Goal: Task Accomplishment & Management: Manage account settings

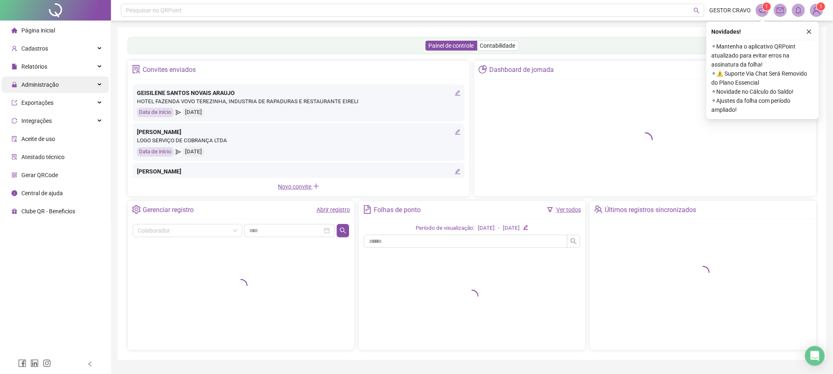
click at [64, 80] on div "Administração" at bounding box center [55, 84] width 107 height 16
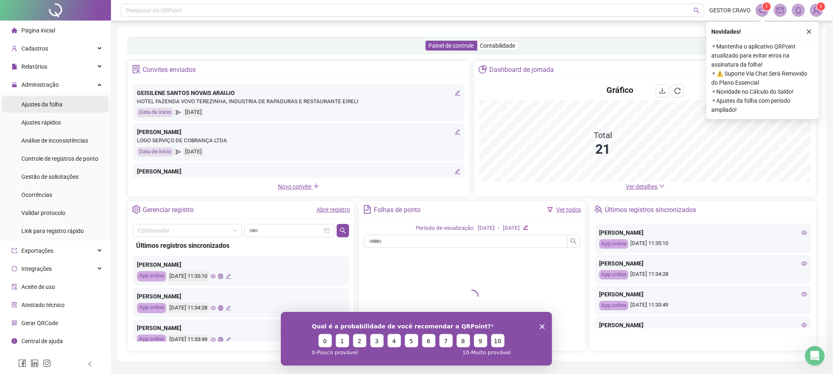
click at [72, 104] on li "Ajustes da folha" at bounding box center [55, 104] width 107 height 16
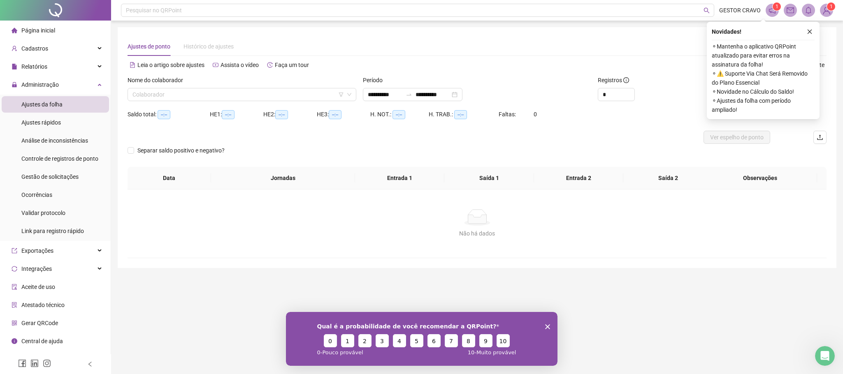
type input "**********"
click at [402, 98] on input "**********" at bounding box center [385, 94] width 35 height 9
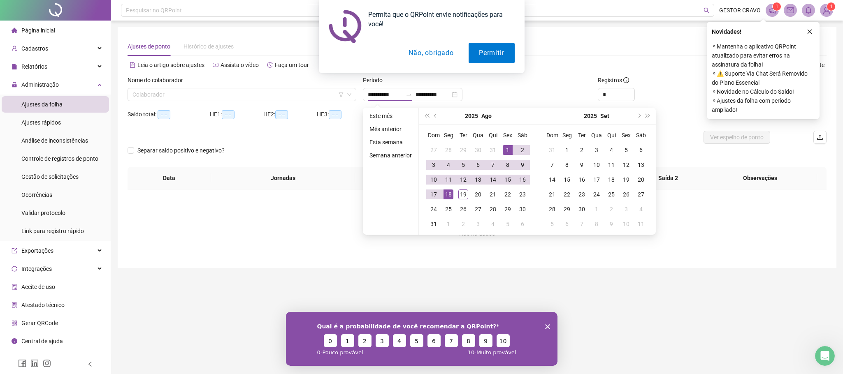
click at [411, 50] on button "Não, obrigado" at bounding box center [430, 53] width 65 height 21
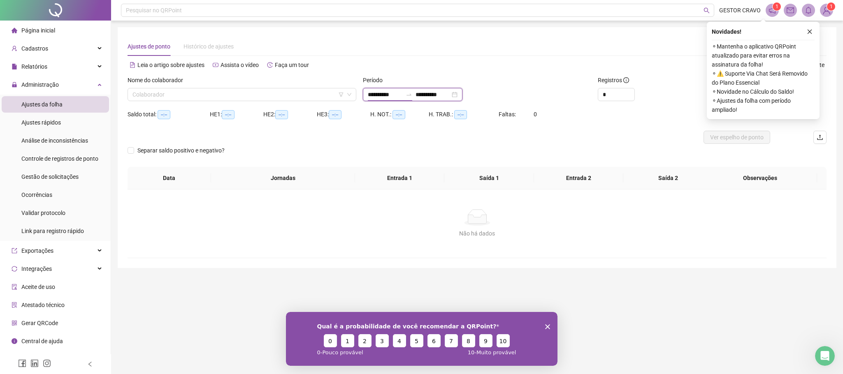
click at [393, 94] on input "**********" at bounding box center [385, 94] width 35 height 9
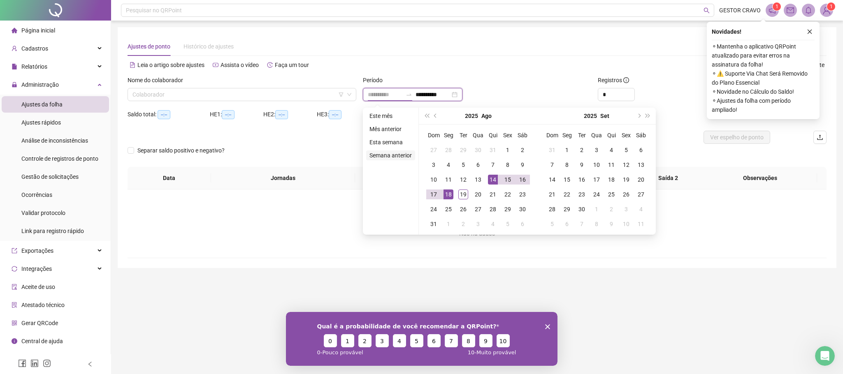
type input "**********"
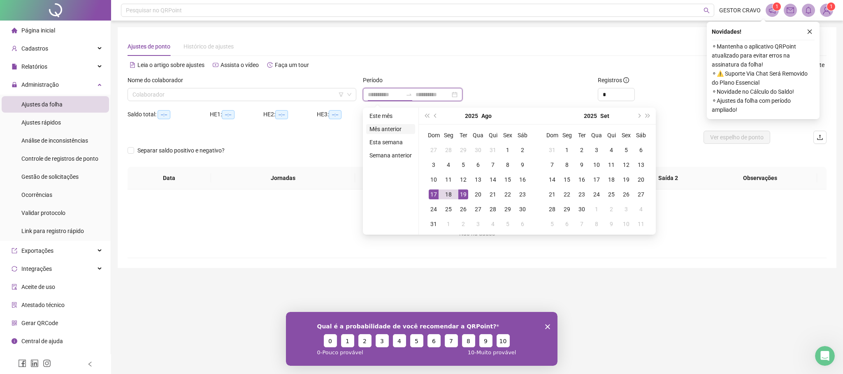
type input "**********"
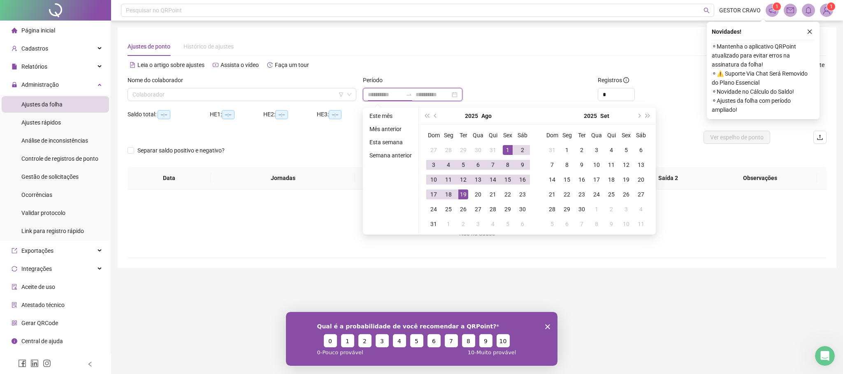
type input "**********"
click at [434, 118] on button "prev-year" at bounding box center [435, 116] width 9 height 16
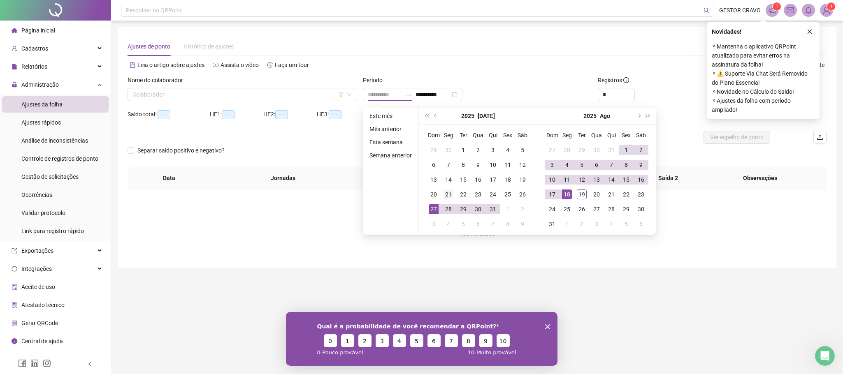
type input "**********"
click at [447, 196] on div "21" at bounding box center [448, 195] width 10 height 10
type input "**********"
click at [579, 194] on div "19" at bounding box center [582, 195] width 10 height 10
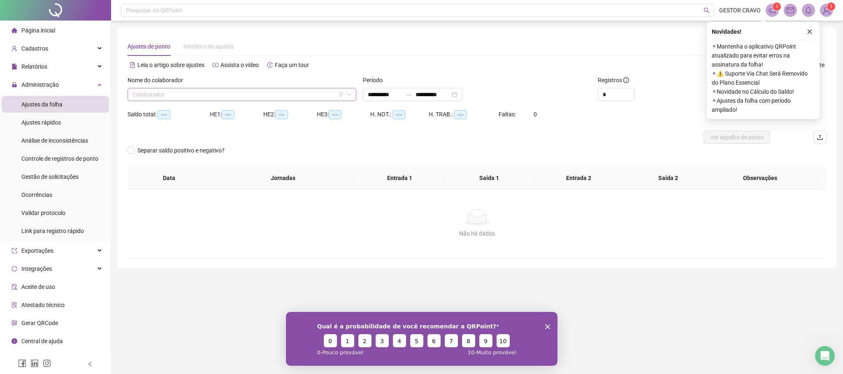
click at [239, 95] on input "search" at bounding box center [237, 94] width 211 height 12
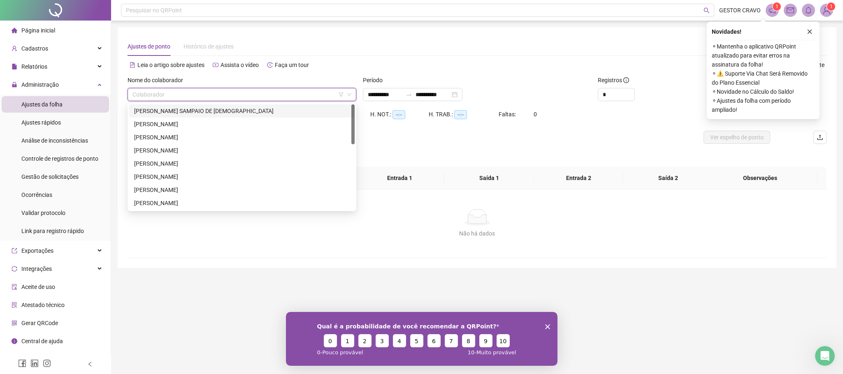
click at [226, 109] on div "[PERSON_NAME] SAMPAIO DE [DEMOGRAPHIC_DATA]" at bounding box center [242, 111] width 216 height 9
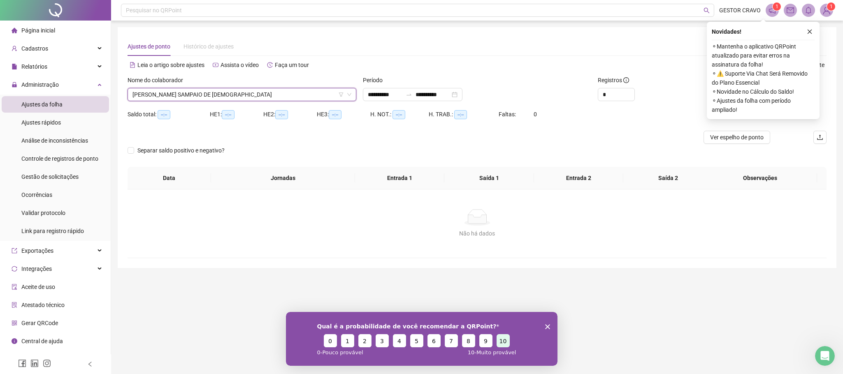
click at [507, 335] on button "10" at bounding box center [502, 340] width 13 height 13
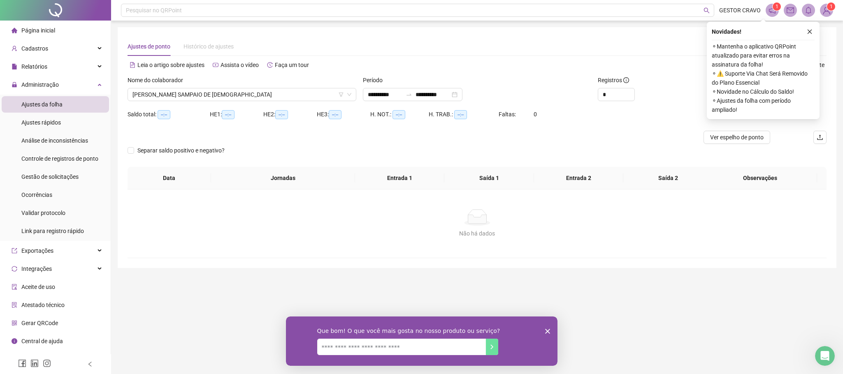
click at [548, 329] on icon "Encerrar pesquisa" at bounding box center [547, 331] width 5 height 5
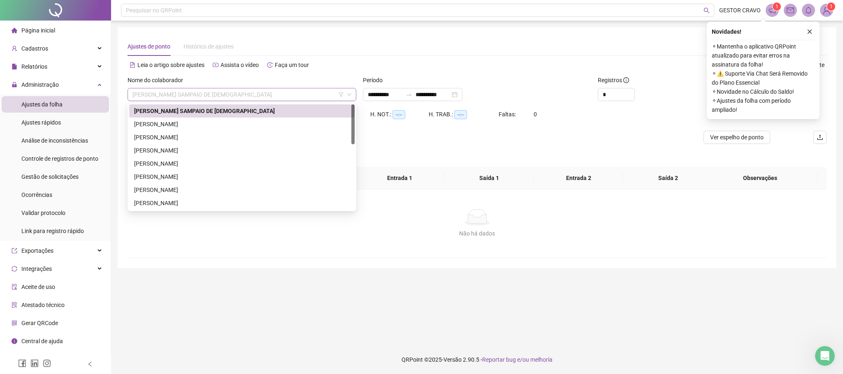
click at [236, 97] on span "[PERSON_NAME] SAMPAIO DE [DEMOGRAPHIC_DATA]" at bounding box center [241, 94] width 219 height 12
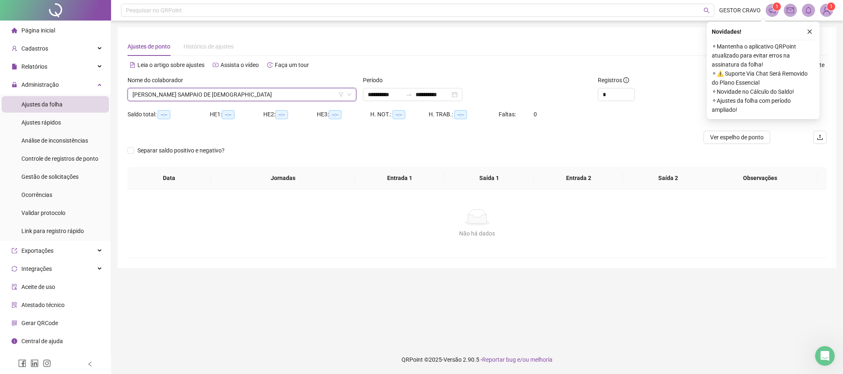
click at [236, 97] on span "[PERSON_NAME] SAMPAIO DE [DEMOGRAPHIC_DATA]" at bounding box center [241, 94] width 219 height 12
click at [812, 32] on icon "close" at bounding box center [809, 32] width 6 height 6
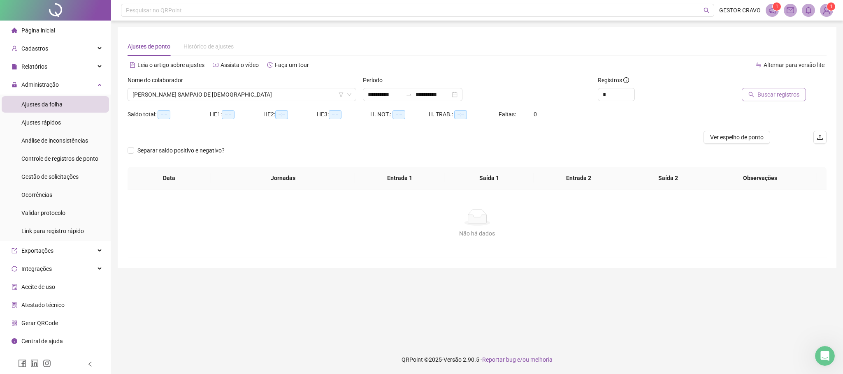
click at [770, 90] on span "Buscar registros" at bounding box center [778, 94] width 42 height 9
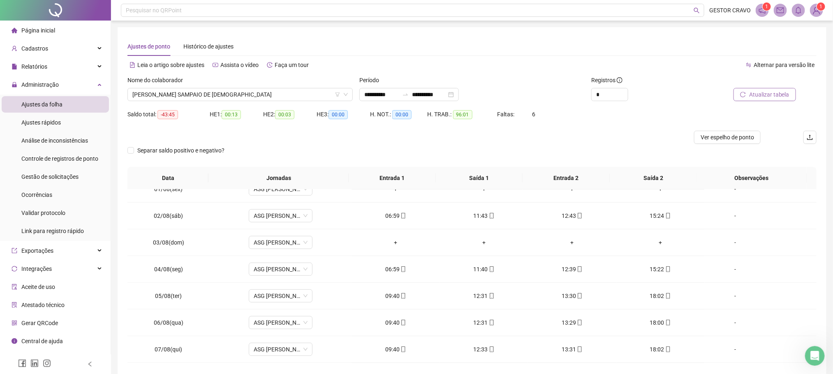
scroll to position [308, 0]
click at [279, 244] on span "ASG [PERSON_NAME] 09:40 ÀS 18H" at bounding box center [281, 242] width 54 height 12
type input "***"
click at [280, 275] on div "Folga" at bounding box center [285, 274] width 54 height 9
click at [315, 225] on span "Sim" at bounding box center [317, 223] width 9 height 9
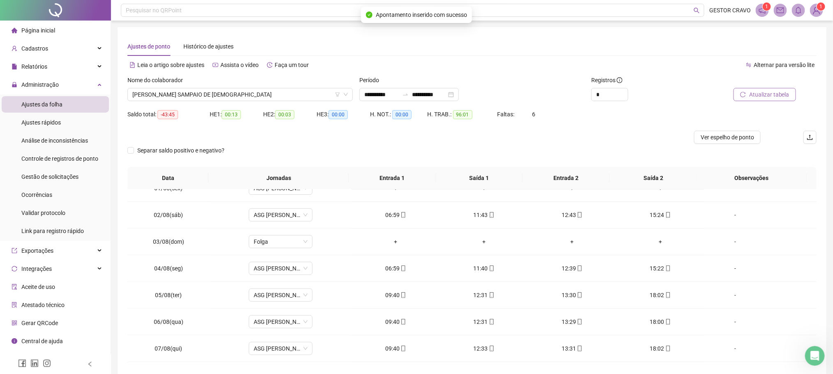
click at [760, 94] on span "Atualizar tabela" at bounding box center [769, 94] width 40 height 9
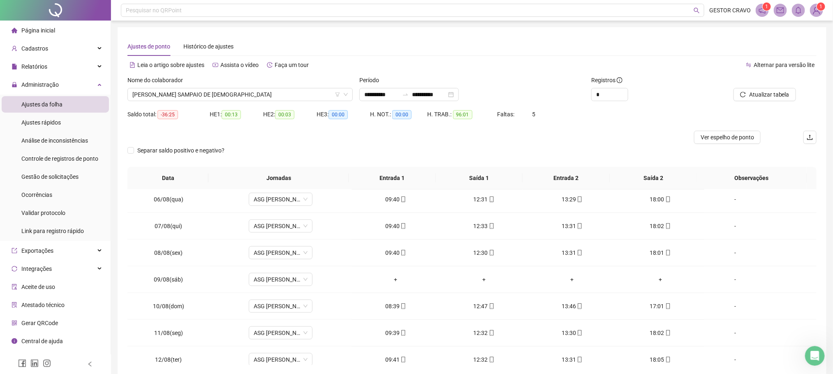
scroll to position [432, 0]
click at [286, 285] on span "ASG [PERSON_NAME] 09:40 ÀS 18H" at bounding box center [281, 279] width 54 height 12
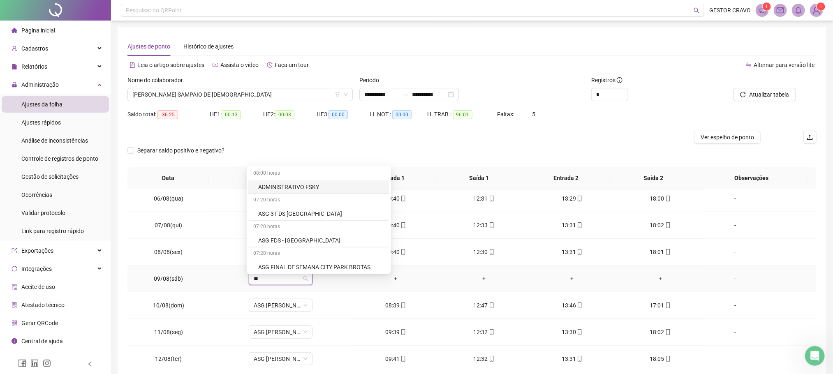
type input "***"
click at [303, 242] on div "Folga" at bounding box center [285, 238] width 54 height 9
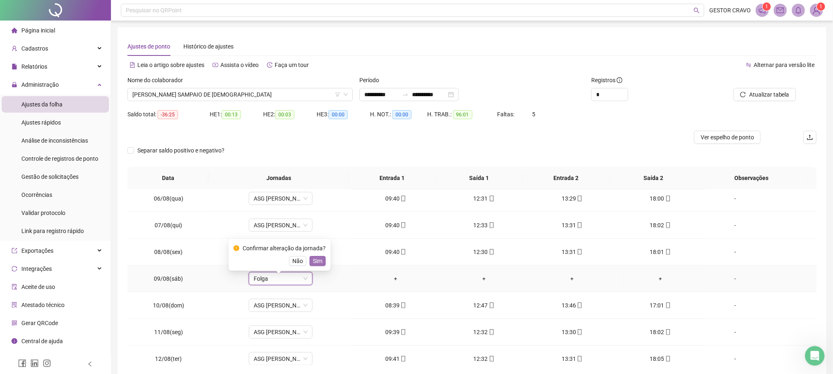
click at [315, 262] on span "Sim" at bounding box center [317, 261] width 9 height 9
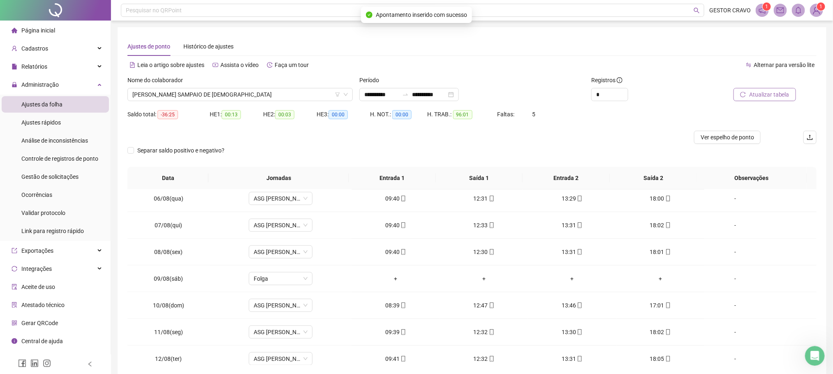
click at [755, 94] on span "Atualizar tabela" at bounding box center [769, 94] width 40 height 9
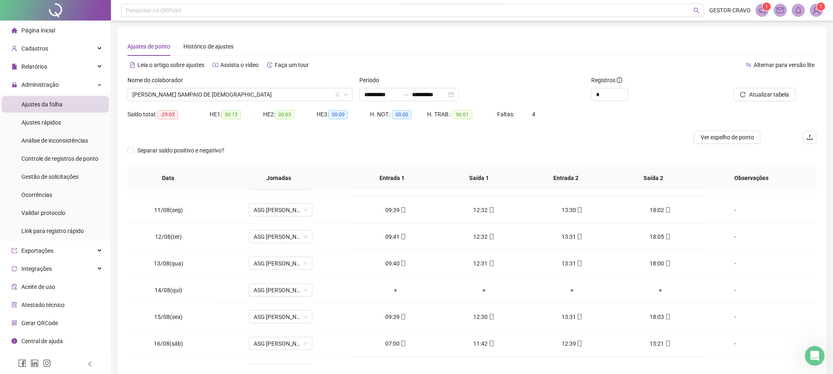
scroll to position [555, 0]
click at [284, 295] on span "ASG [PERSON_NAME] 09:40 ÀS 18H" at bounding box center [281, 289] width 54 height 12
type input "***"
click at [292, 248] on div "Folga" at bounding box center [285, 250] width 54 height 9
click at [315, 273] on span "Sim" at bounding box center [317, 272] width 9 height 9
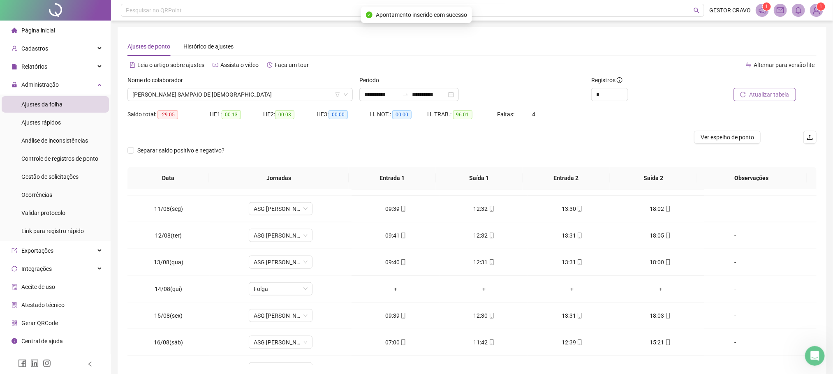
click at [780, 93] on span "Atualizar tabela" at bounding box center [769, 94] width 40 height 9
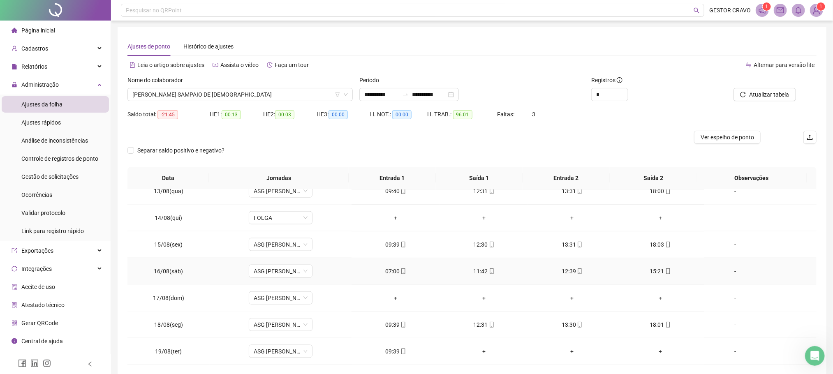
scroll to position [632, 0]
click at [263, 303] on span "ASG [PERSON_NAME] 09:40 ÀS 18H" at bounding box center [281, 298] width 54 height 12
type input "***"
click at [299, 255] on div "Folga" at bounding box center [285, 254] width 54 height 9
click at [313, 274] on span "Sim" at bounding box center [317, 276] width 9 height 9
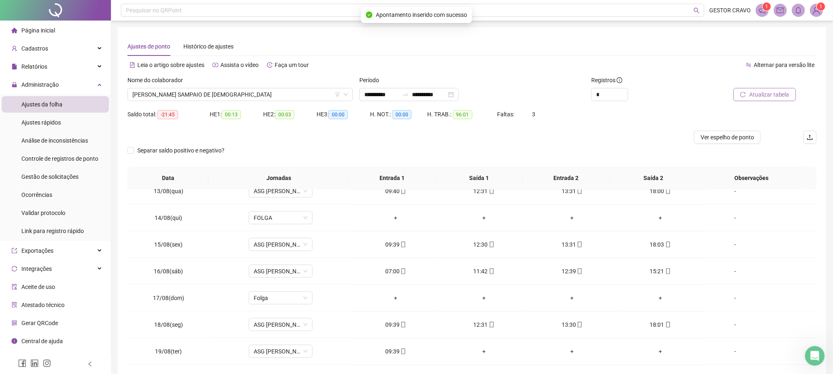
click at [776, 92] on span "Atualizar tabela" at bounding box center [769, 94] width 40 height 9
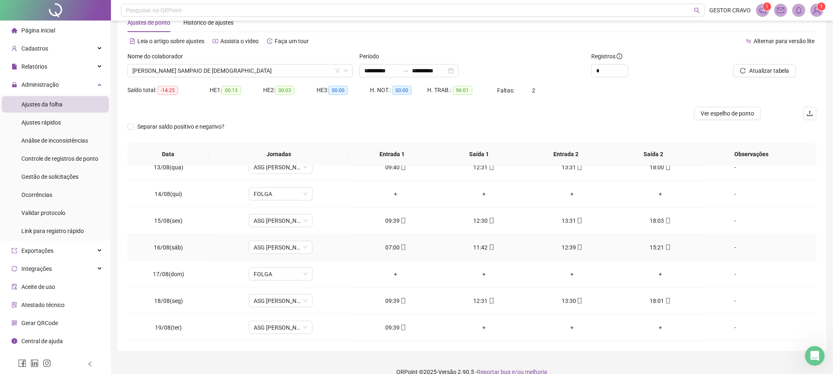
scroll to position [36, 0]
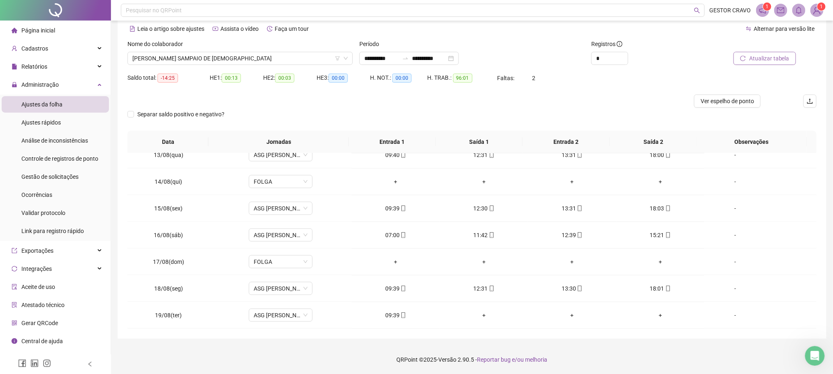
click at [760, 55] on span "Atualizar tabela" at bounding box center [769, 58] width 40 height 9
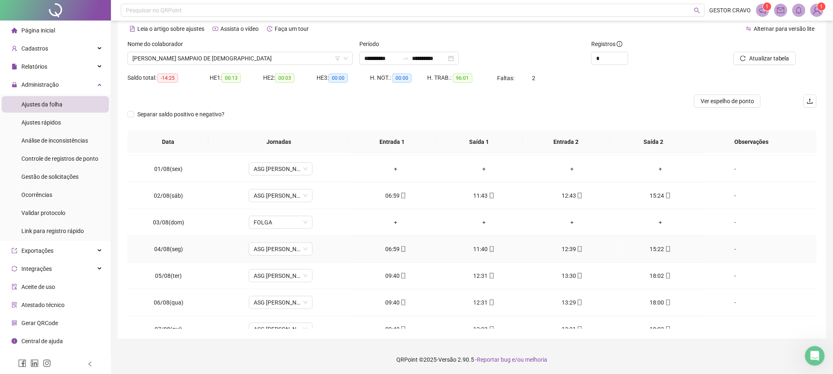
scroll to position [262, 0]
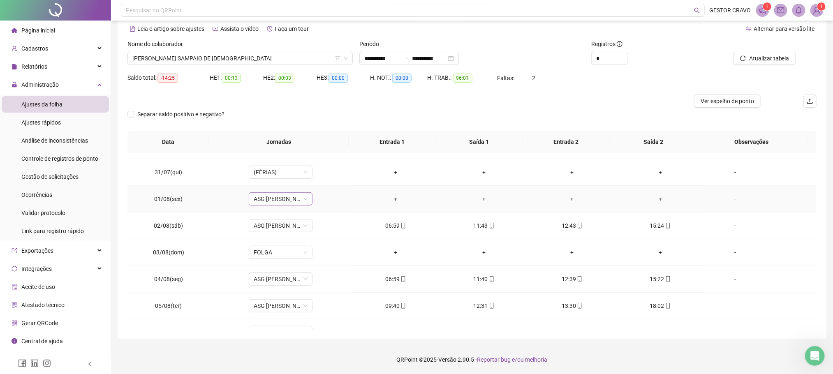
click at [274, 201] on span "ASG [PERSON_NAME] 09:40 ÀS 18H" at bounding box center [281, 199] width 54 height 12
type input "****"
click at [318, 197] on td "ASG [PERSON_NAME] 09:40 ÀS 18H" at bounding box center [281, 199] width 142 height 27
click at [723, 201] on div "-" at bounding box center [735, 199] width 49 height 9
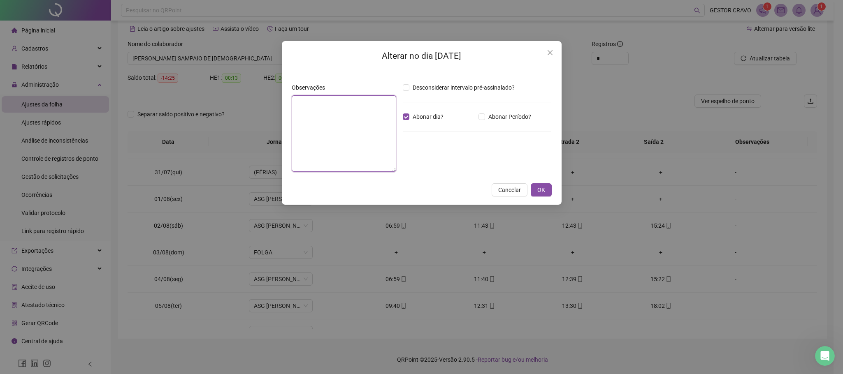
click at [348, 127] on textarea at bounding box center [344, 133] width 104 height 76
type textarea "******"
click at [545, 188] on button "OK" at bounding box center [541, 190] width 21 height 13
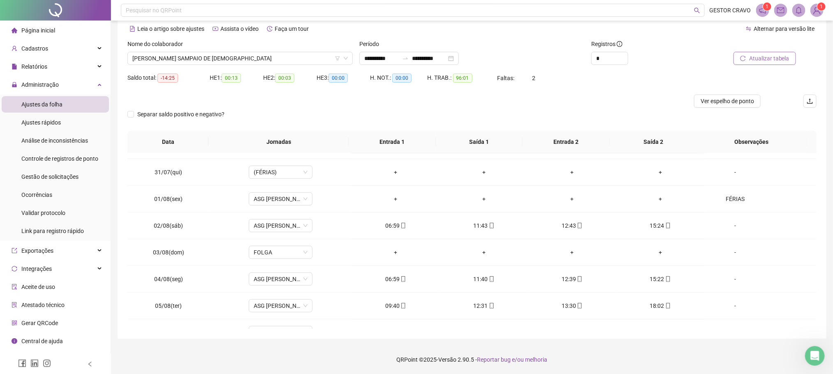
click at [765, 58] on span "Atualizar tabela" at bounding box center [769, 58] width 40 height 9
click at [746, 57] on icon "reload" at bounding box center [743, 58] width 5 height 5
click at [284, 57] on span "[PERSON_NAME] SAMPAIO DE [DEMOGRAPHIC_DATA]" at bounding box center [240, 58] width 216 height 12
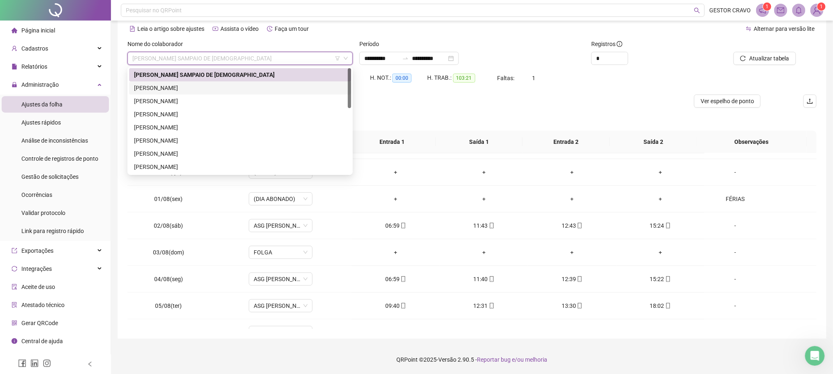
click at [252, 88] on div "[PERSON_NAME]" at bounding box center [240, 87] width 212 height 9
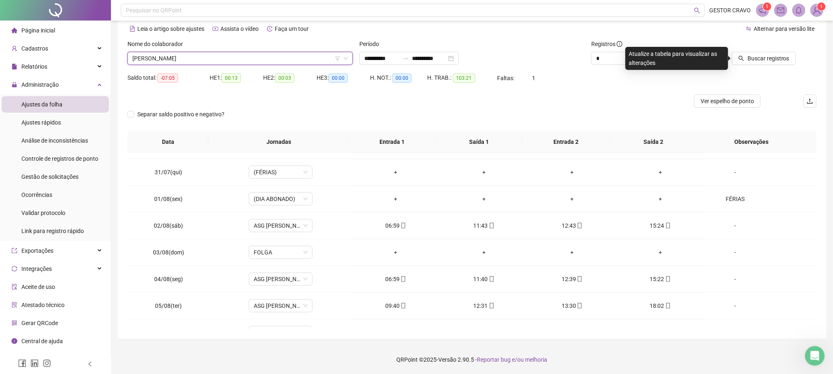
click at [320, 57] on span "[PERSON_NAME]" at bounding box center [240, 58] width 216 height 12
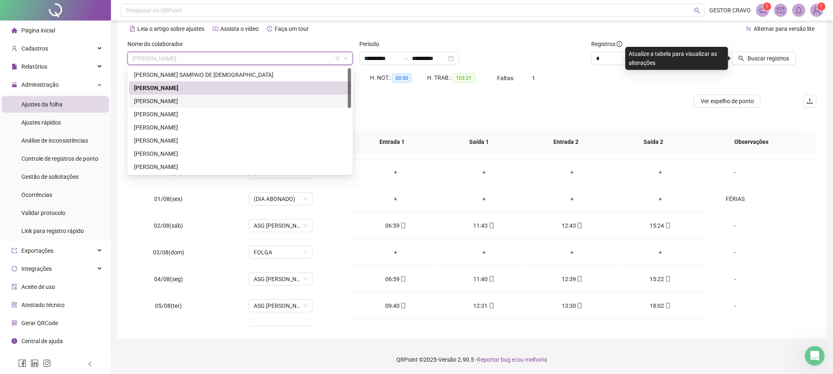
click at [278, 100] on div "[PERSON_NAME]" at bounding box center [240, 101] width 212 height 9
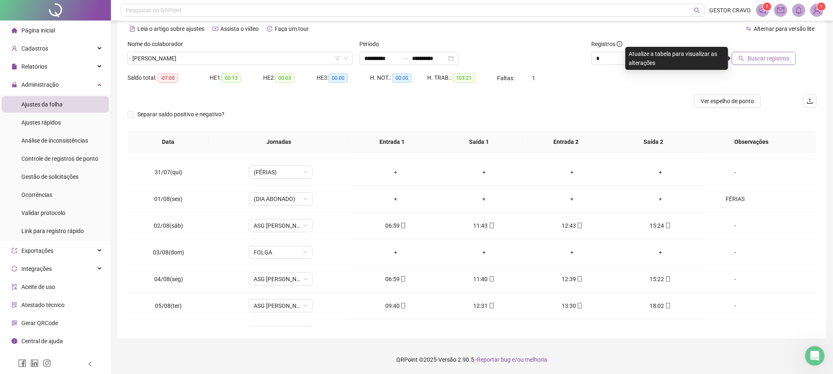
click at [756, 57] on span "Buscar registros" at bounding box center [769, 58] width 42 height 9
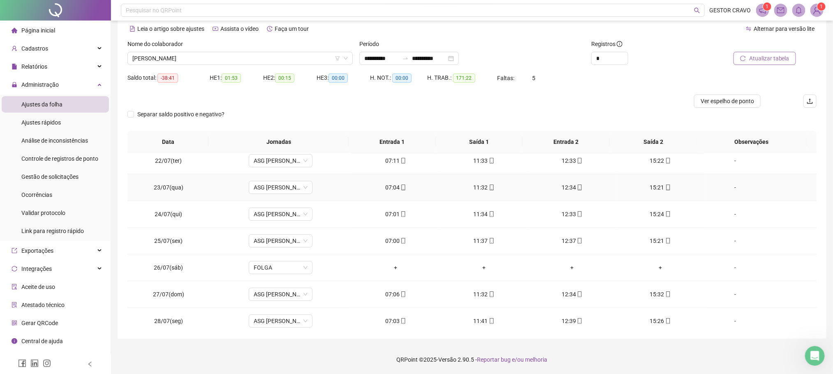
scroll to position [62, 0]
click at [280, 239] on span "FOLGA" at bounding box center [281, 238] width 54 height 12
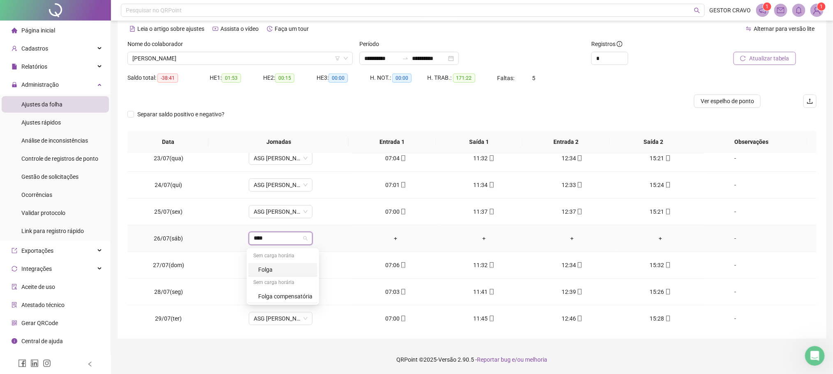
type input "*****"
click at [278, 275] on div "Folga" at bounding box center [282, 270] width 69 height 14
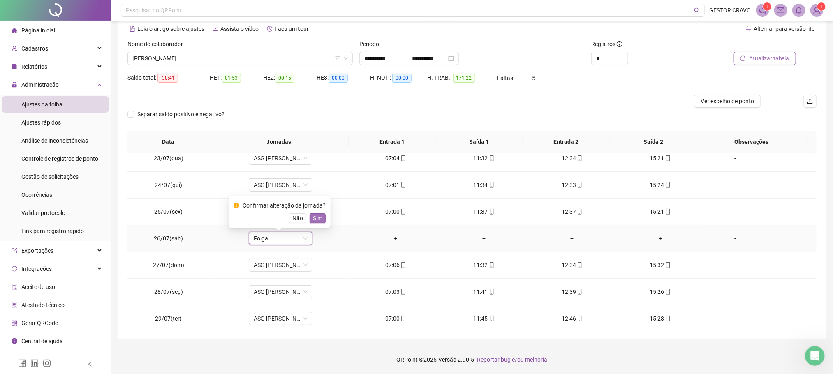
click at [314, 218] on span "Sim" at bounding box center [317, 218] width 9 height 9
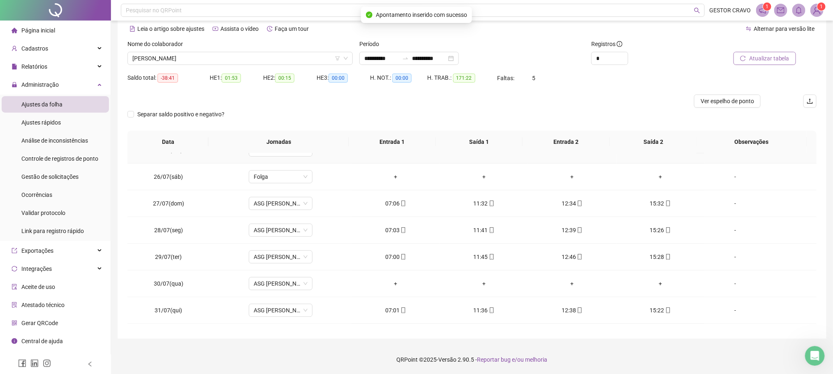
scroll to position [185, 0]
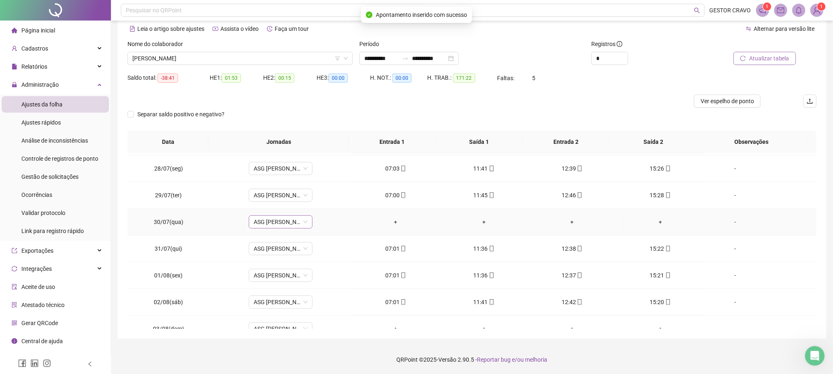
click at [280, 226] on span "ASG [PERSON_NAME] 7H ÀS 15:15" at bounding box center [281, 222] width 54 height 12
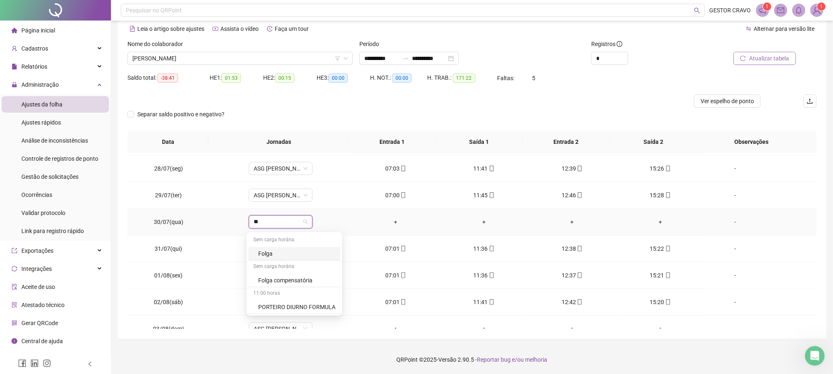
type input "***"
click at [269, 256] on div "Folga" at bounding box center [285, 253] width 54 height 9
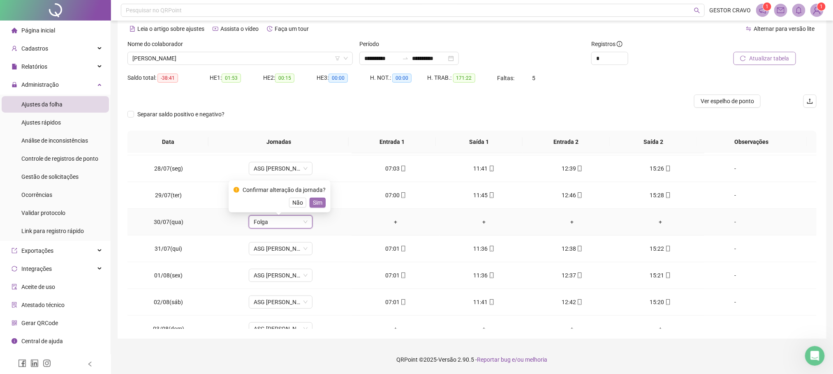
click at [318, 205] on span "Sim" at bounding box center [317, 202] width 9 height 9
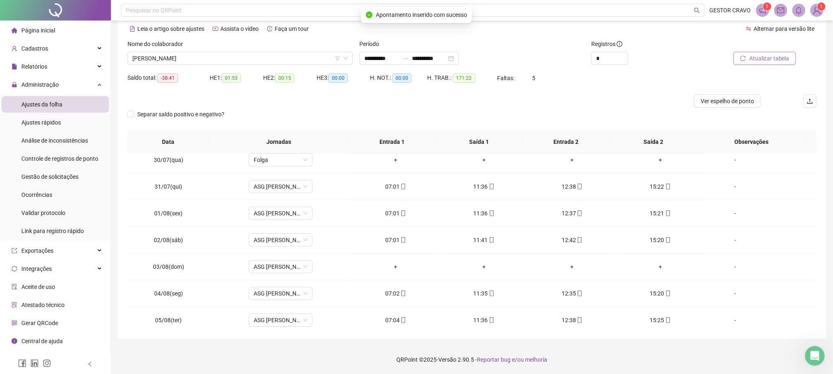
scroll to position [308, 0]
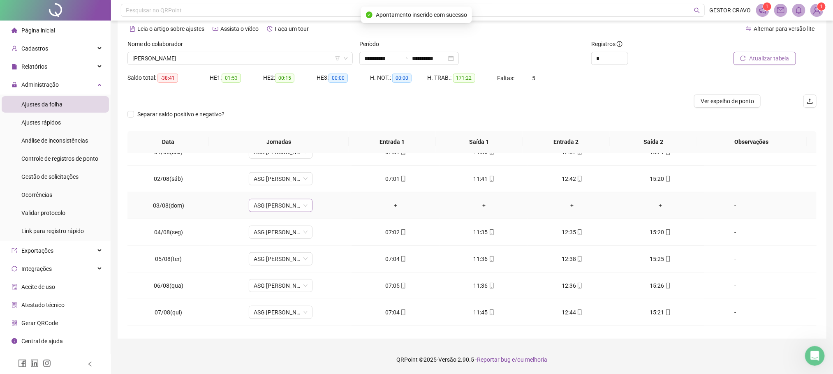
click at [283, 206] on span "ASG [PERSON_NAME] 7H ÀS 15:15" at bounding box center [281, 205] width 54 height 12
type input "*****"
click at [280, 236] on div "Folga" at bounding box center [285, 238] width 54 height 9
click at [315, 184] on span "Sim" at bounding box center [317, 187] width 9 height 9
click at [756, 54] on span "Atualizar tabela" at bounding box center [769, 58] width 40 height 9
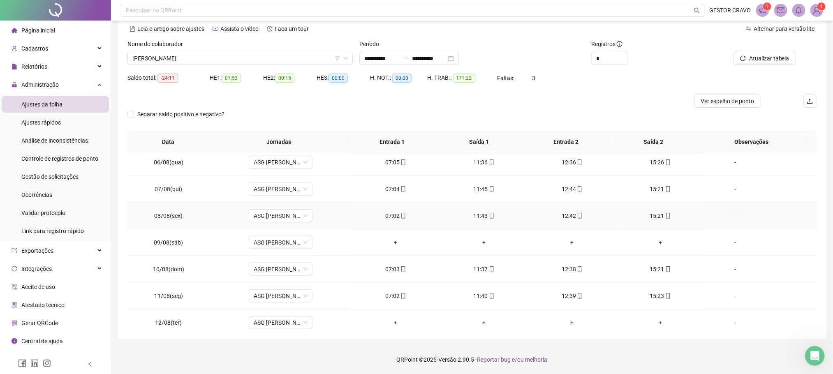
scroll to position [494, 0]
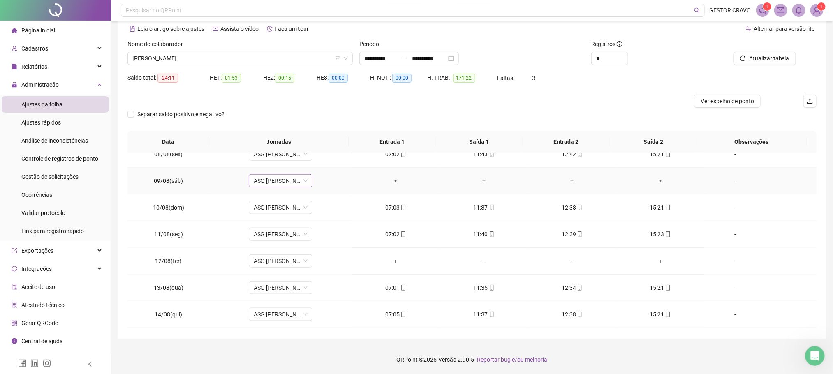
click at [289, 184] on span "ASG [PERSON_NAME] 7H ÀS 15:15" at bounding box center [281, 181] width 54 height 12
type input "*****"
click at [269, 213] on div "Folga" at bounding box center [285, 214] width 54 height 9
click at [313, 162] on span "Sim" at bounding box center [317, 163] width 9 height 9
click at [763, 59] on span "Atualizar tabela" at bounding box center [769, 58] width 40 height 9
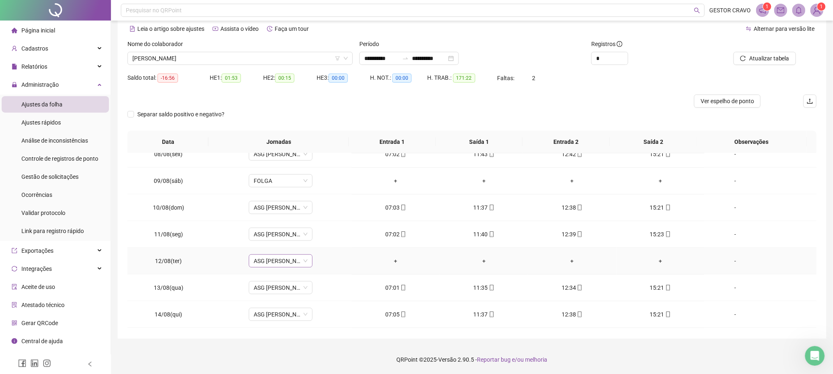
click at [271, 264] on span "ASG [PERSON_NAME] 7H ÀS 15:15" at bounding box center [281, 261] width 54 height 12
type input "***"
click at [295, 221] on div "Folga" at bounding box center [285, 222] width 54 height 9
click at [313, 241] on span "Sim" at bounding box center [317, 244] width 9 height 9
click at [761, 58] on span "Atualizar tabela" at bounding box center [769, 58] width 40 height 9
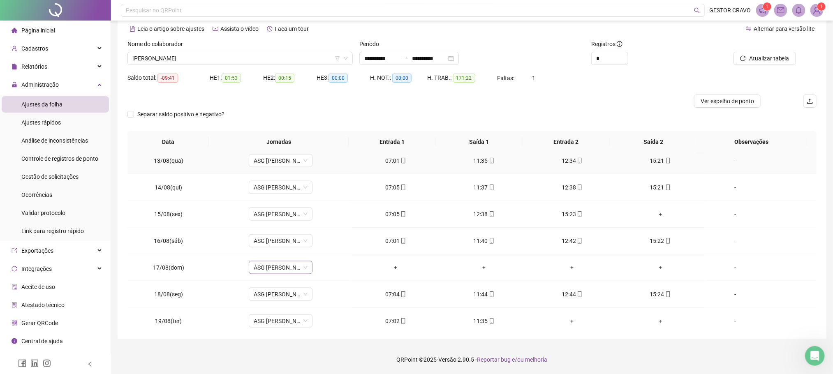
scroll to position [632, 0]
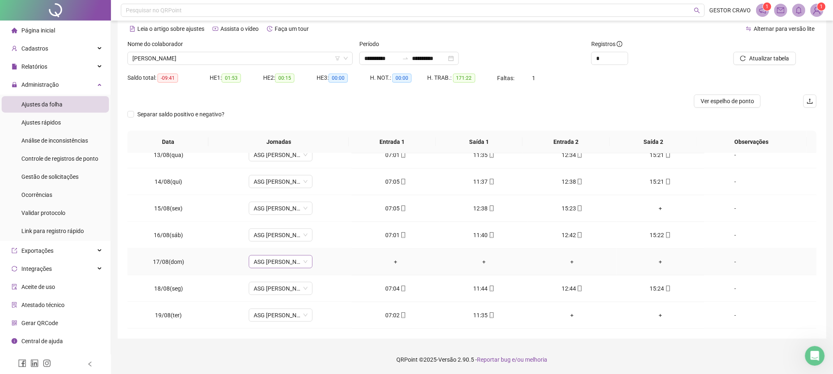
click at [287, 256] on span "ASG [PERSON_NAME] 7H ÀS 15:15" at bounding box center [281, 262] width 54 height 12
type input "****"
click at [292, 218] on div "Folga" at bounding box center [285, 218] width 54 height 9
click at [316, 240] on span "Sim" at bounding box center [317, 240] width 9 height 9
click at [768, 58] on span "Atualizar tabela" at bounding box center [769, 58] width 40 height 9
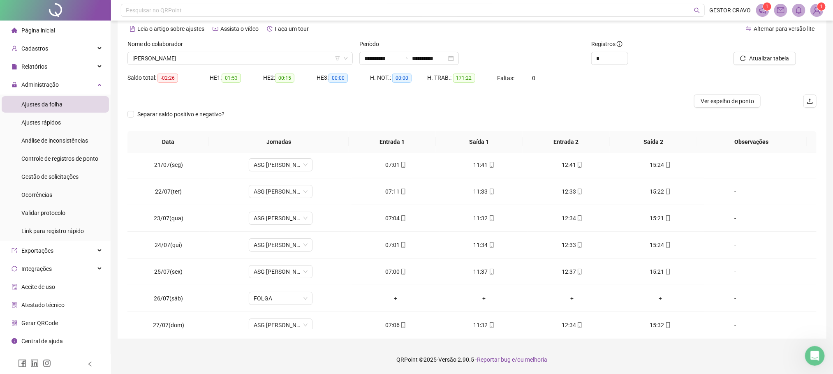
scroll to position [0, 0]
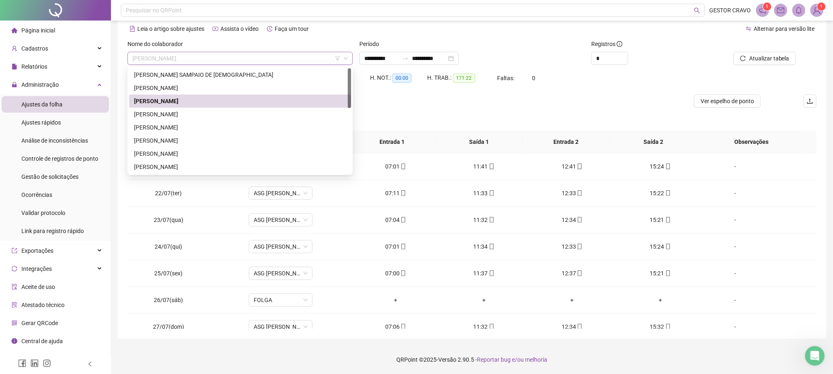
click at [294, 62] on span "[PERSON_NAME]" at bounding box center [240, 58] width 216 height 12
click at [252, 126] on div "[PERSON_NAME]" at bounding box center [240, 127] width 212 height 9
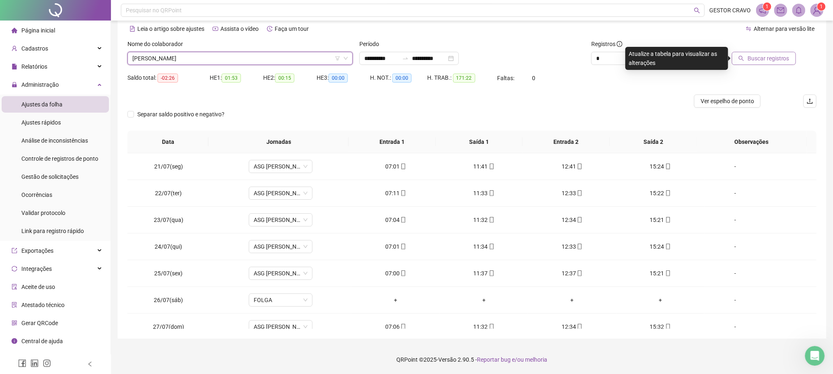
click at [783, 58] on span "Buscar registros" at bounding box center [769, 58] width 42 height 9
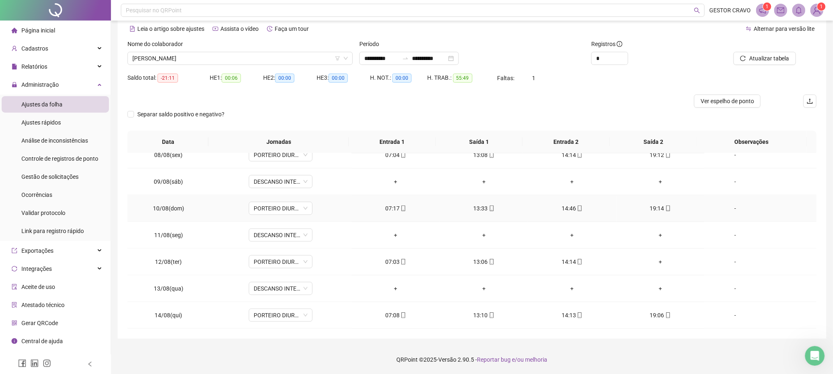
scroll to position [494, 0]
click at [651, 266] on div "+" at bounding box center [660, 261] width 75 height 9
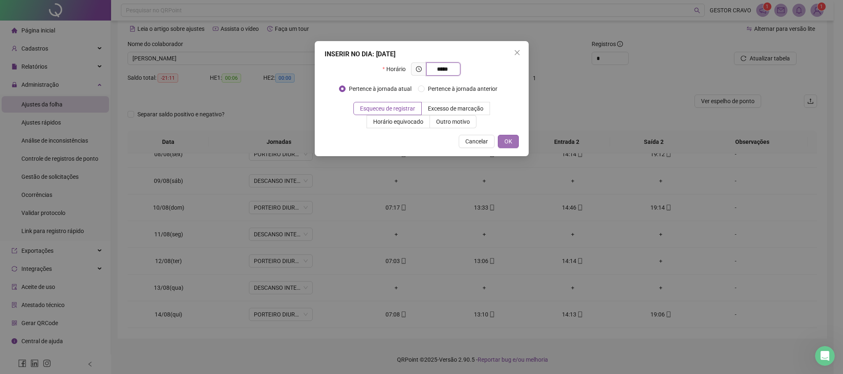
type input "*****"
click at [511, 142] on span "OK" at bounding box center [508, 141] width 8 height 9
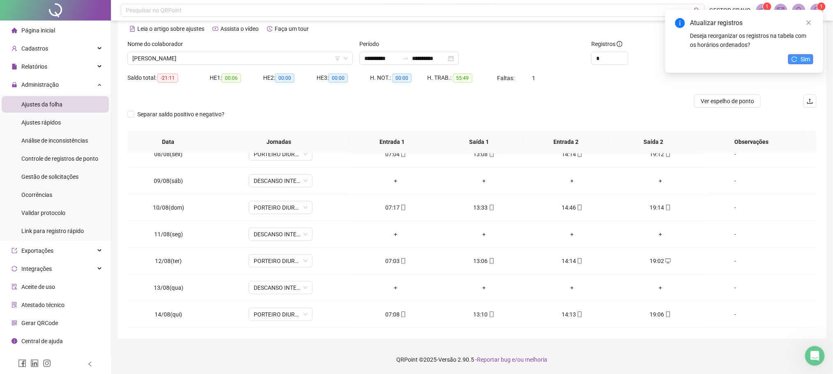
click at [802, 57] on span "Sim" at bounding box center [805, 59] width 9 height 9
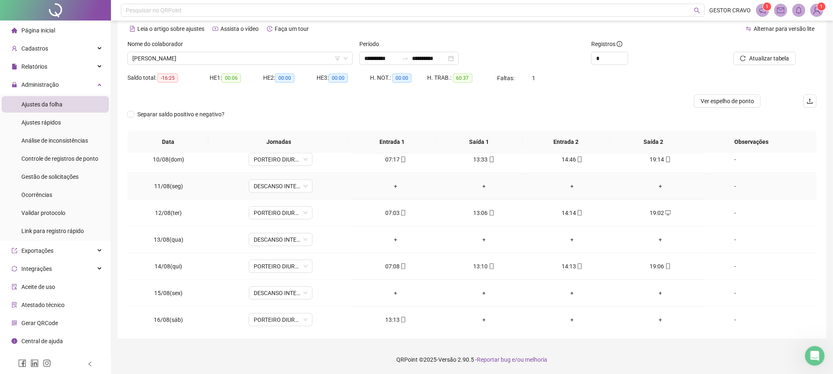
scroll to position [632, 0]
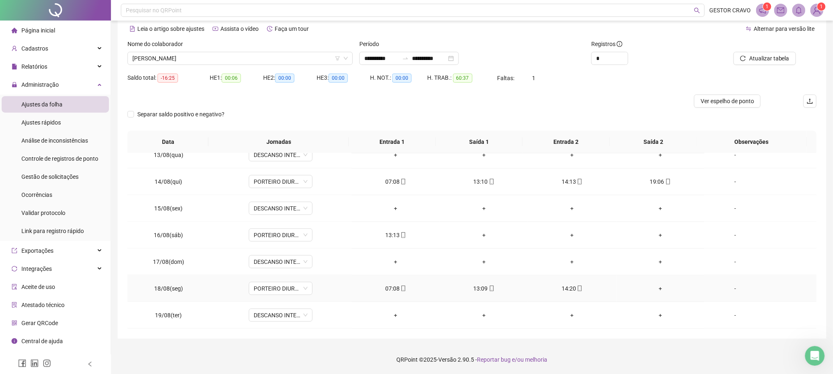
click at [653, 288] on div "+" at bounding box center [660, 288] width 75 height 9
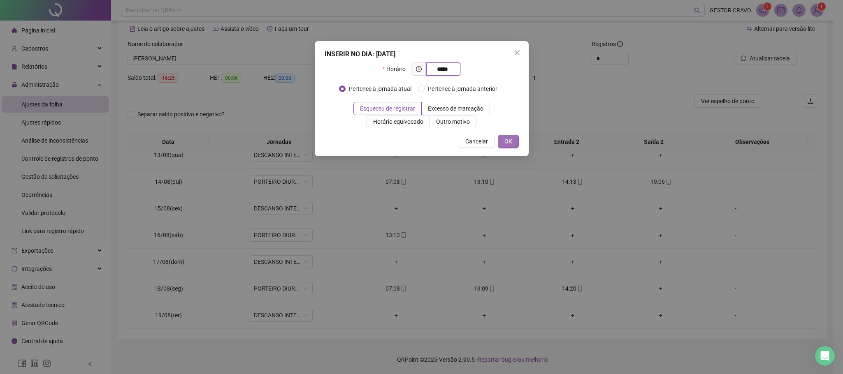
type input "*****"
click at [510, 139] on span "OK" at bounding box center [508, 141] width 8 height 9
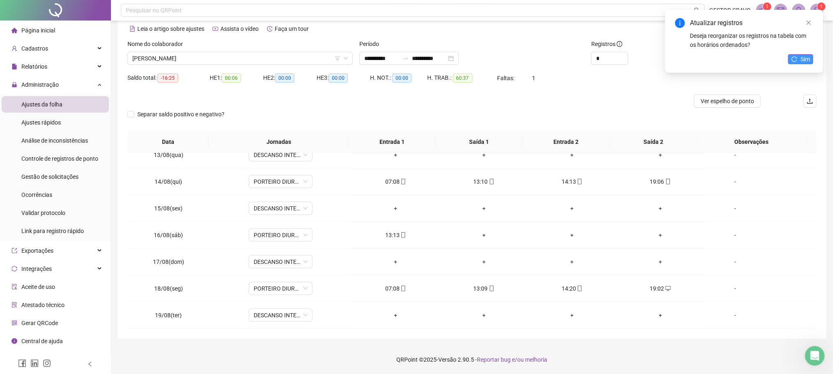
click at [799, 57] on button "Sim" at bounding box center [800, 59] width 25 height 10
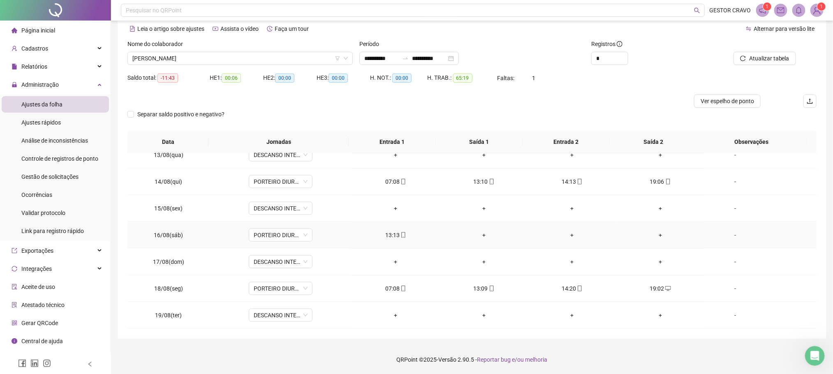
click at [480, 234] on div "+" at bounding box center [484, 235] width 75 height 9
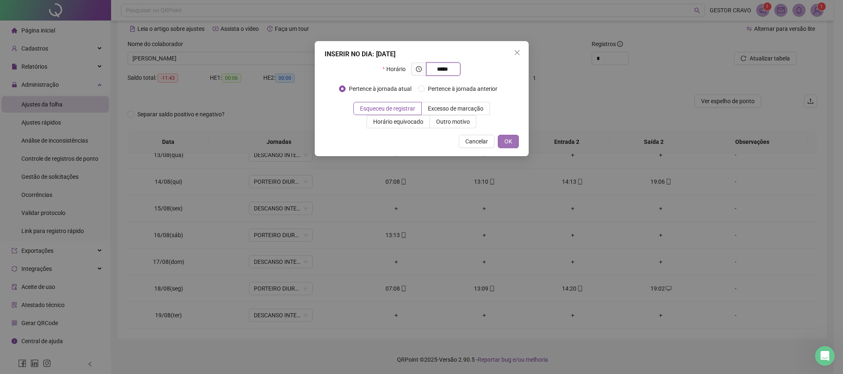
type input "*****"
click at [510, 143] on span "OK" at bounding box center [508, 141] width 8 height 9
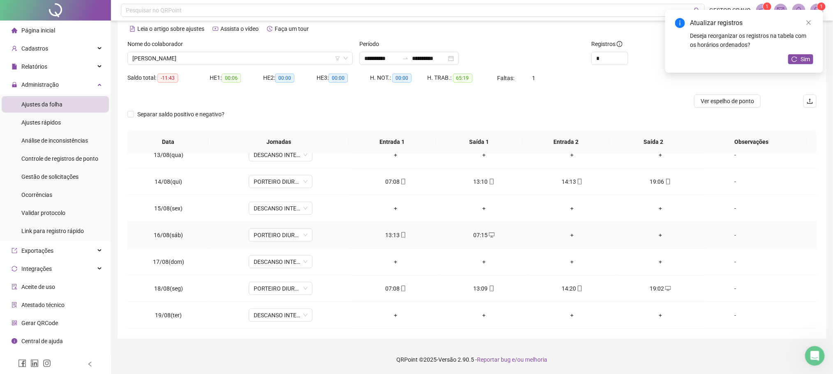
click at [566, 236] on div "+" at bounding box center [572, 235] width 75 height 9
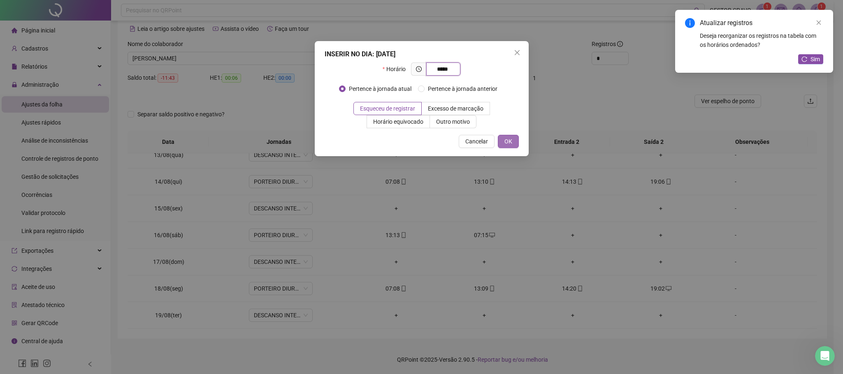
type input "*****"
click at [506, 146] on span "OK" at bounding box center [508, 141] width 8 height 9
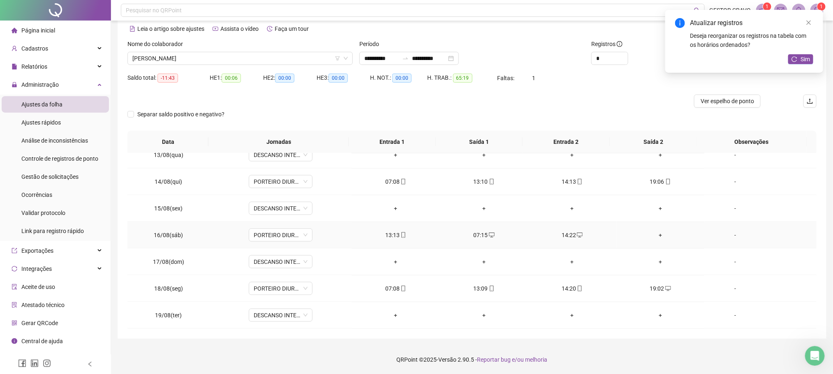
click at [653, 236] on div "+" at bounding box center [660, 235] width 75 height 9
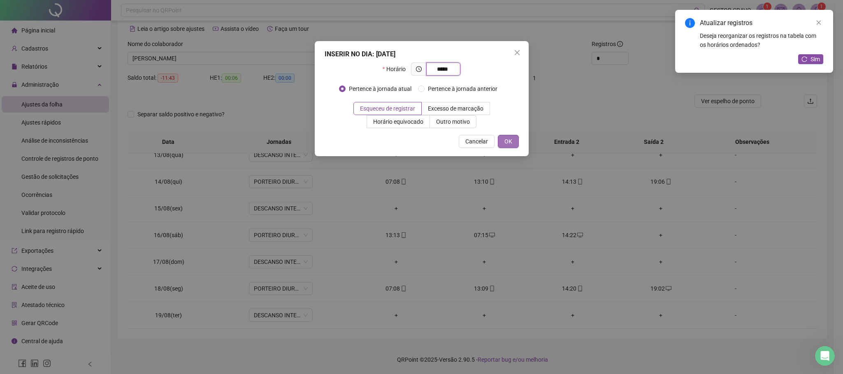
type input "*****"
click at [506, 141] on span "OK" at bounding box center [508, 141] width 8 height 9
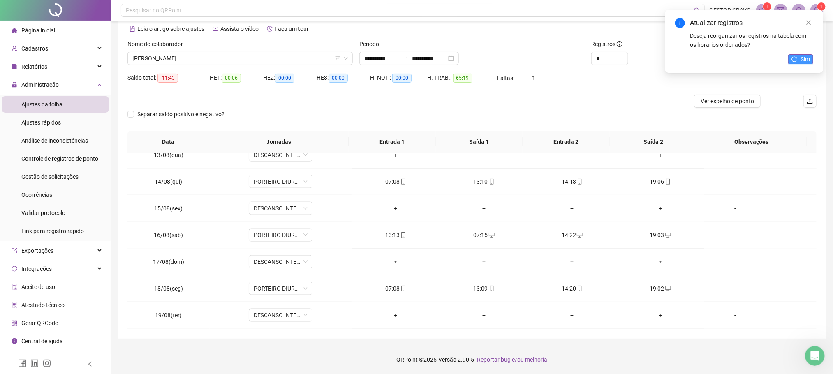
click at [804, 57] on span "Sim" at bounding box center [805, 59] width 9 height 9
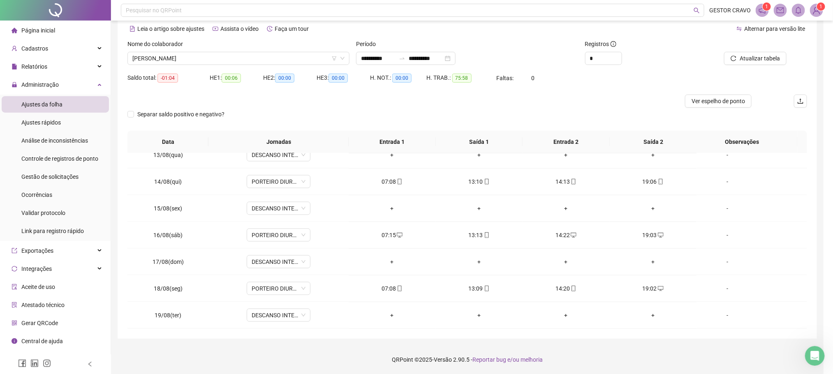
click at [780, 58] on span "Atualizar tabela" at bounding box center [760, 58] width 40 height 9
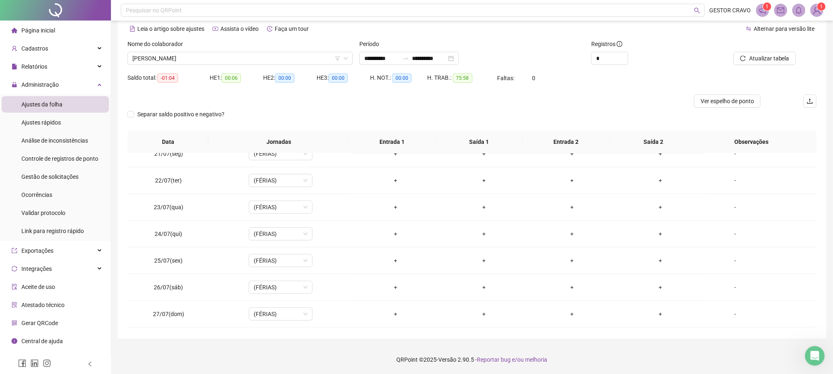
scroll to position [0, 0]
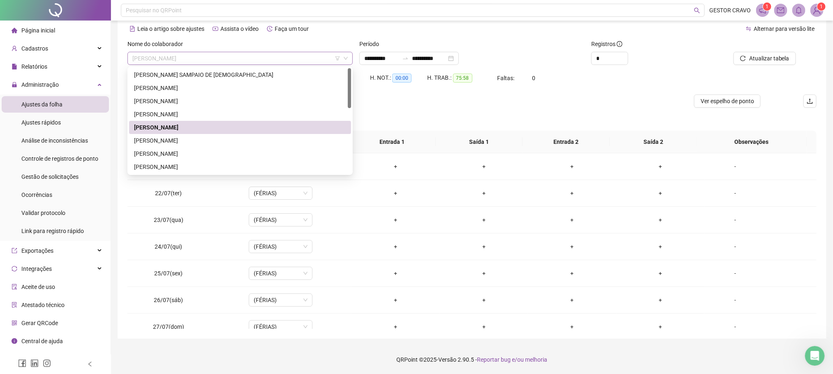
click at [303, 60] on span "[PERSON_NAME]" at bounding box center [240, 58] width 216 height 12
click at [226, 139] on div "[PERSON_NAME]" at bounding box center [240, 140] width 212 height 9
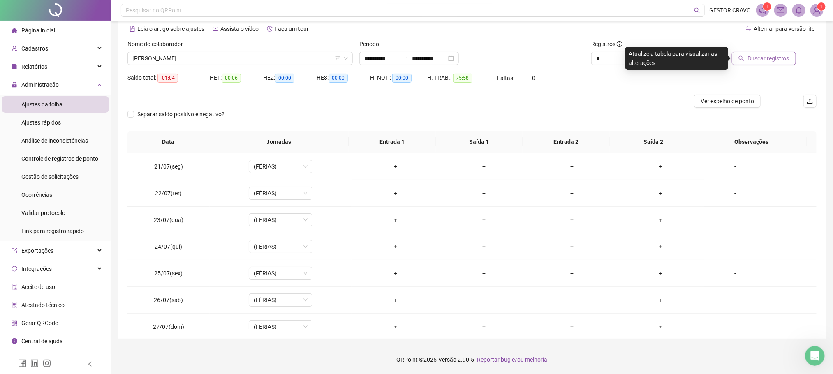
click at [756, 59] on span "Buscar registros" at bounding box center [769, 58] width 42 height 9
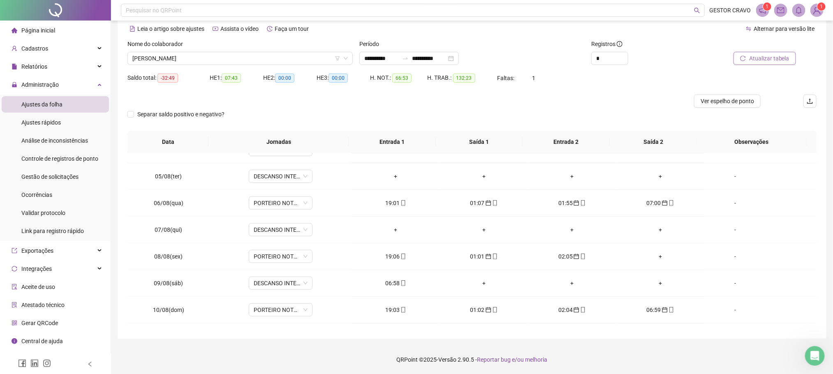
scroll to position [432, 0]
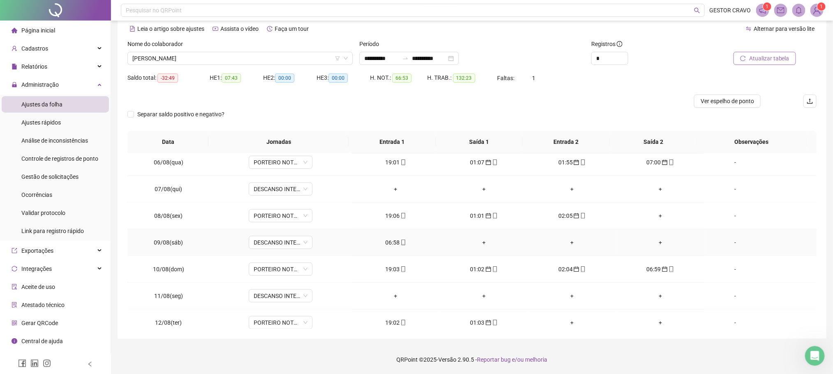
click at [390, 246] on div "06:58" at bounding box center [395, 242] width 75 height 9
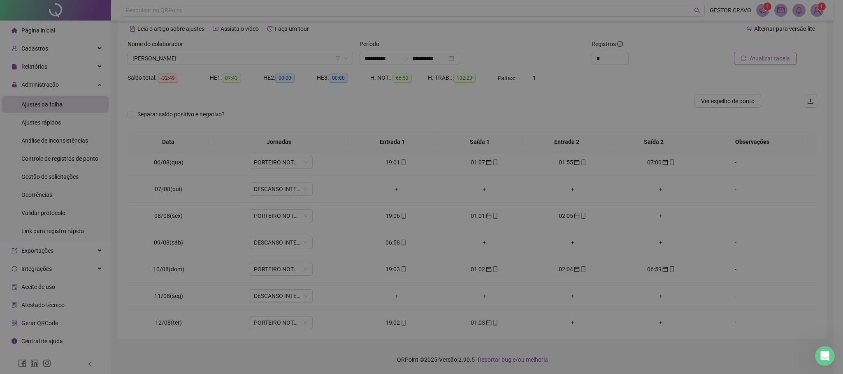
type input "**********"
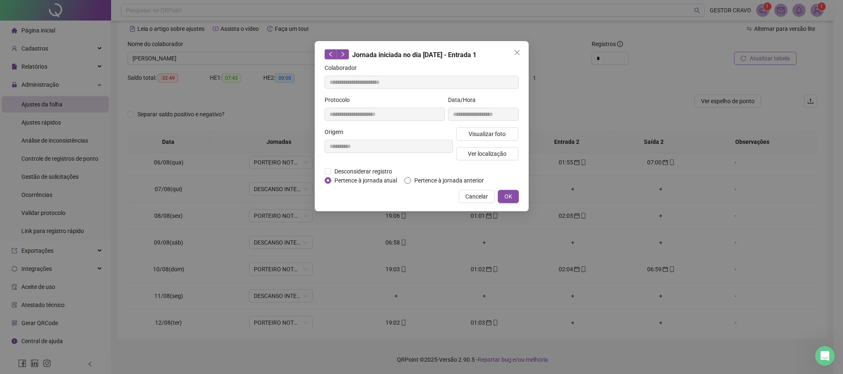
click at [422, 183] on span "Pertence à jornada anterior" at bounding box center [449, 180] width 76 height 9
click at [508, 196] on span "OK" at bounding box center [508, 196] width 8 height 9
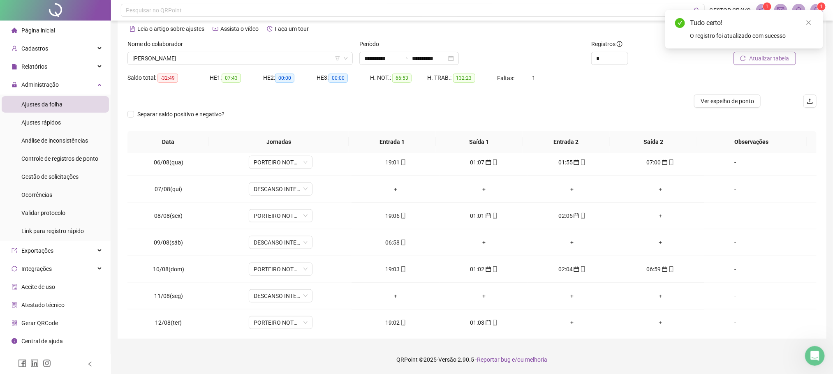
click at [784, 58] on span "Atualizar tabela" at bounding box center [769, 58] width 40 height 9
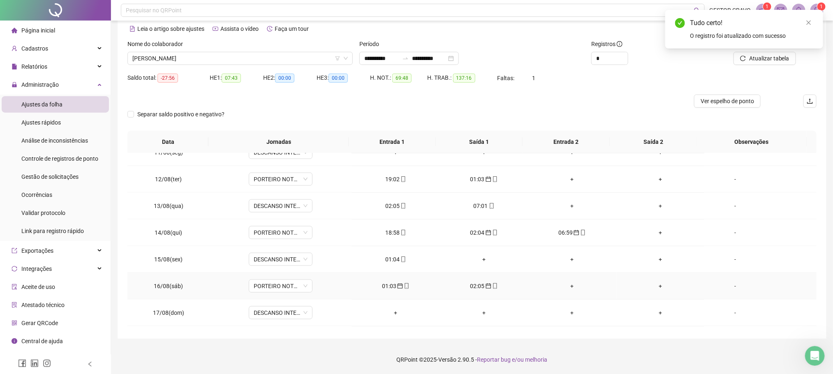
scroll to position [555, 0]
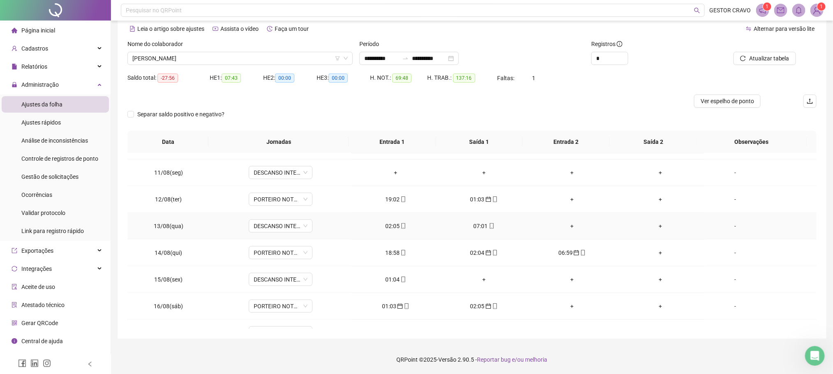
click at [388, 226] on div "02:05" at bounding box center [395, 226] width 75 height 9
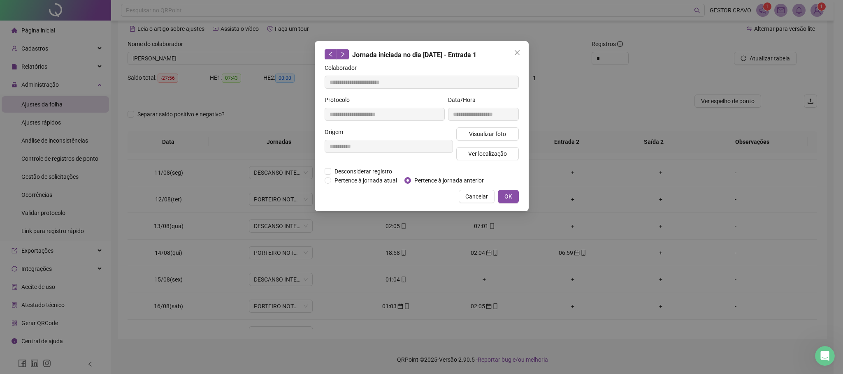
type input "**********"
click at [437, 183] on span "Pertence à jornada anterior" at bounding box center [449, 180] width 76 height 9
click at [508, 195] on span "OK" at bounding box center [508, 196] width 8 height 9
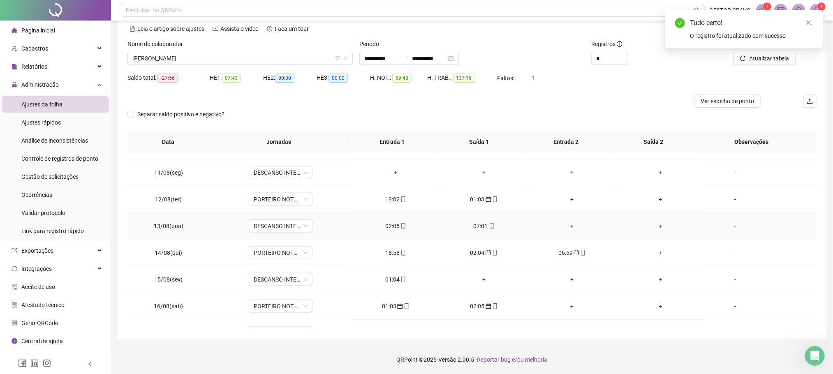
click at [480, 236] on td "07:01" at bounding box center [484, 226] width 88 height 27
click at [481, 231] on div "07:01" at bounding box center [484, 226] width 75 height 9
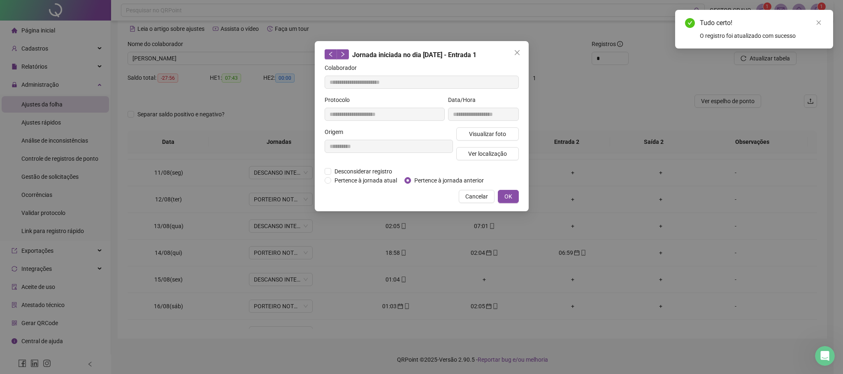
type input "**********"
click at [453, 178] on span "Pertence à jornada anterior" at bounding box center [449, 180] width 76 height 9
click at [512, 195] on button "OK" at bounding box center [508, 196] width 21 height 13
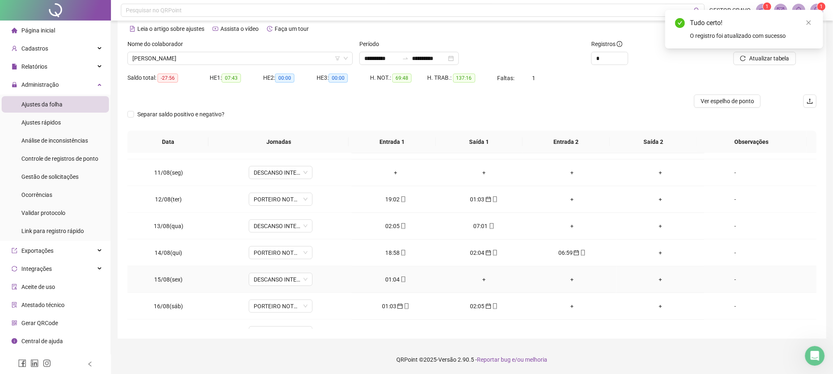
click at [390, 284] on div "01:04" at bounding box center [395, 279] width 75 height 9
type input "**********"
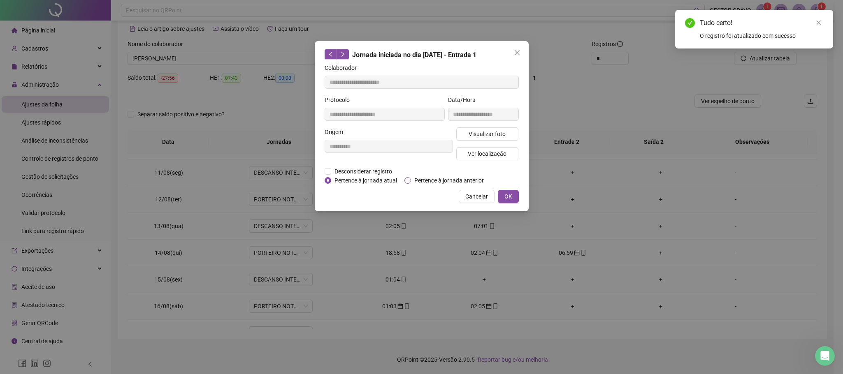
click at [426, 181] on span "Pertence à jornada anterior" at bounding box center [449, 180] width 76 height 9
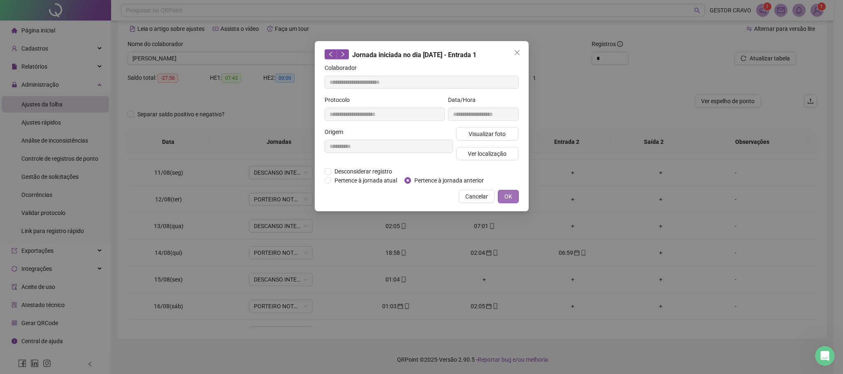
click at [512, 199] on button "OK" at bounding box center [508, 196] width 21 height 13
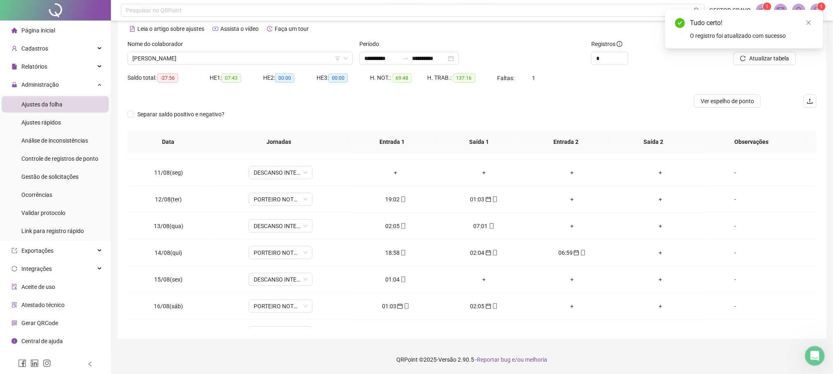
click at [758, 49] on div "Tudo certo! O registro foi atualizado com sucesso" at bounding box center [744, 29] width 158 height 39
click at [754, 58] on span "Atualizar tabela" at bounding box center [769, 58] width 40 height 9
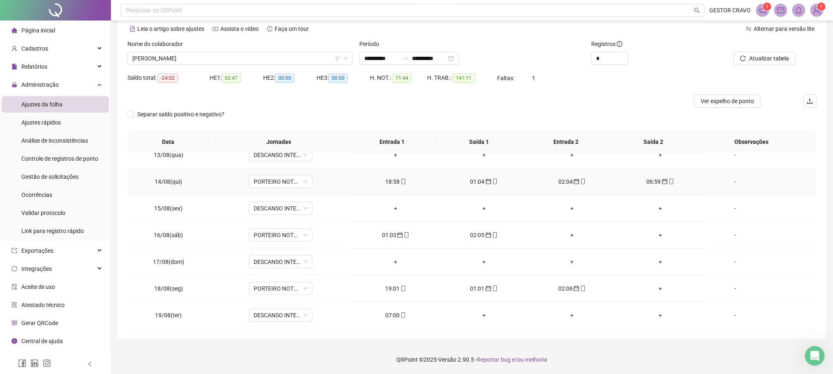
scroll to position [632, 0]
click at [395, 316] on div "07:00" at bounding box center [395, 315] width 75 height 9
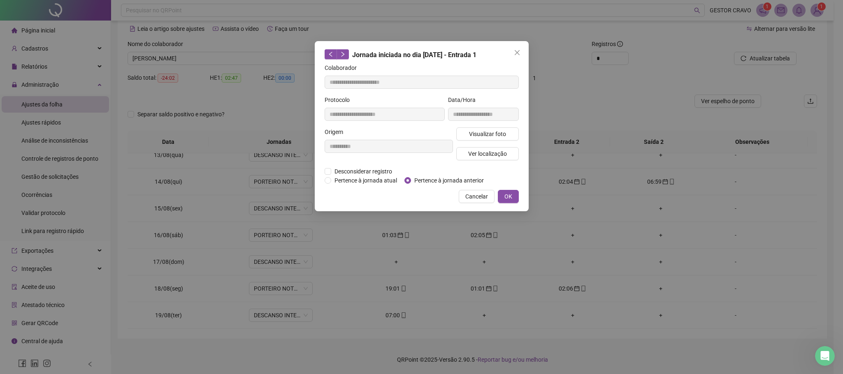
type input "**********"
click at [455, 180] on span "Pertence à jornada anterior" at bounding box center [449, 180] width 76 height 9
click at [506, 198] on span "OK" at bounding box center [508, 196] width 8 height 9
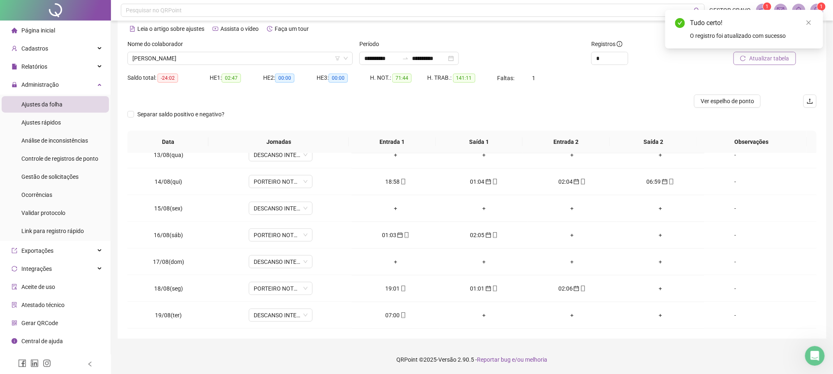
click at [759, 58] on span "Atualizar tabela" at bounding box center [769, 58] width 40 height 9
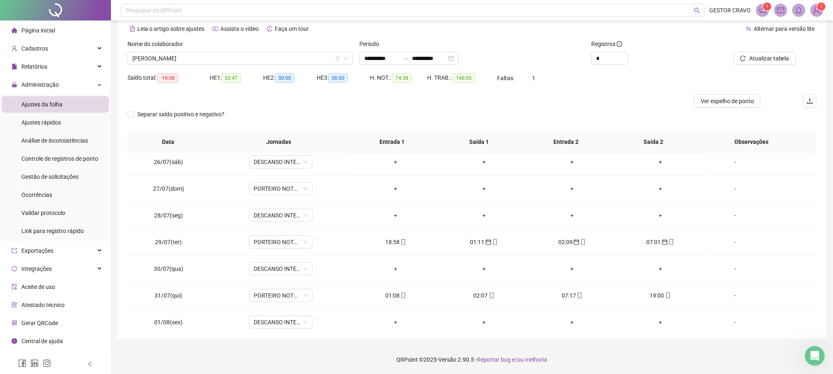
scroll to position [76, 0]
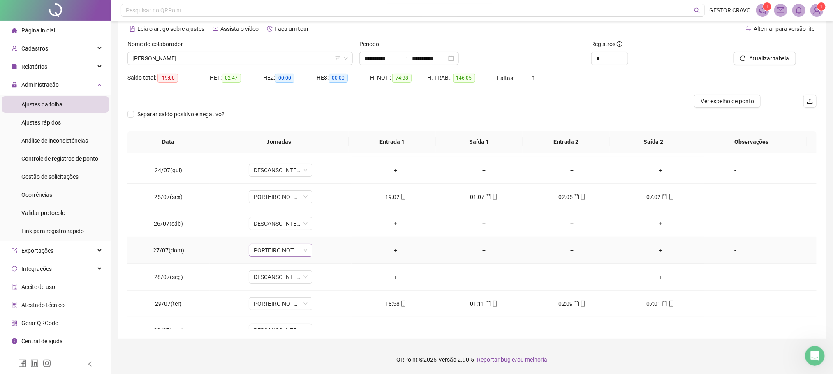
click at [272, 255] on span "PORTEIRO NOTURNO" at bounding box center [281, 250] width 54 height 12
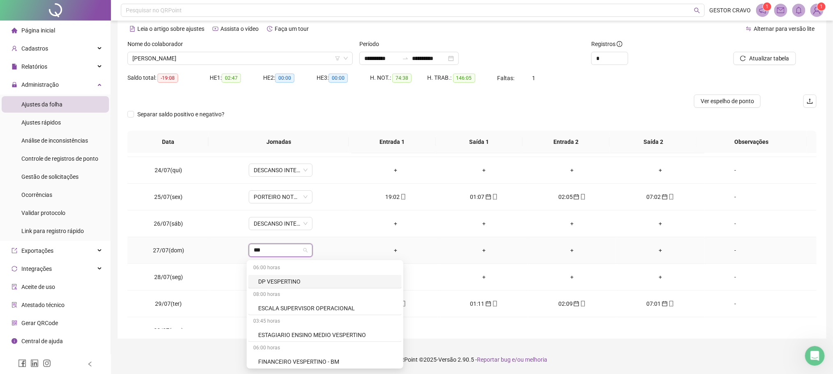
type input "****"
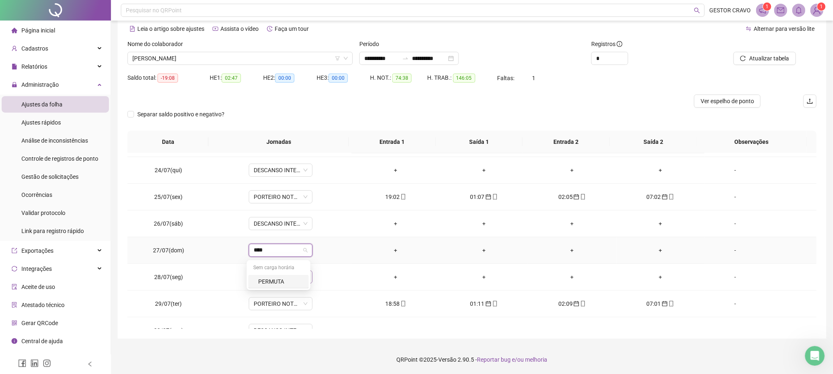
click at [283, 280] on div "PERMUTA" at bounding box center [281, 281] width 46 height 9
click at [313, 227] on span "Sim" at bounding box center [317, 230] width 9 height 9
click at [767, 56] on span "Atualizar tabela" at bounding box center [769, 58] width 40 height 9
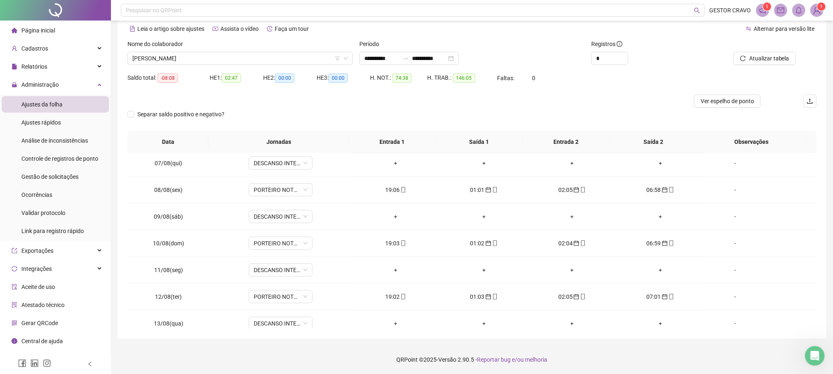
scroll to position [632, 0]
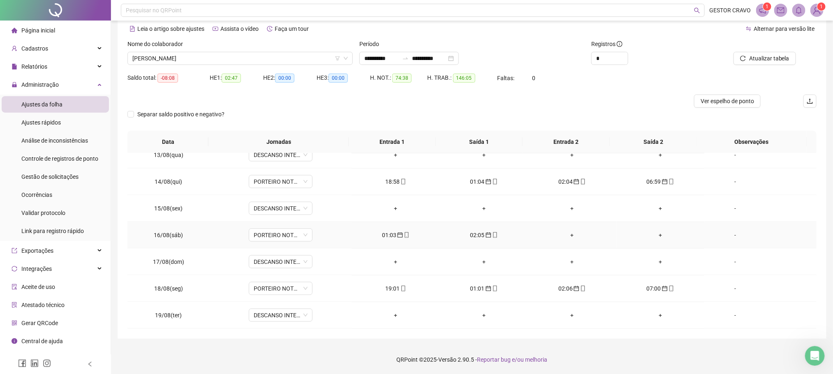
click at [564, 232] on div "+" at bounding box center [572, 235] width 75 height 9
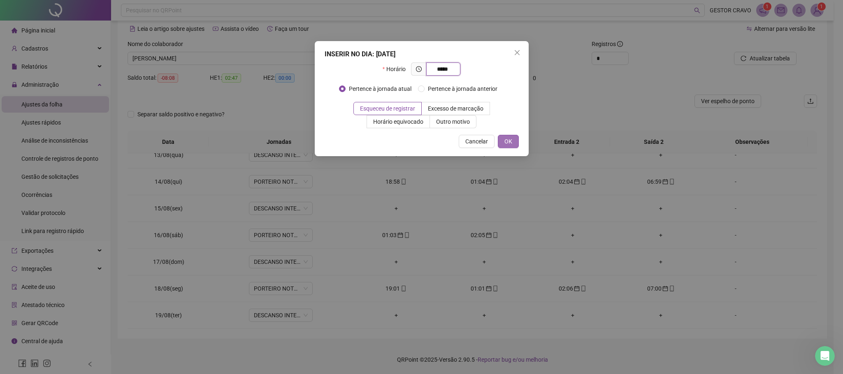
type input "*****"
click at [505, 144] on span "OK" at bounding box center [508, 141] width 8 height 9
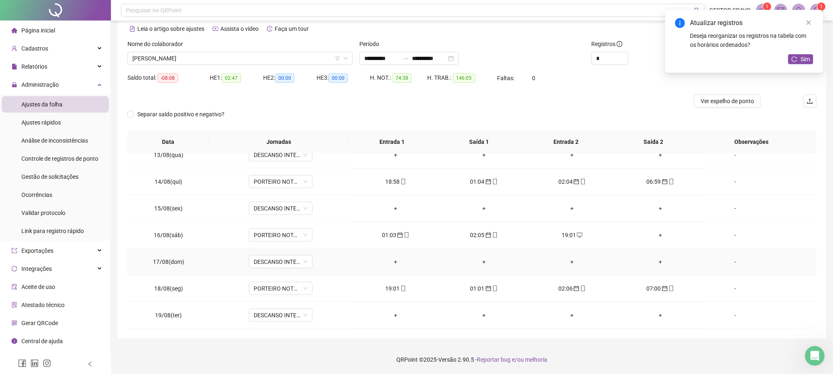
click at [391, 263] on div "+" at bounding box center [395, 261] width 75 height 9
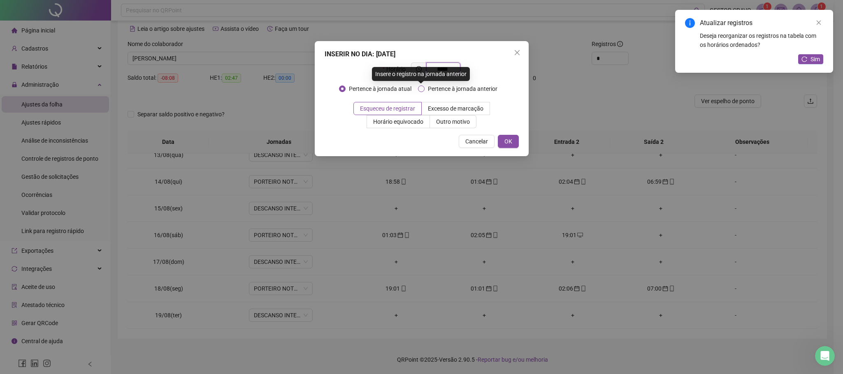
type input "*****"
click at [441, 86] on span "Pertence à jornada anterior" at bounding box center [462, 88] width 76 height 9
click at [510, 141] on span "OK" at bounding box center [508, 141] width 8 height 9
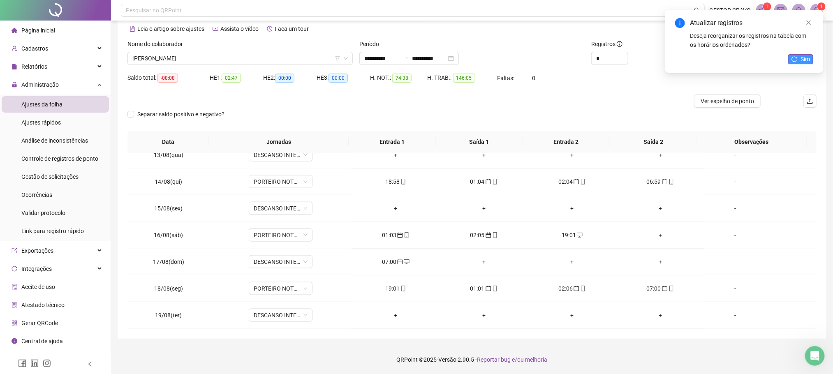
click at [796, 58] on icon "reload" at bounding box center [794, 58] width 5 height 5
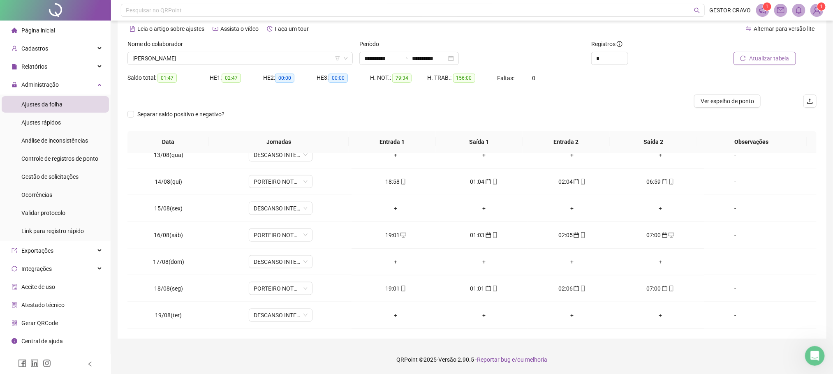
click at [764, 58] on span "Atualizar tabela" at bounding box center [769, 58] width 40 height 9
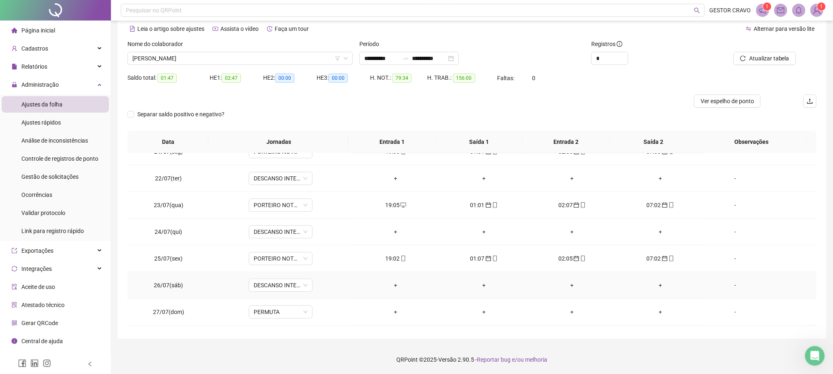
scroll to position [0, 0]
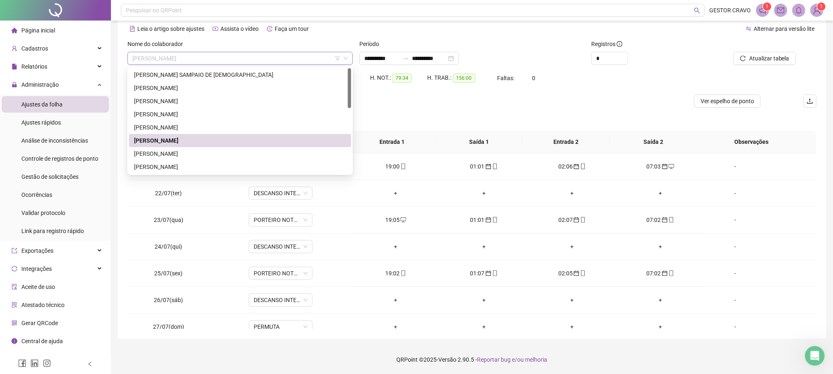
click at [265, 58] on span "[PERSON_NAME]" at bounding box center [240, 58] width 216 height 12
click at [203, 155] on div "[PERSON_NAME]" at bounding box center [240, 153] width 212 height 9
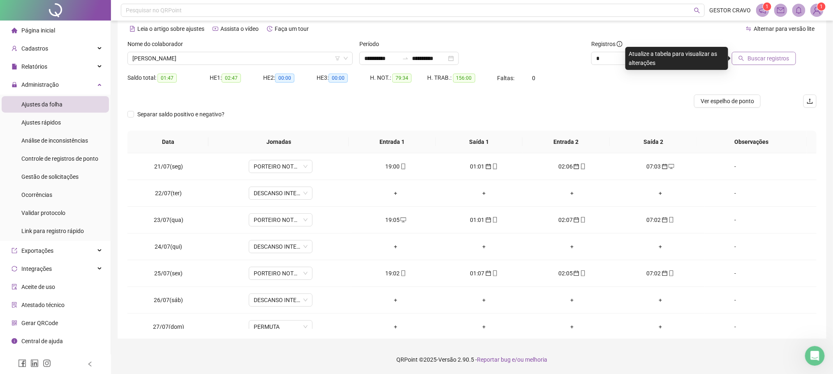
click at [769, 59] on span "Buscar registros" at bounding box center [769, 58] width 42 height 9
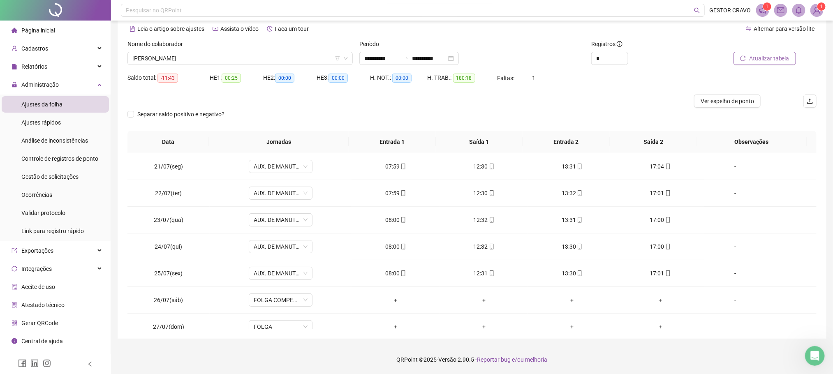
click at [756, 58] on span "Atualizar tabela" at bounding box center [769, 58] width 40 height 9
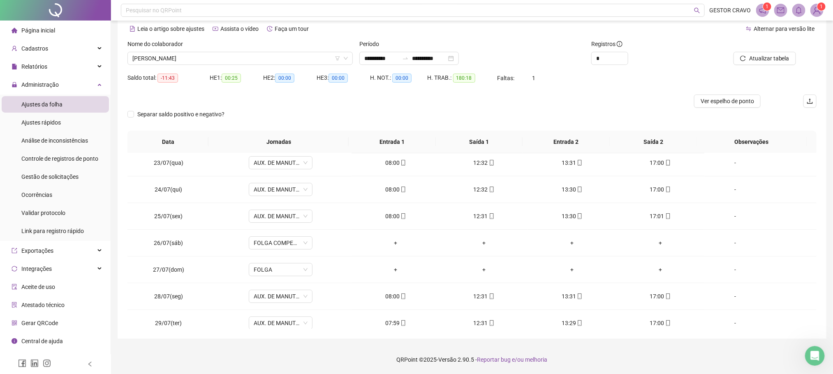
scroll to position [15, 0]
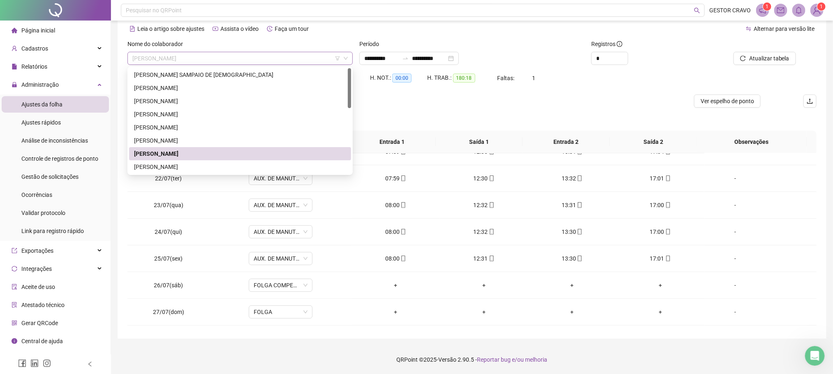
click at [279, 60] on span "[PERSON_NAME]" at bounding box center [240, 58] width 216 height 12
click at [218, 168] on div "[PERSON_NAME]" at bounding box center [240, 166] width 212 height 9
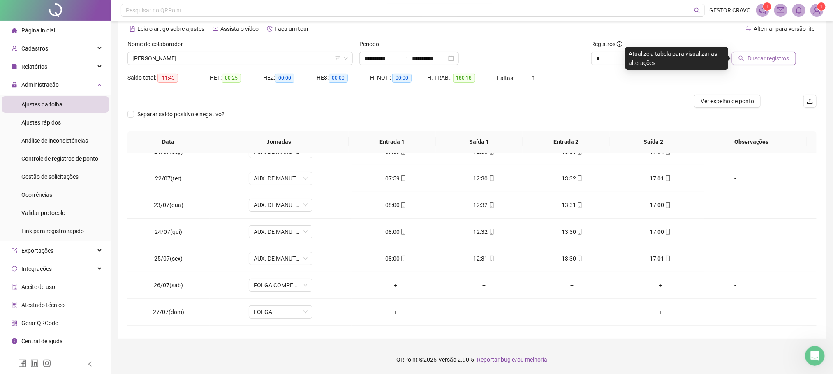
click at [774, 58] on span "Buscar registros" at bounding box center [769, 58] width 42 height 9
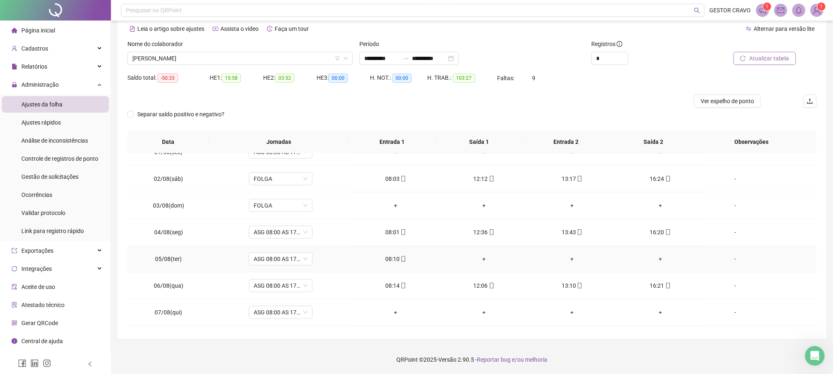
scroll to position [247, 0]
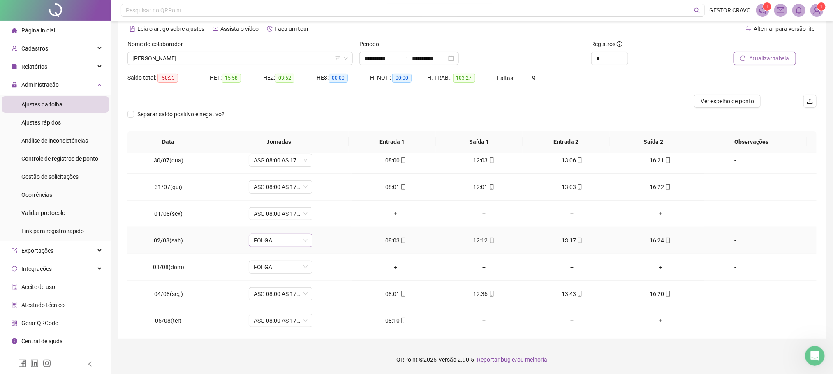
click at [279, 241] on span "FOLGA" at bounding box center [281, 240] width 54 height 12
drag, startPoint x: 278, startPoint y: 243, endPoint x: 205, endPoint y: 247, distance: 72.9
click at [205, 247] on tr "02/08(sáb) ****** FOLGA 08:03 12:12 13:17 16:24 -" at bounding box center [471, 240] width 689 height 27
type input "*****"
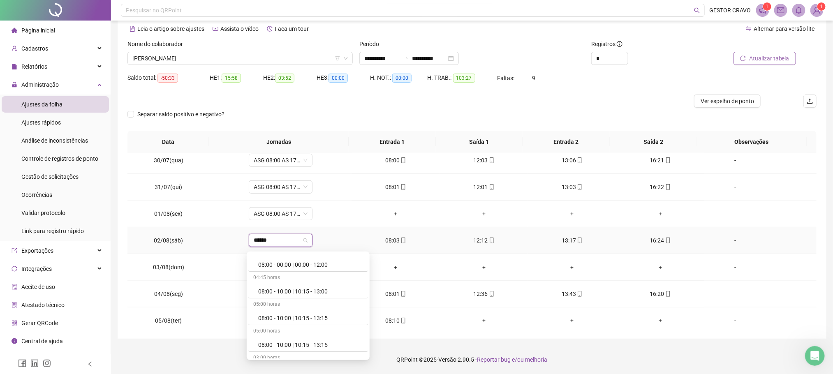
scroll to position [123, 0]
click at [301, 336] on div "08:00 - 11:00 | 12:00 - 16:20" at bounding box center [310, 336] width 105 height 9
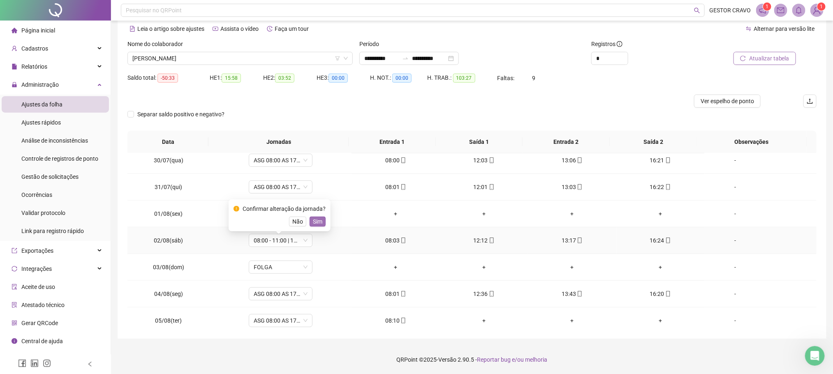
click at [316, 219] on span "Sim" at bounding box center [317, 221] width 9 height 9
click at [760, 60] on span "Atualizar tabela" at bounding box center [769, 58] width 40 height 9
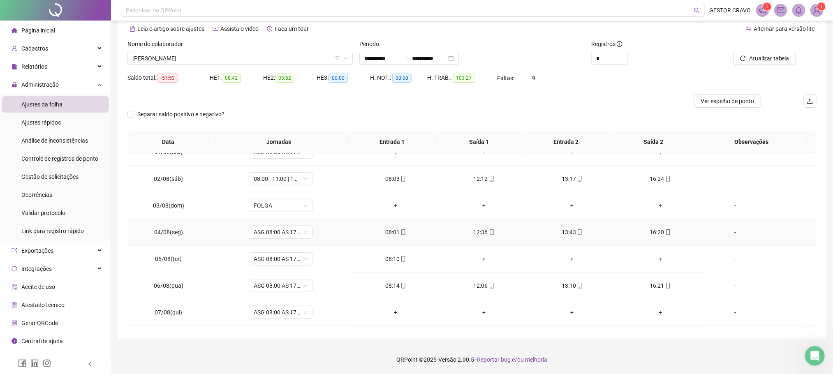
scroll to position [370, 0]
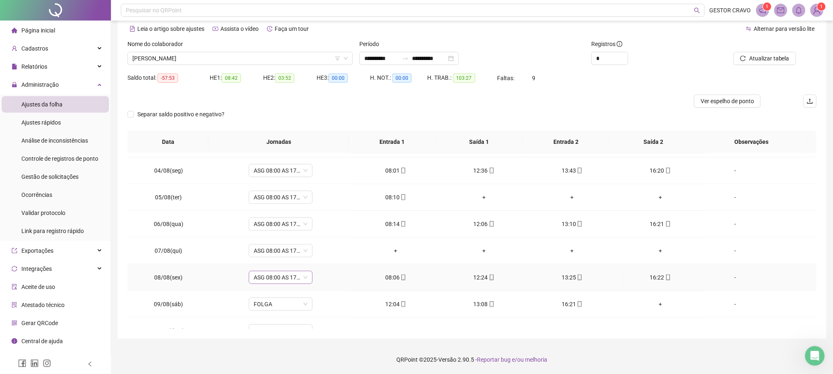
click at [275, 280] on span "ASG 08:00 AS 17:20" at bounding box center [281, 277] width 54 height 12
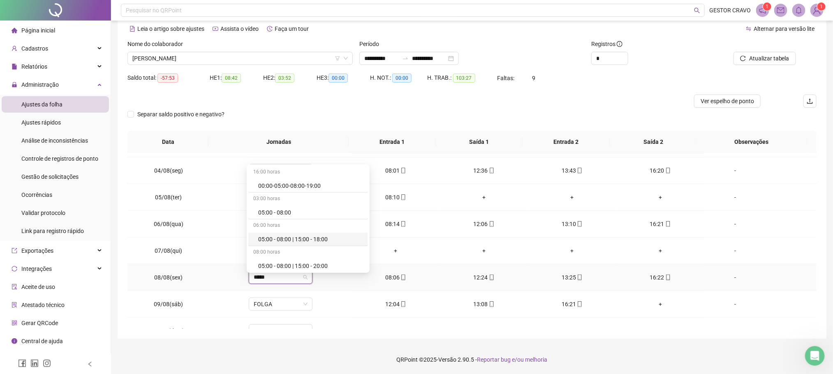
type input "*****"
click at [299, 248] on div "08:00 - 11:00 | 12:00 - 16:20" at bounding box center [310, 249] width 105 height 9
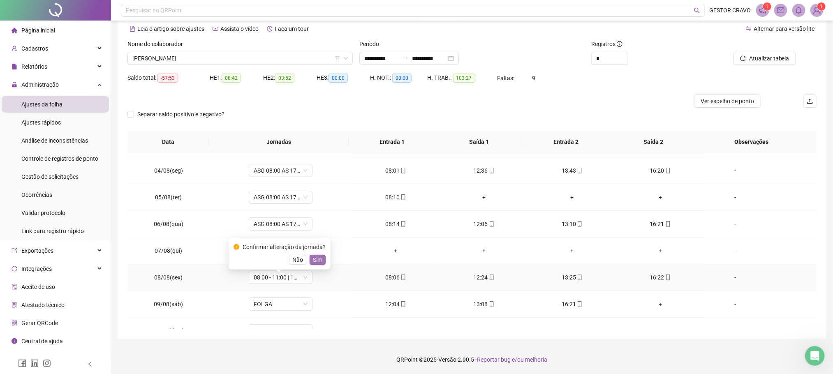
click at [310, 258] on button "Sim" at bounding box center [318, 260] width 16 height 10
click at [749, 55] on button "Atualizar tabela" at bounding box center [765, 58] width 63 height 13
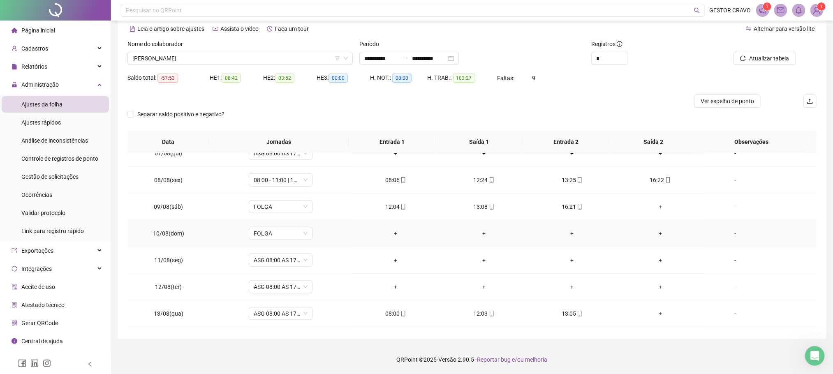
scroll to position [494, 0]
click at [292, 187] on span "FOLGA" at bounding box center [281, 181] width 54 height 12
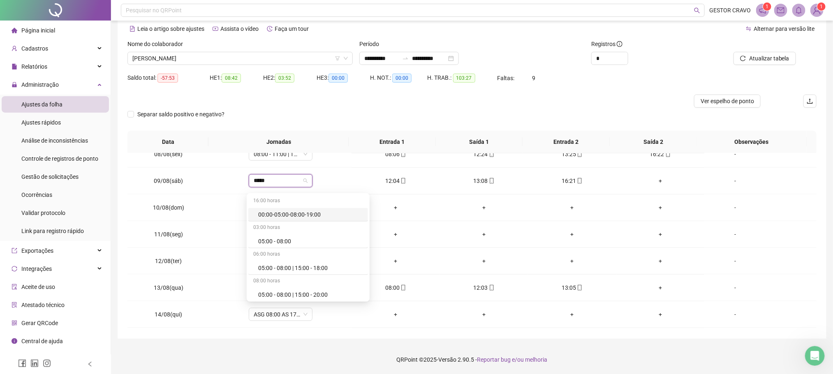
type input "*****"
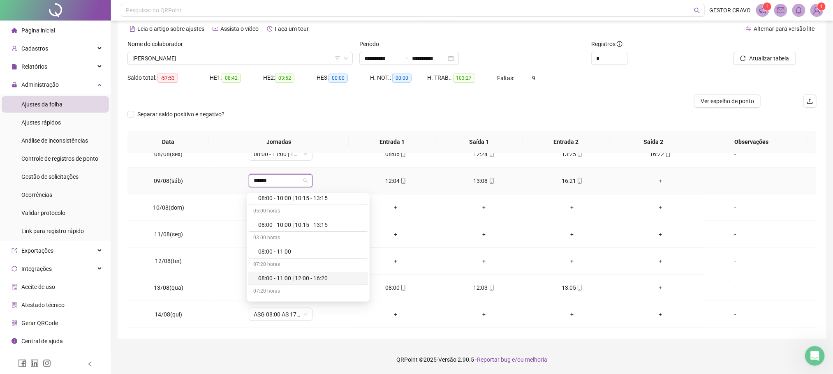
click at [295, 278] on div "08:00 - 11:00 | 12:00 - 16:20" at bounding box center [310, 278] width 105 height 9
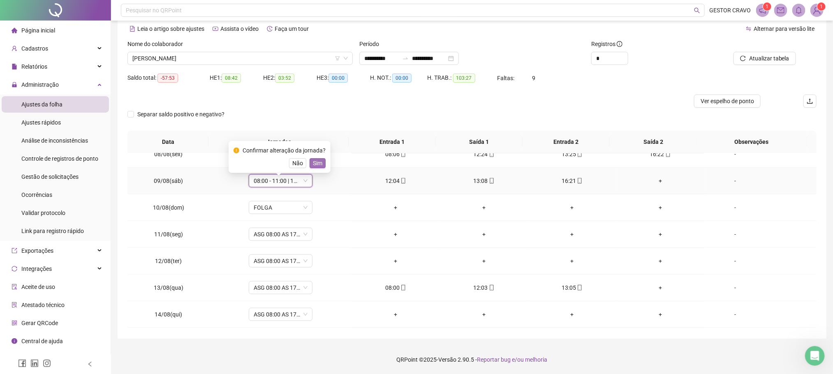
click at [317, 162] on span "Sim" at bounding box center [317, 163] width 9 height 9
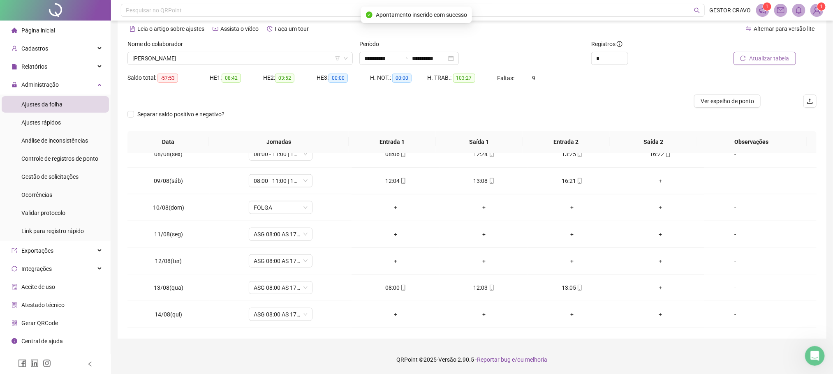
click at [774, 62] on span "Atualizar tabela" at bounding box center [769, 58] width 40 height 9
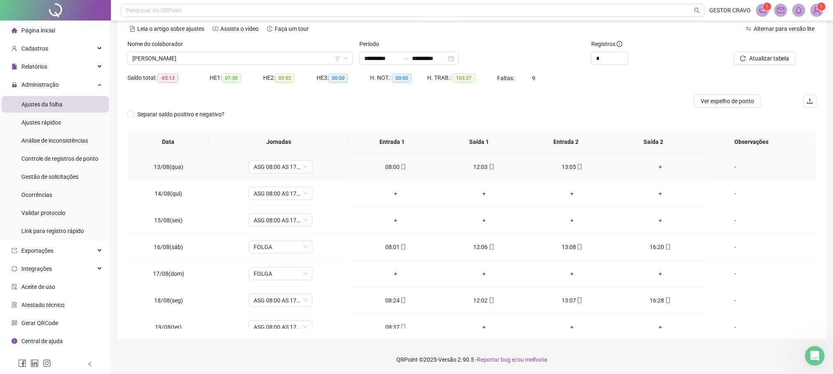
scroll to position [617, 0]
click at [277, 251] on span "FOLGA" at bounding box center [281, 245] width 54 height 12
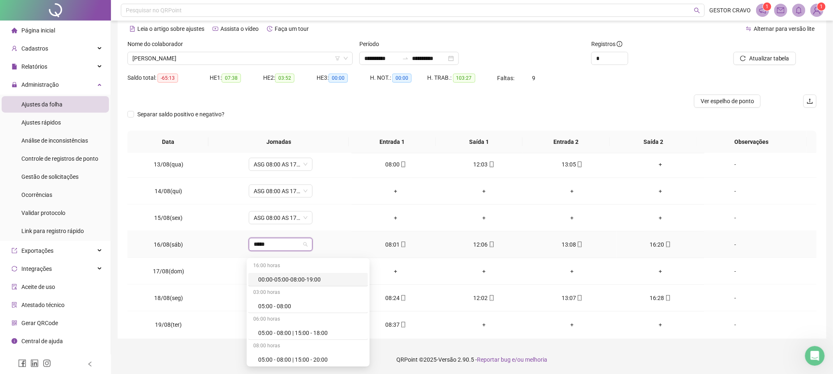
type input "*****"
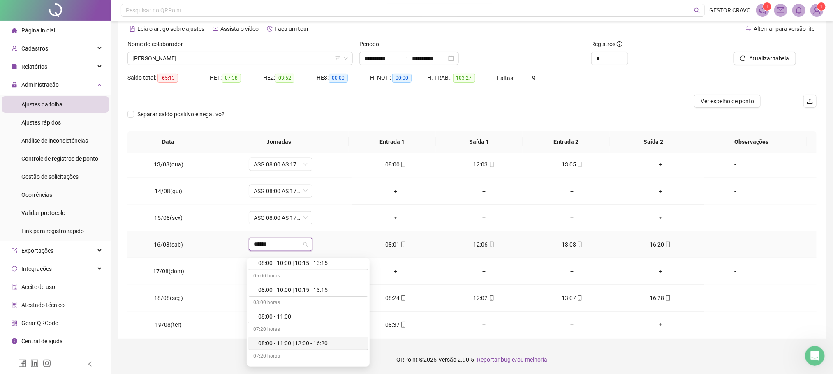
click at [305, 344] on div "08:00 - 11:00 | 12:00 - 16:20" at bounding box center [310, 343] width 105 height 9
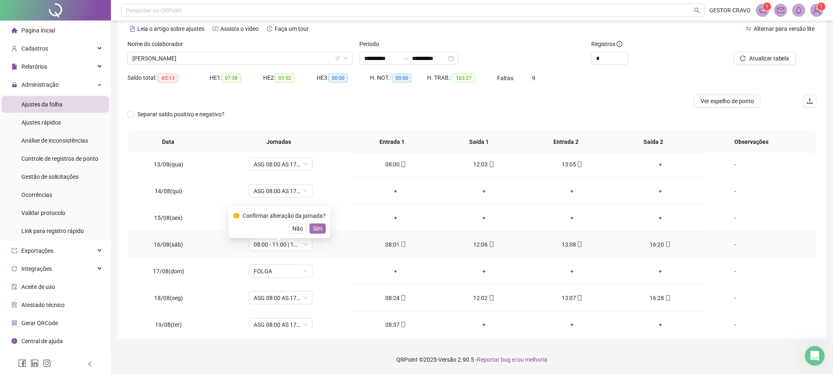
click at [316, 228] on span "Sim" at bounding box center [317, 228] width 9 height 9
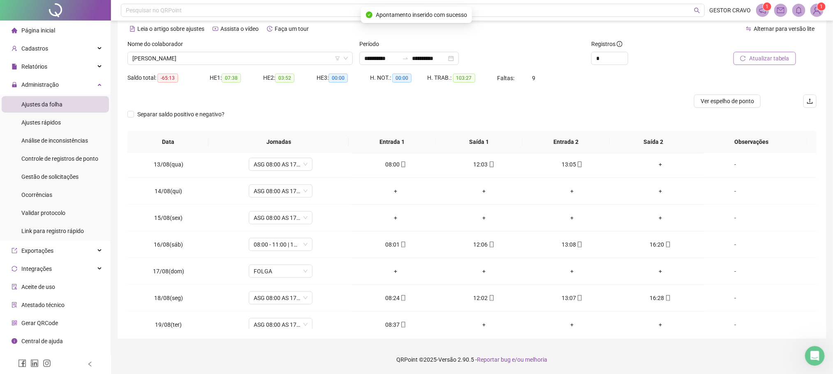
click at [762, 54] on span "Atualizar tabela" at bounding box center [769, 58] width 40 height 9
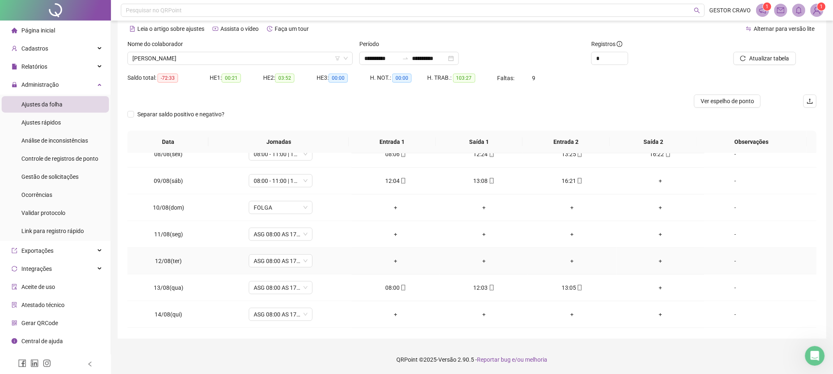
scroll to position [555, 0]
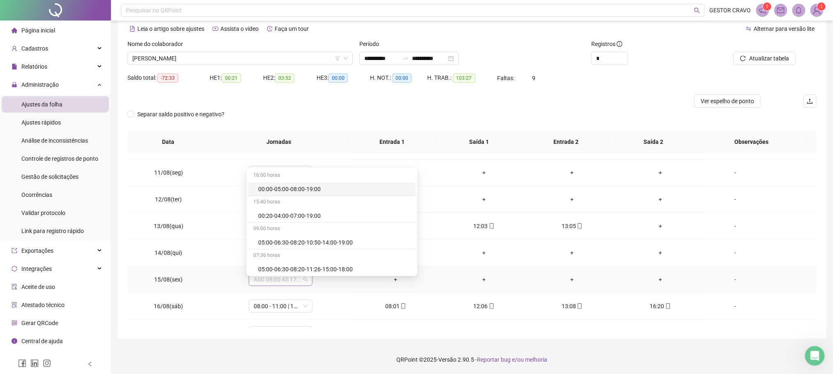
click at [273, 285] on span "ASG 08:00 AS 17:20" at bounding box center [281, 279] width 54 height 12
type input "****"
click at [299, 213] on div "ATESTADO MÉDICO" at bounding box center [297, 215] width 79 height 9
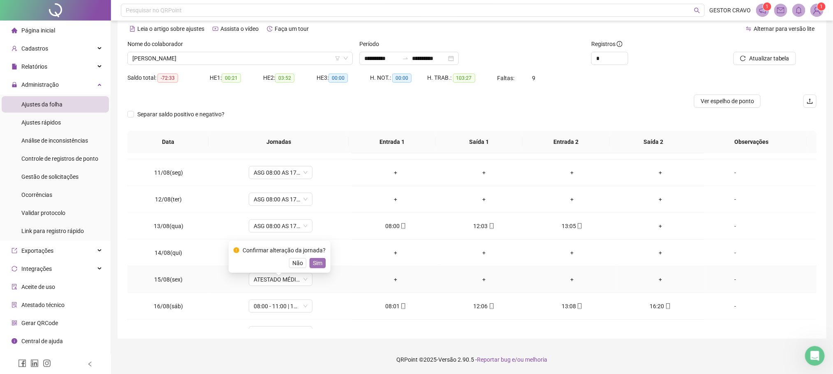
click at [317, 264] on span "Sim" at bounding box center [317, 263] width 9 height 9
click at [288, 259] on span "ASG 08:00 AS 17:20" at bounding box center [281, 253] width 54 height 12
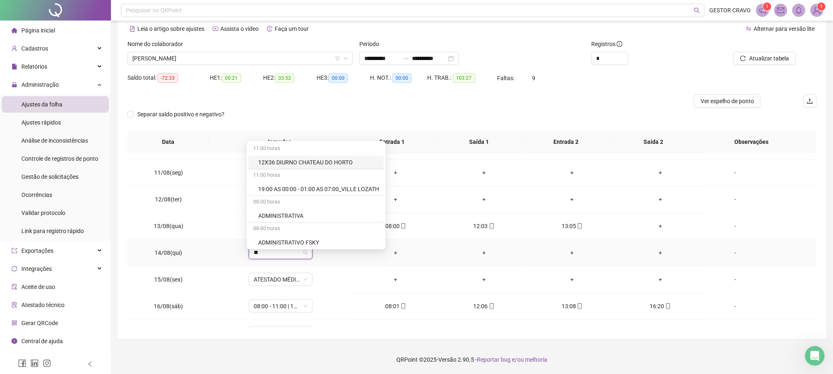
type input "***"
click at [319, 241] on div "ATESTADO MÉDICO" at bounding box center [313, 242] width 111 height 9
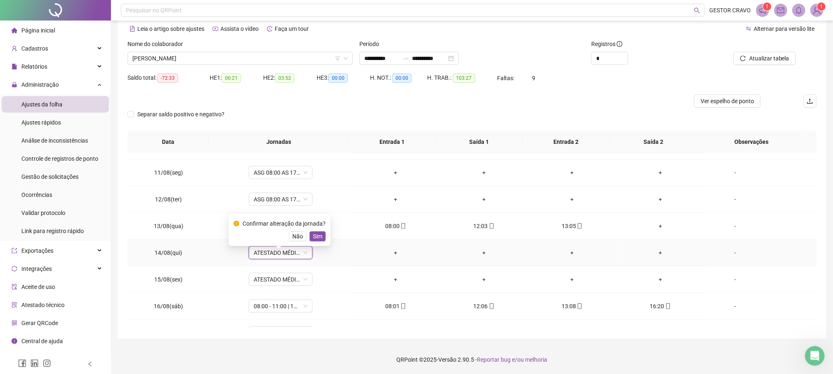
click at [316, 230] on div "Confirmar alteração da jornada? Não Sim" at bounding box center [280, 230] width 92 height 22
click at [318, 237] on span "Sim" at bounding box center [317, 236] width 9 height 9
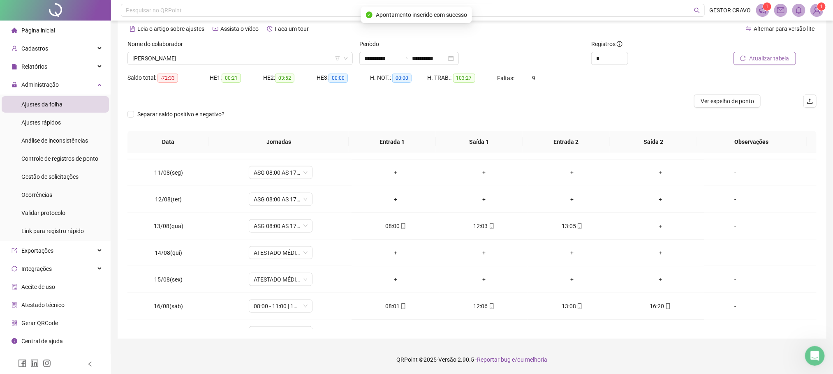
click at [786, 57] on span "Atualizar tabela" at bounding box center [769, 58] width 40 height 9
click at [276, 179] on span "ASG 08:00 AS 17:20" at bounding box center [281, 173] width 54 height 12
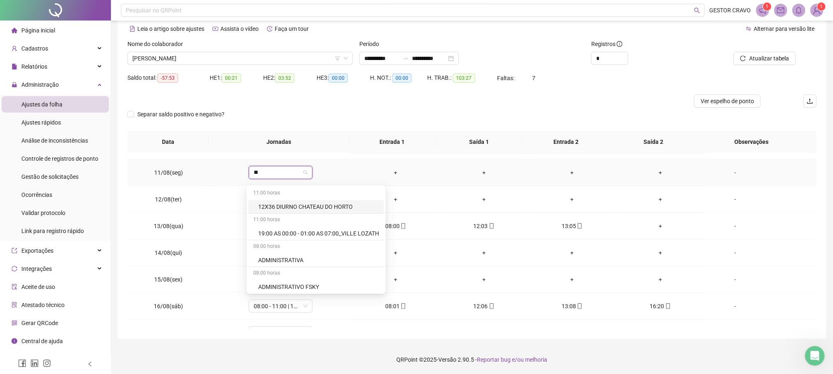
type input "***"
click at [283, 285] on div "ATESTADO MÉDICO" at bounding box center [313, 287] width 111 height 9
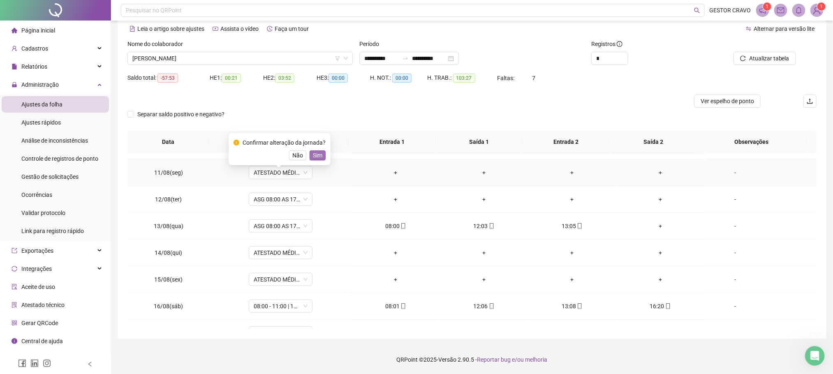
click at [315, 155] on span "Sim" at bounding box center [317, 155] width 9 height 9
click at [290, 203] on span "ASG 08:00 AS 17:20" at bounding box center [281, 199] width 54 height 12
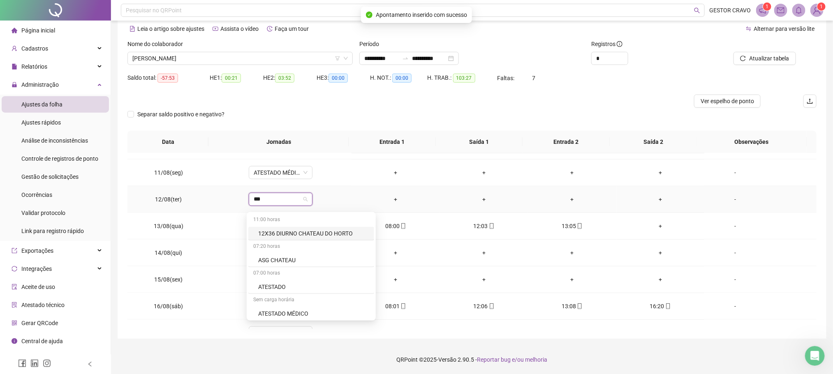
type input "****"
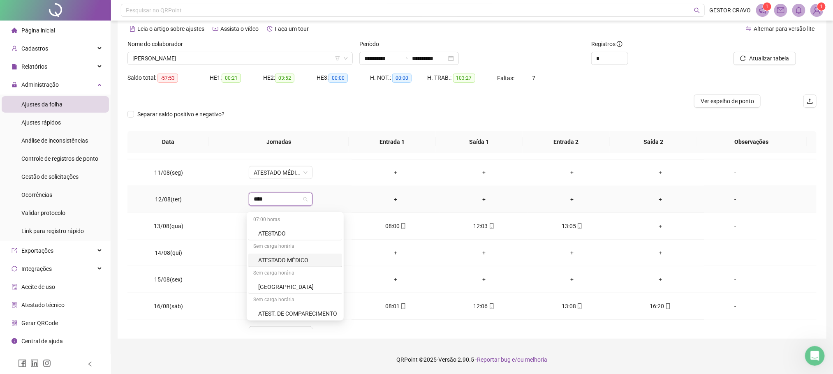
click at [287, 258] on div "ATESTADO MÉDICO" at bounding box center [297, 260] width 79 height 9
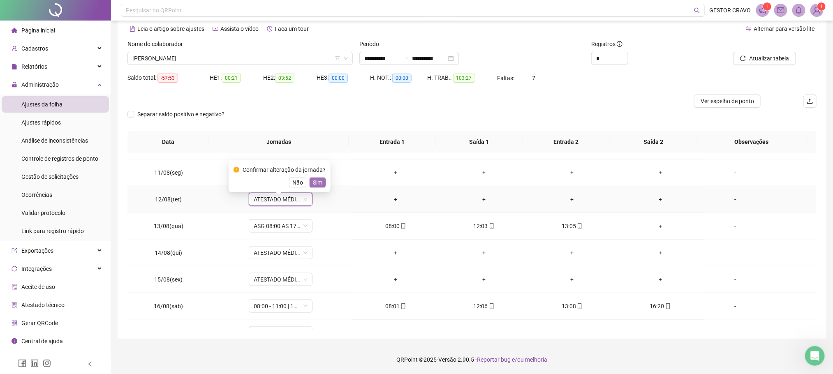
click at [315, 182] on span "Sim" at bounding box center [317, 182] width 9 height 9
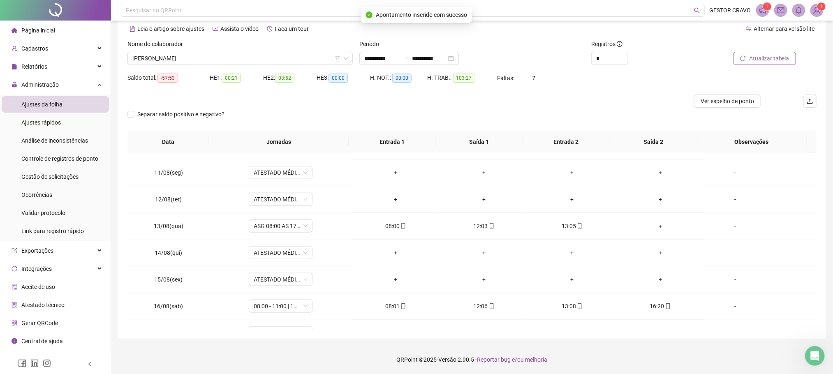
click at [751, 60] on span "Atualizar tabela" at bounding box center [769, 58] width 40 height 9
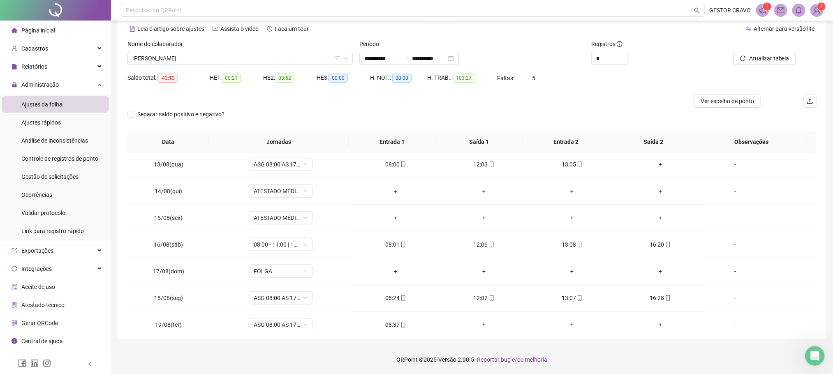
scroll to position [632, 0]
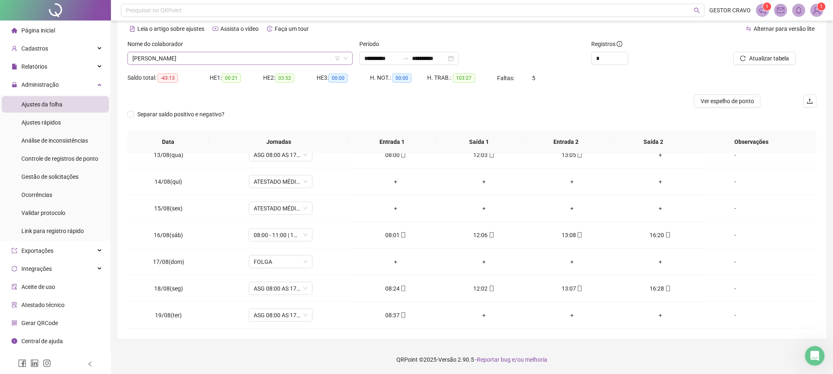
click at [228, 58] on span "[PERSON_NAME]" at bounding box center [240, 58] width 216 height 12
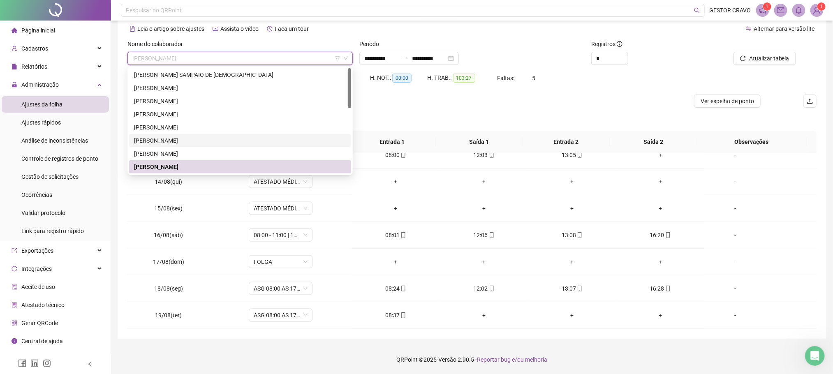
scroll to position [62, 0]
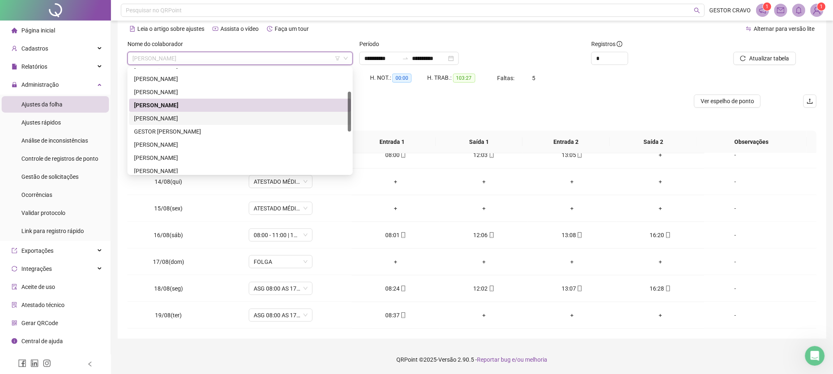
click at [202, 115] on div "[PERSON_NAME]" at bounding box center [240, 118] width 212 height 9
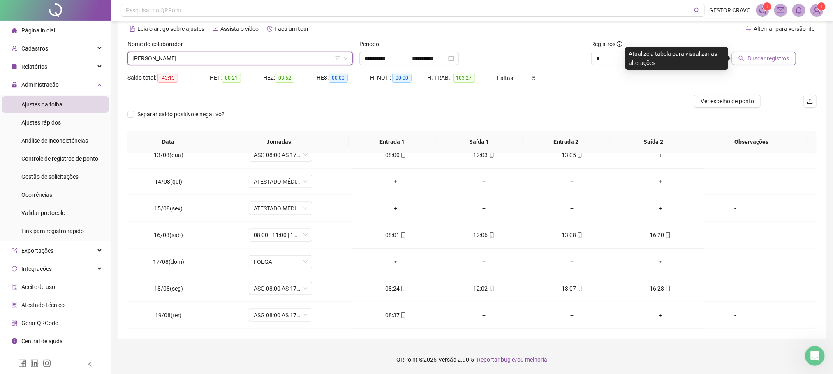
click at [753, 56] on span "Buscar registros" at bounding box center [769, 58] width 42 height 9
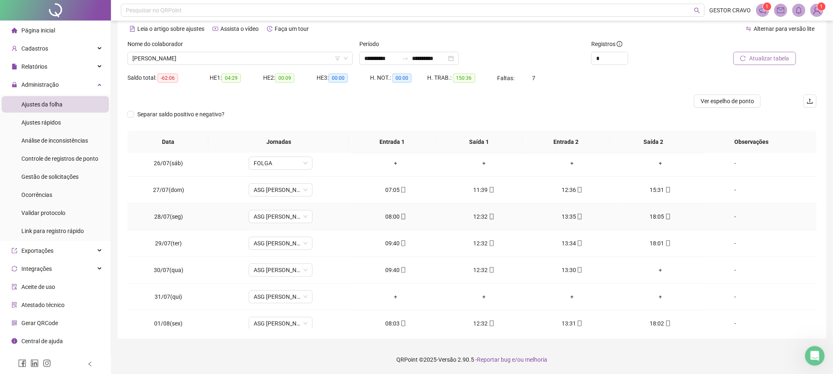
scroll to position [185, 0]
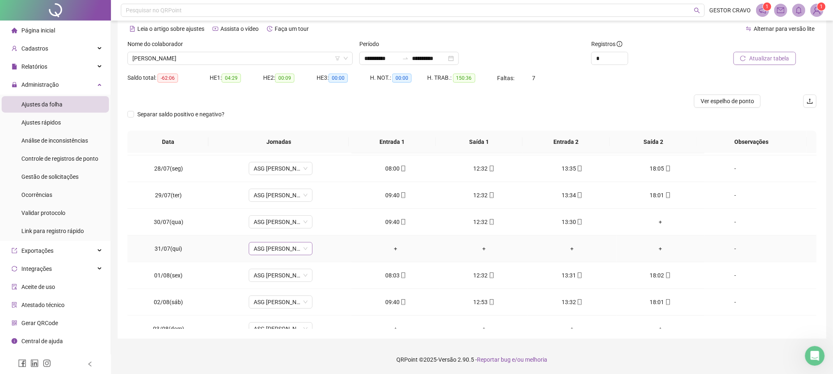
click at [276, 248] on span "ASG [PERSON_NAME] 09:40 ÀS 18H" at bounding box center [281, 249] width 54 height 12
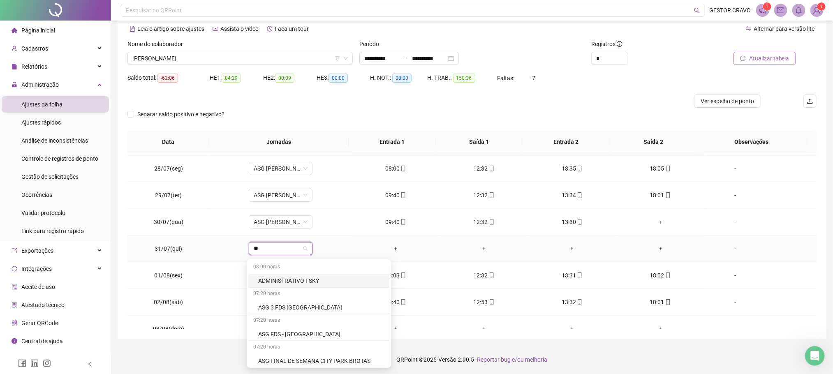
type input "***"
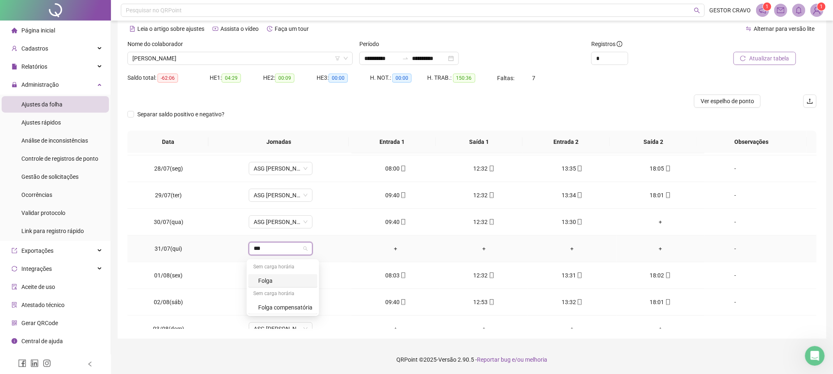
click at [276, 278] on div "Folga" at bounding box center [285, 280] width 54 height 9
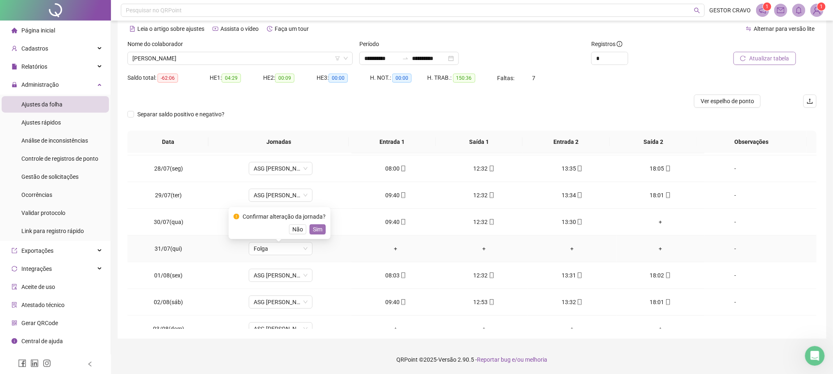
click at [319, 229] on span "Sim" at bounding box center [317, 229] width 9 height 9
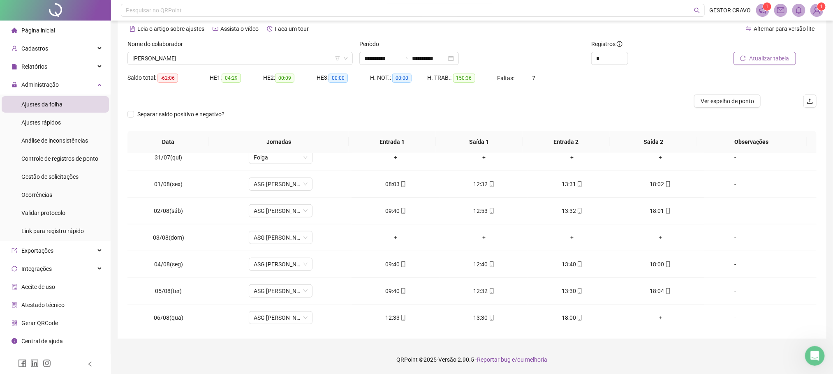
scroll to position [308, 0]
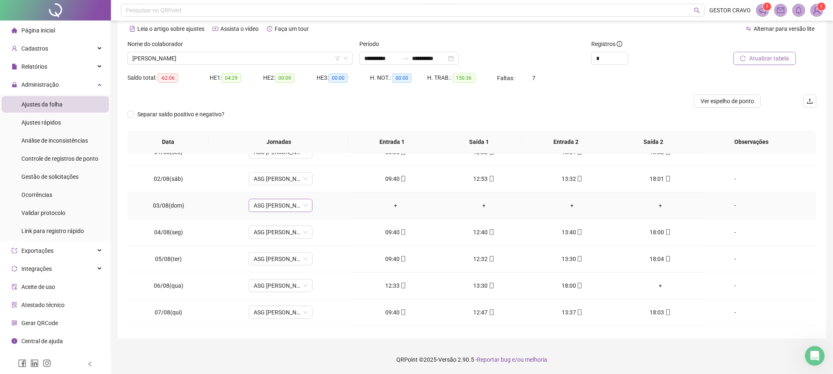
click at [283, 204] on span "ASG [PERSON_NAME] 09:40 ÀS 18H" at bounding box center [281, 205] width 54 height 12
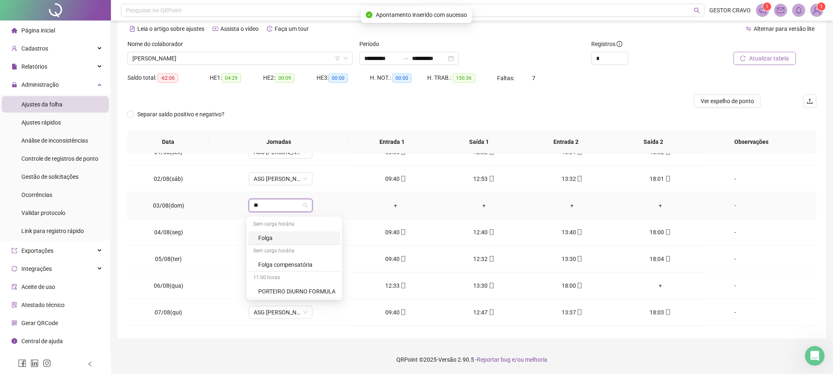
type input "***"
click at [276, 238] on div "Folga" at bounding box center [285, 238] width 54 height 9
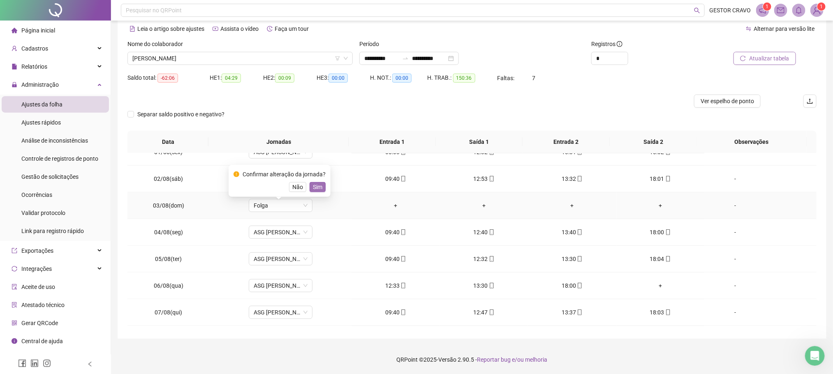
click at [317, 188] on span "Sim" at bounding box center [317, 187] width 9 height 9
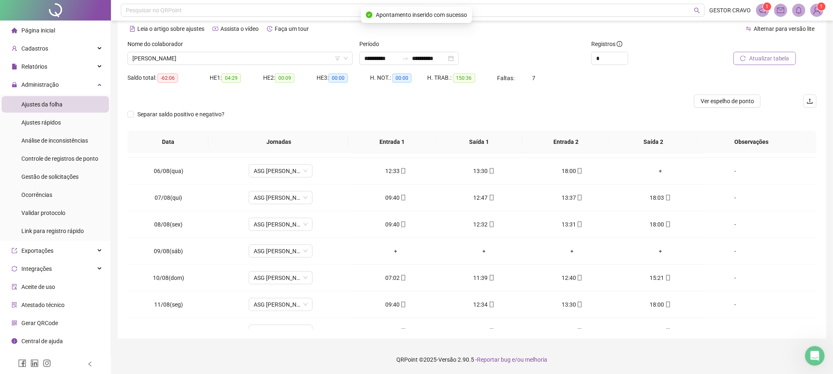
scroll to position [432, 0]
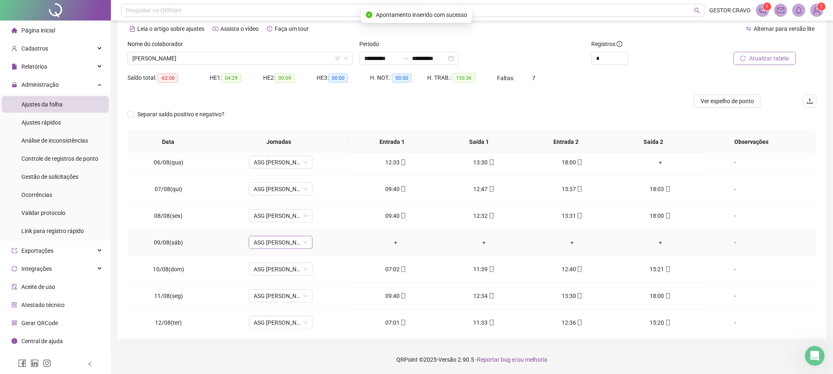
click at [279, 247] on span "ASG [PERSON_NAME] 09:40 ÀS 18H" at bounding box center [281, 242] width 54 height 12
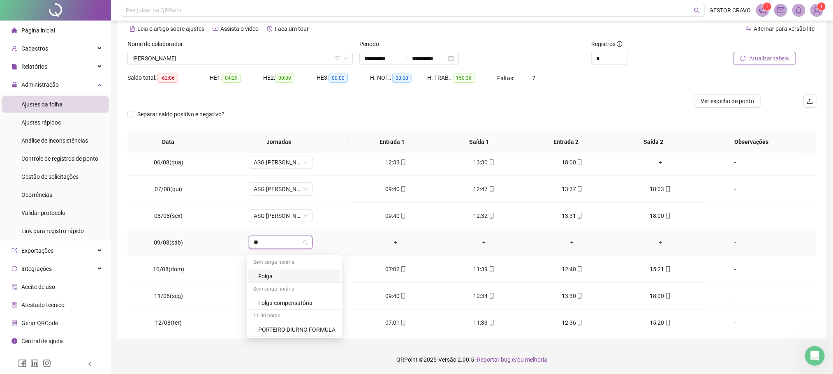
type input "***"
click at [274, 274] on div "Folga" at bounding box center [285, 276] width 54 height 9
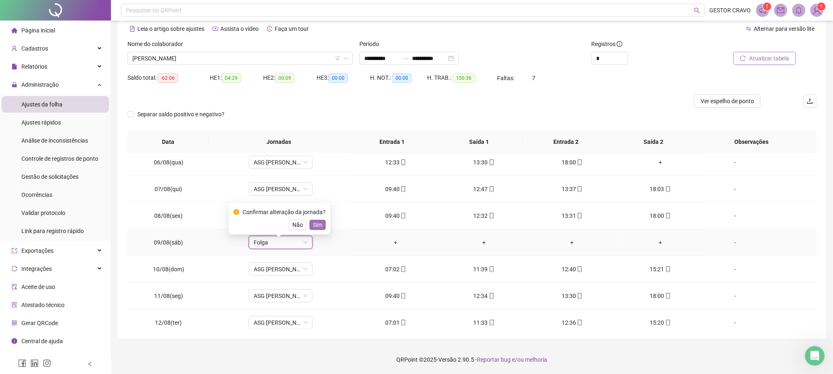
click at [315, 225] on span "Sim" at bounding box center [317, 224] width 9 height 9
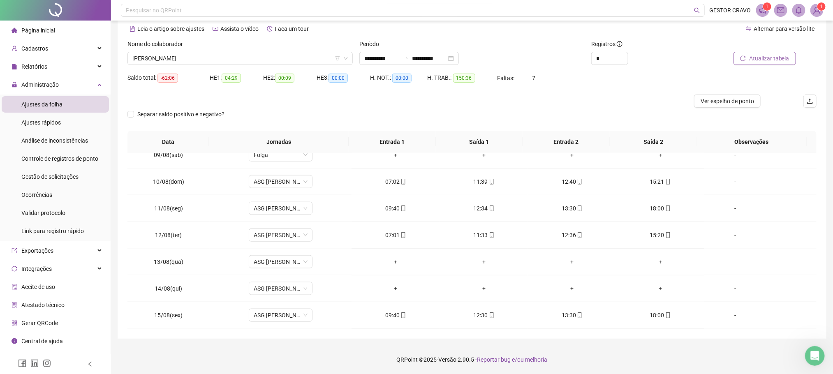
scroll to position [555, 0]
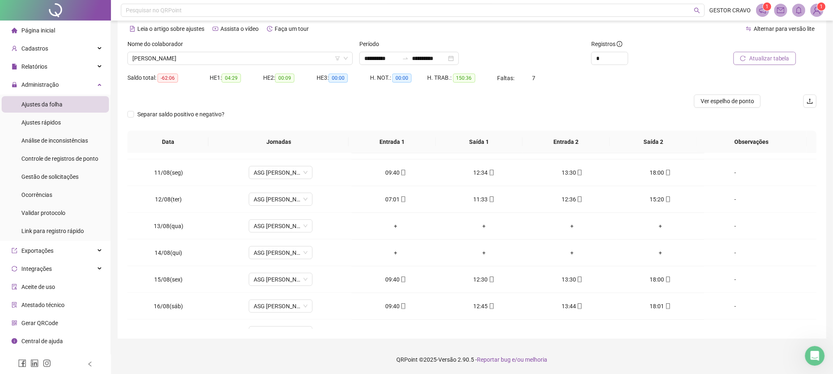
click at [767, 57] on span "Atualizar tabela" at bounding box center [769, 58] width 40 height 9
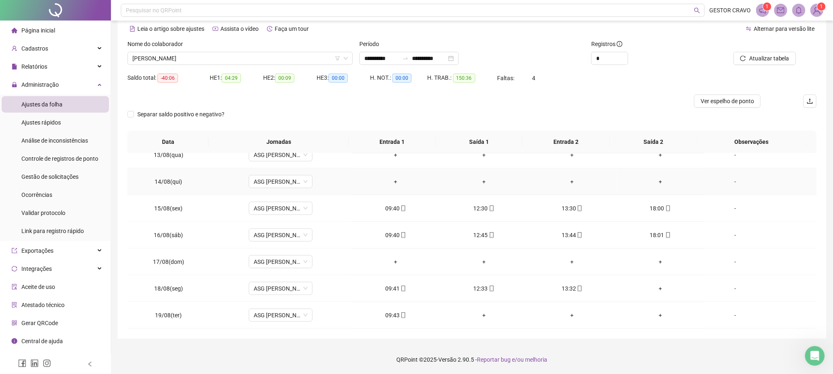
scroll to position [632, 0]
click at [267, 261] on span "ASG [PERSON_NAME] 09:40 ÀS 18H" at bounding box center [281, 262] width 54 height 12
type input "***"
click at [289, 218] on div "Folga" at bounding box center [285, 218] width 54 height 9
click at [314, 242] on span "Sim" at bounding box center [317, 240] width 9 height 9
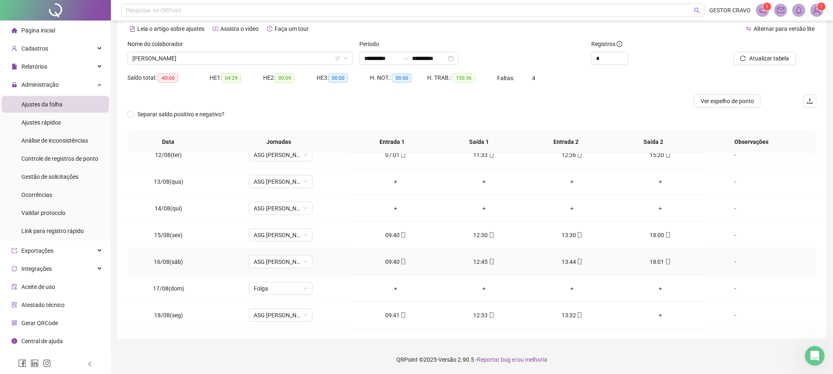
scroll to position [570, 0]
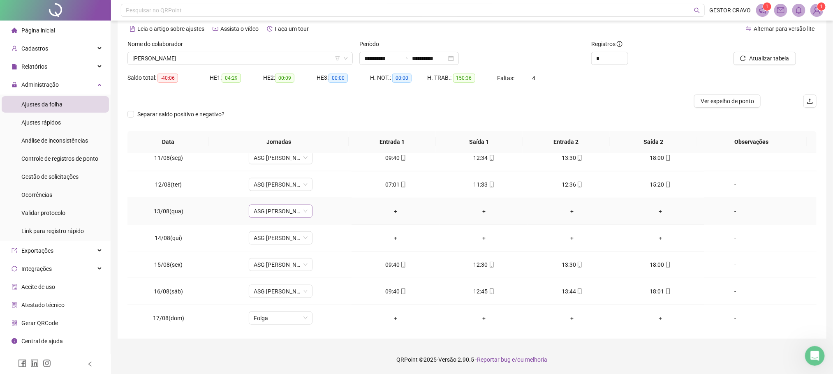
click at [279, 215] on span "ASG [PERSON_NAME] 09:40 ÀS 18H" at bounding box center [281, 211] width 54 height 12
type input "***"
click at [259, 246] on div "Folga" at bounding box center [285, 245] width 54 height 9
click at [317, 194] on span "Sim" at bounding box center [317, 194] width 9 height 9
click at [270, 240] on span "ASG [PERSON_NAME] 09:40 ÀS 18H" at bounding box center [281, 238] width 54 height 12
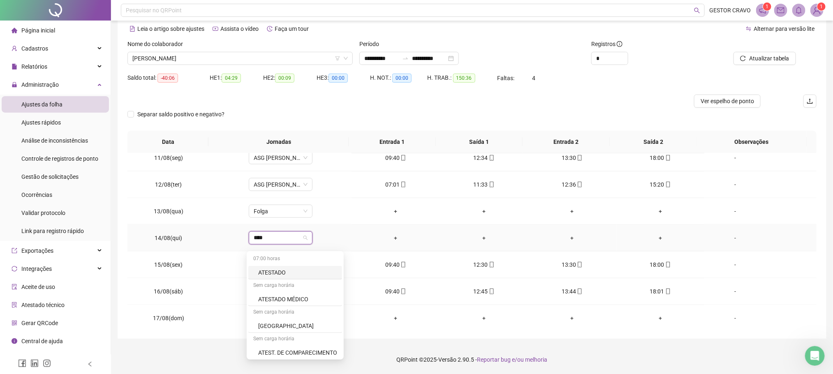
type input "*****"
click at [278, 299] on div "ATESTADO MÉDICO" at bounding box center [297, 299] width 79 height 9
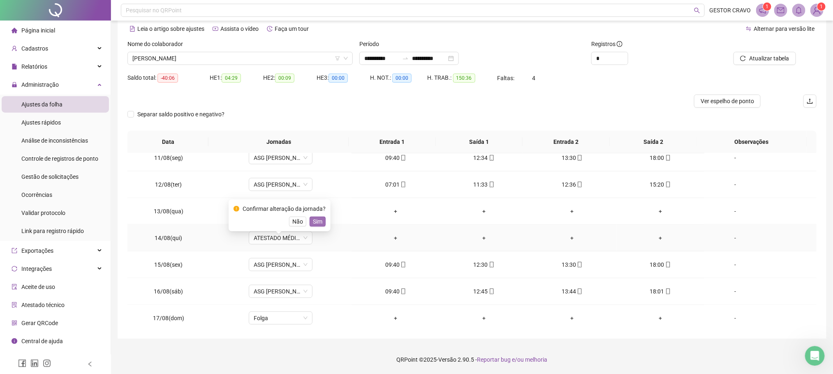
click at [317, 221] on span "Sim" at bounding box center [317, 221] width 9 height 9
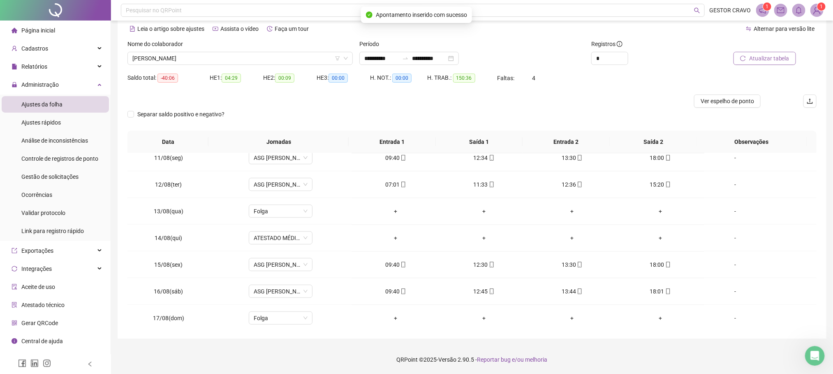
click at [776, 57] on span "Atualizar tabela" at bounding box center [769, 58] width 40 height 9
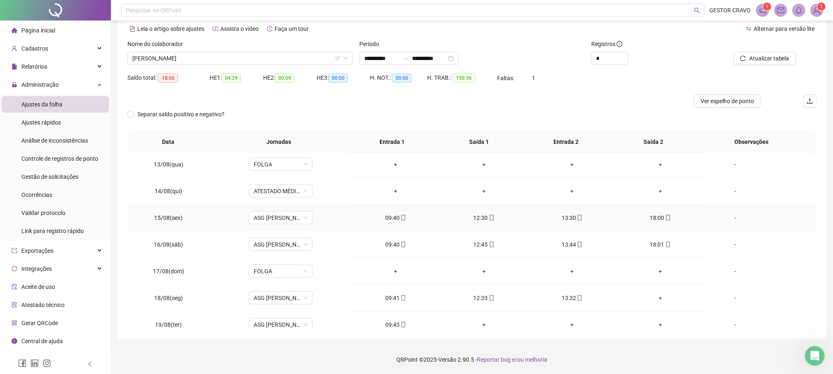
scroll to position [632, 0]
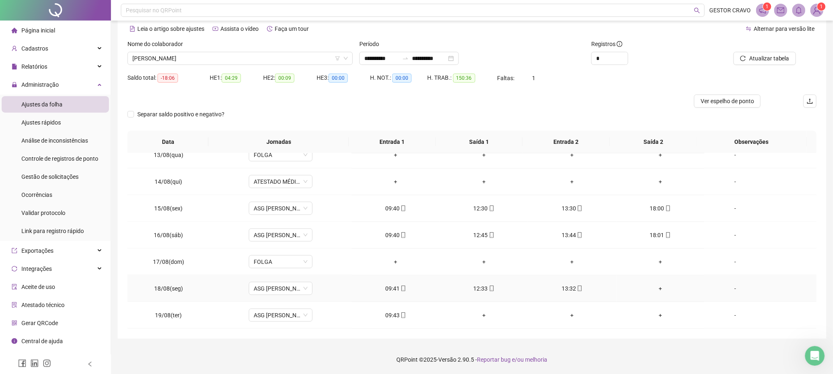
click at [655, 292] on div "+" at bounding box center [660, 288] width 75 height 9
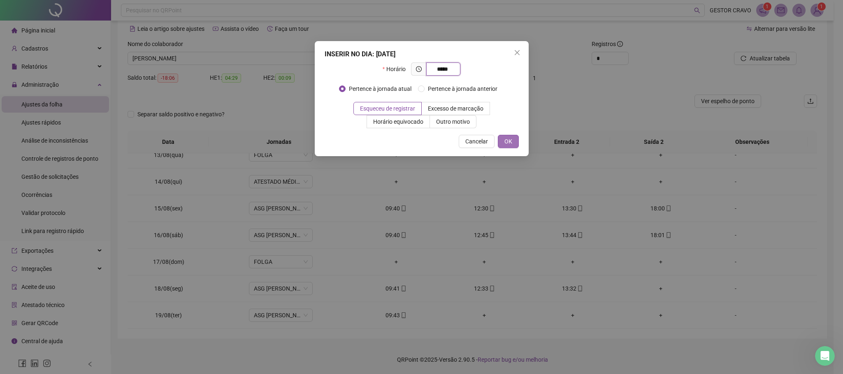
type input "*****"
click at [510, 139] on span "OK" at bounding box center [508, 141] width 8 height 9
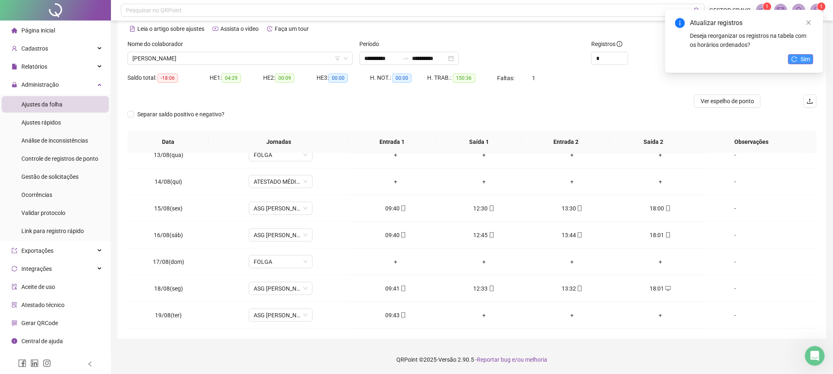
click at [792, 60] on icon "reload" at bounding box center [795, 59] width 6 height 6
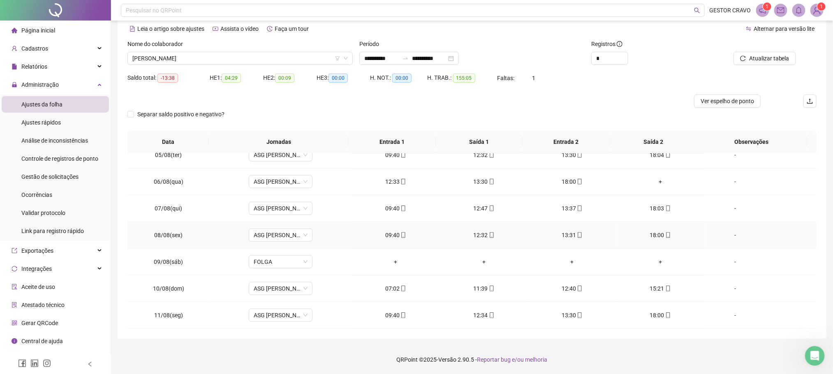
scroll to position [385, 0]
click at [650, 213] on div "+" at bounding box center [660, 209] width 75 height 9
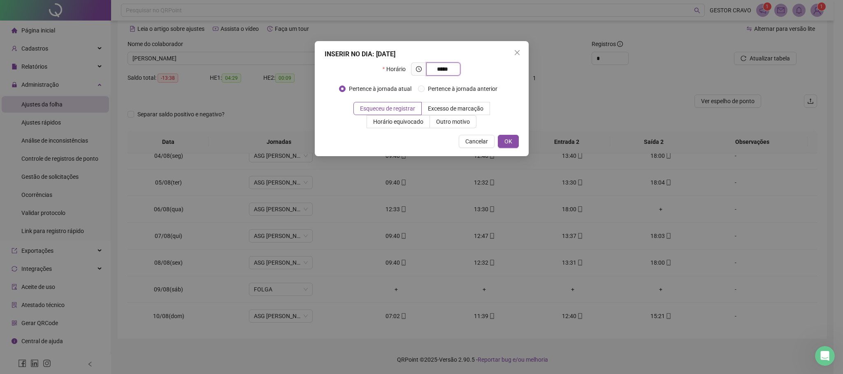
type input "*****"
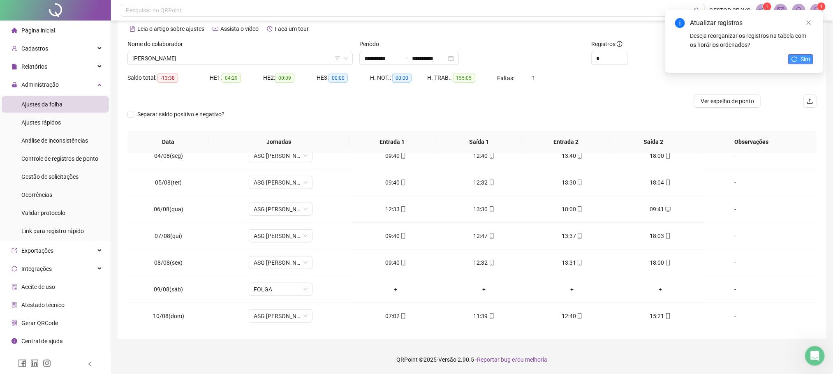
click at [803, 59] on span "Sim" at bounding box center [805, 59] width 9 height 9
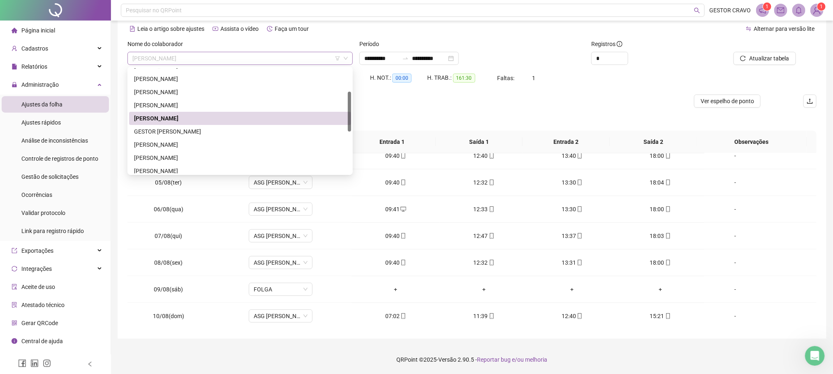
click at [253, 56] on span "[PERSON_NAME]" at bounding box center [240, 58] width 216 height 12
click at [192, 143] on div "[PERSON_NAME]" at bounding box center [240, 144] width 212 height 9
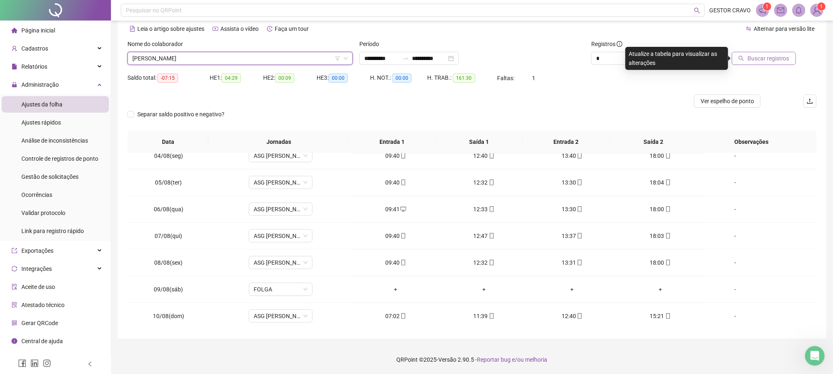
click at [754, 57] on span "Buscar registros" at bounding box center [769, 58] width 42 height 9
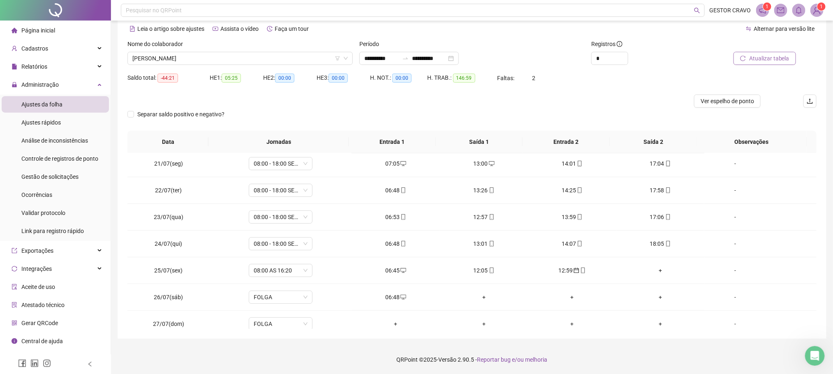
scroll to position [0, 0]
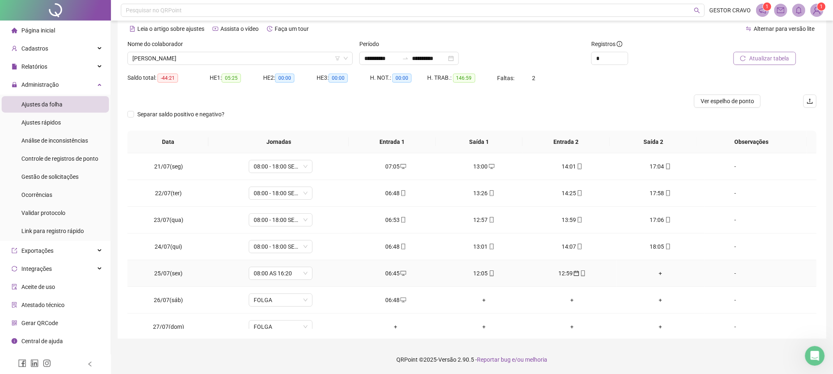
click at [653, 278] on div "+" at bounding box center [660, 273] width 75 height 9
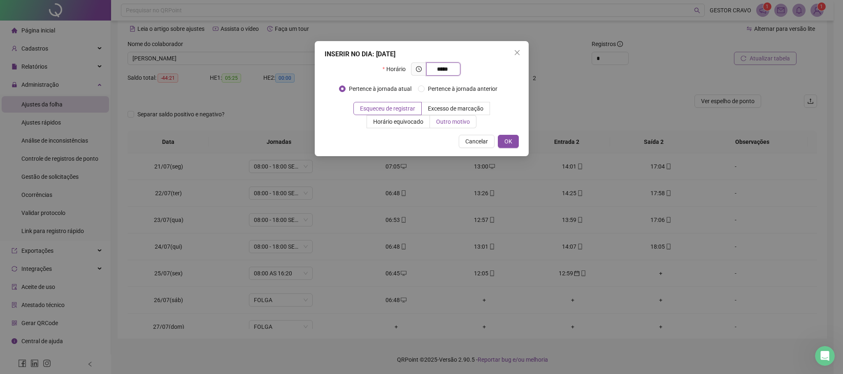
type input "*****"
click at [445, 120] on span "Outro motivo" at bounding box center [453, 121] width 34 height 7
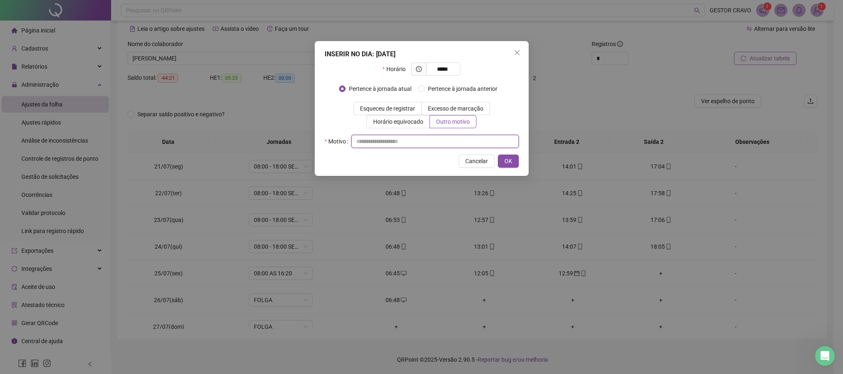
click at [429, 142] on input "text" at bounding box center [434, 141] width 167 height 13
type input "*"
click at [506, 162] on span "OK" at bounding box center [508, 161] width 8 height 9
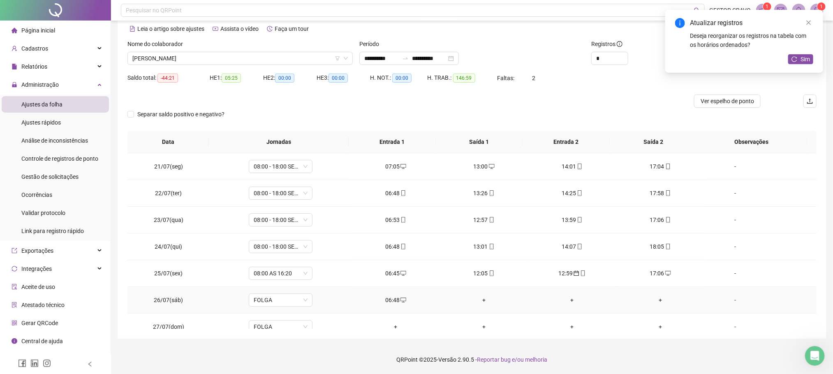
click at [479, 304] on div "+" at bounding box center [484, 300] width 75 height 9
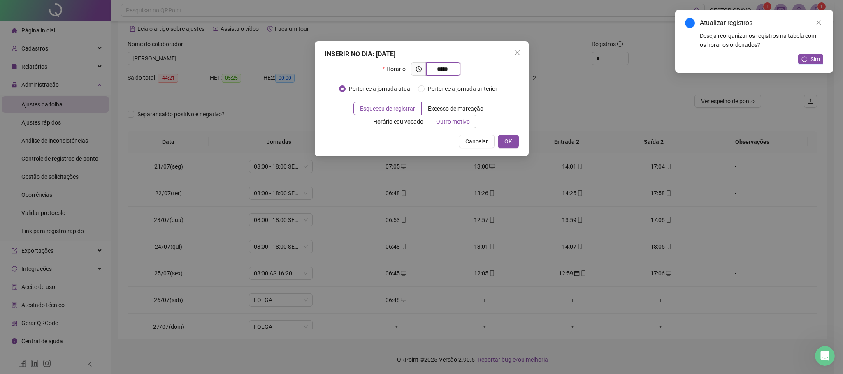
type input "*****"
click at [463, 122] on span "Outro motivo" at bounding box center [453, 121] width 34 height 7
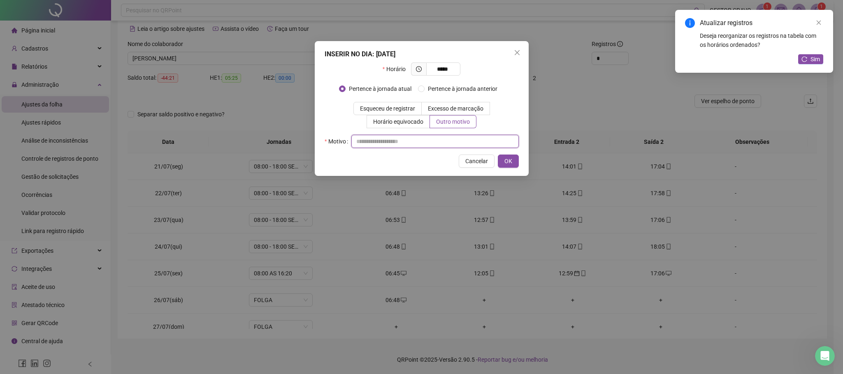
click at [459, 139] on input "text" at bounding box center [434, 141] width 167 height 13
type input "*"
click at [504, 165] on span "OK" at bounding box center [508, 161] width 8 height 9
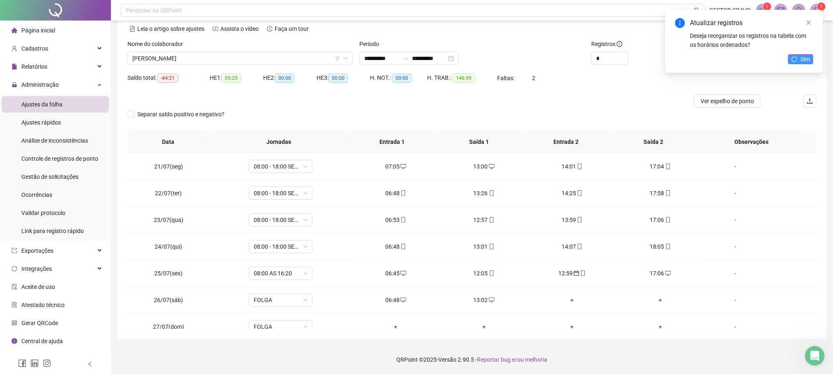
click at [800, 58] on button "Sim" at bounding box center [800, 59] width 25 height 10
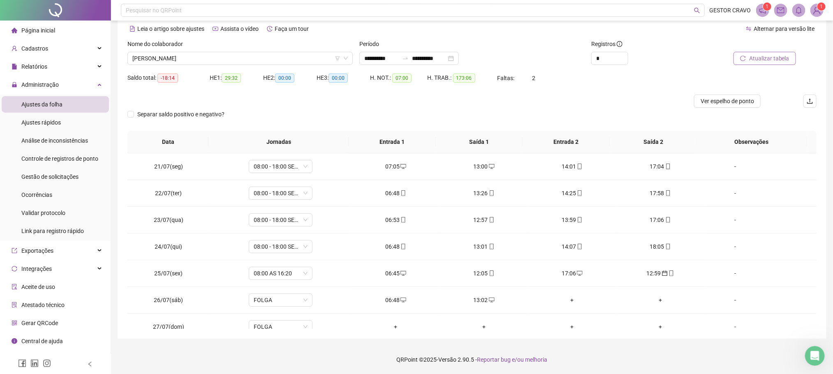
click at [759, 58] on span "Atualizar tabela" at bounding box center [769, 58] width 40 height 9
click at [661, 276] on span "calendar" at bounding box center [664, 274] width 7 height 6
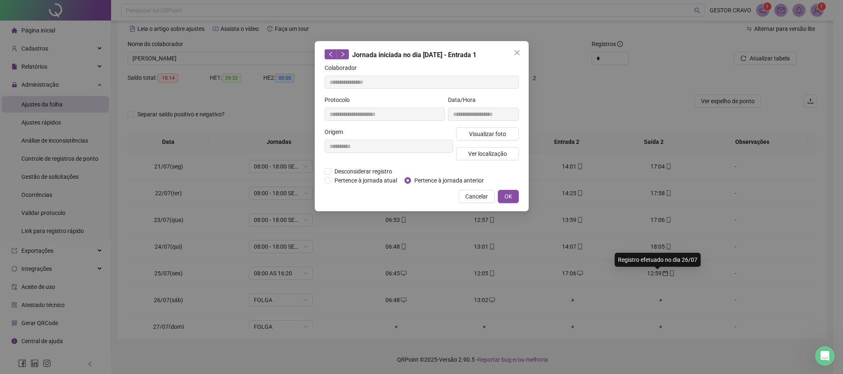
type input "**********"
click at [342, 181] on span "Pertence à jornada atual" at bounding box center [365, 180] width 69 height 9
click at [513, 197] on button "OK" at bounding box center [508, 196] width 21 height 13
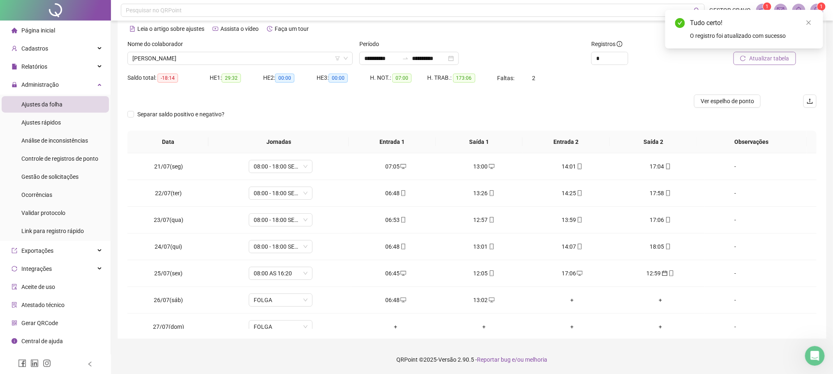
click at [773, 58] on span "Atualizar tabela" at bounding box center [769, 58] width 40 height 9
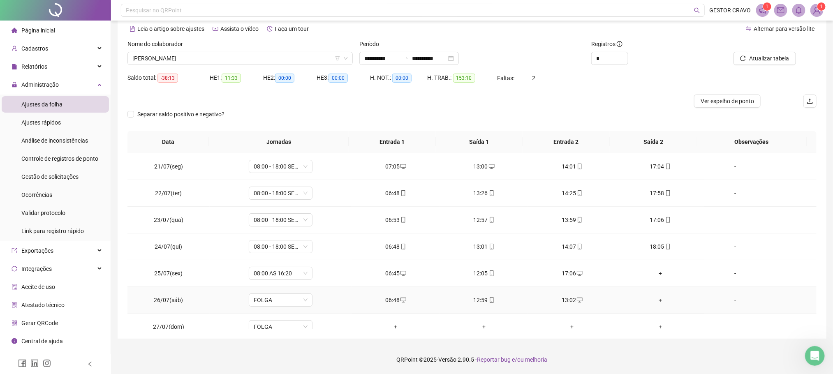
click at [559, 305] on div "13:02" at bounding box center [572, 300] width 75 height 9
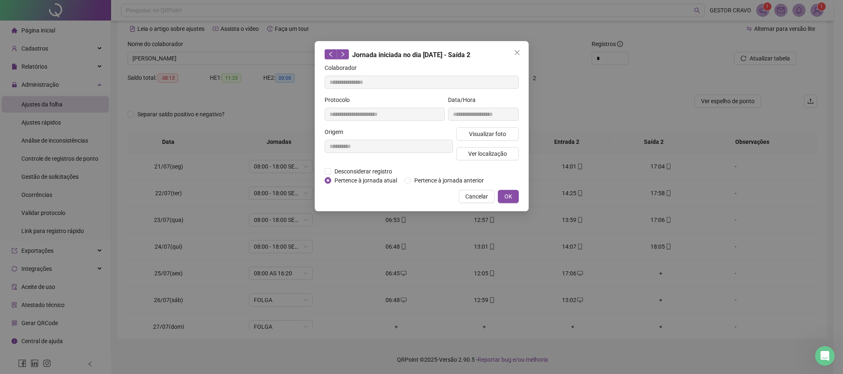
type input "**********"
click at [340, 170] on span "Desconsiderar registro" at bounding box center [363, 171] width 64 height 9
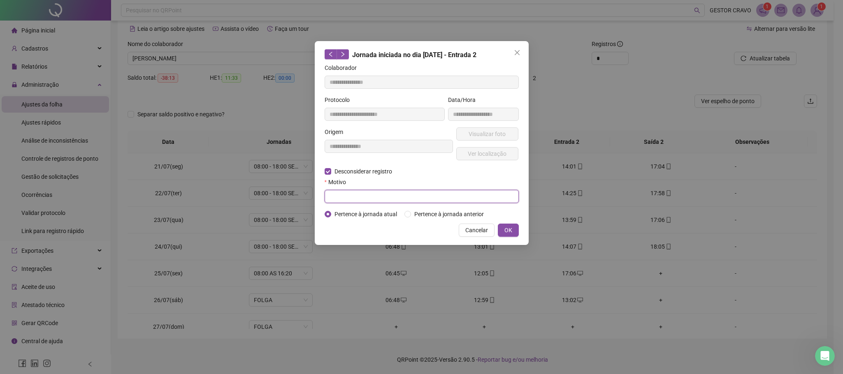
click at [342, 196] on input "text" at bounding box center [421, 196] width 194 height 13
type input "*****"
click at [506, 228] on span "OK" at bounding box center [508, 230] width 8 height 9
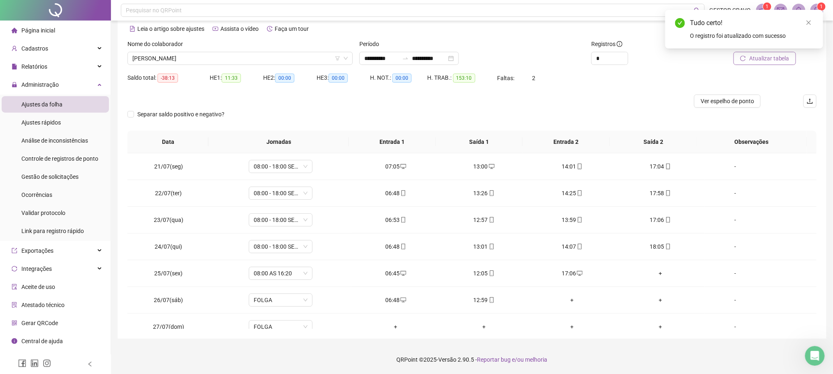
click at [768, 59] on span "Atualizar tabela" at bounding box center [769, 58] width 40 height 9
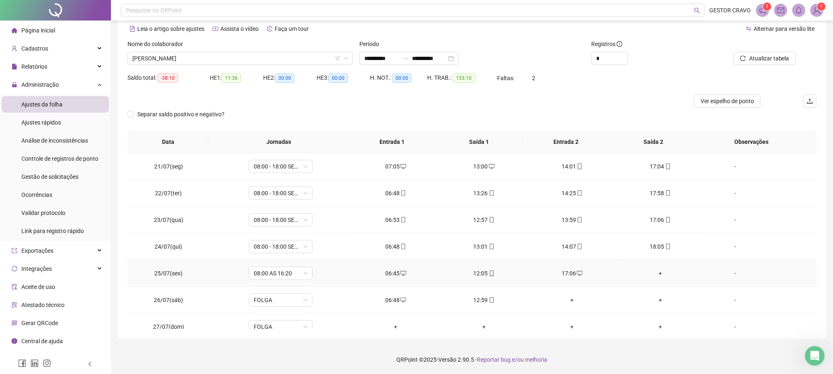
click at [653, 276] on div "+" at bounding box center [660, 273] width 75 height 9
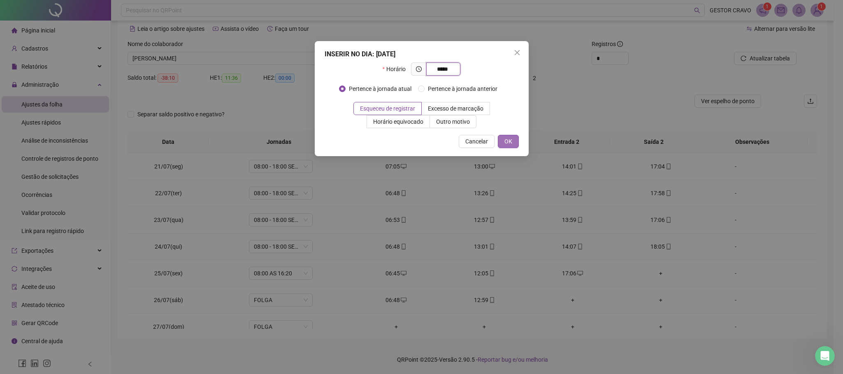
type input "*****"
click at [509, 139] on span "OK" at bounding box center [508, 141] width 8 height 9
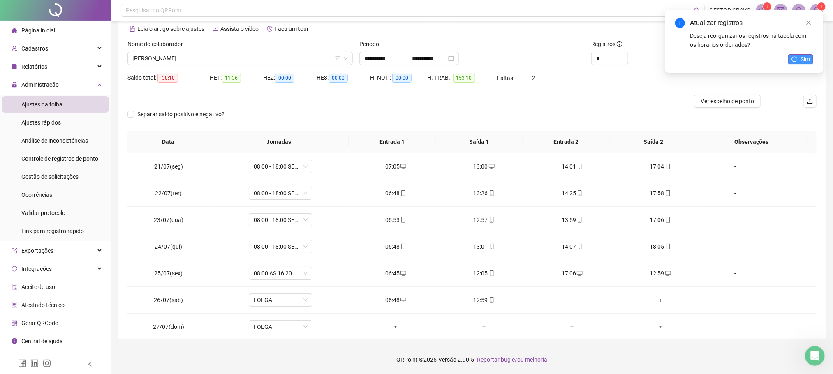
click at [802, 58] on span "Sim" at bounding box center [805, 59] width 9 height 9
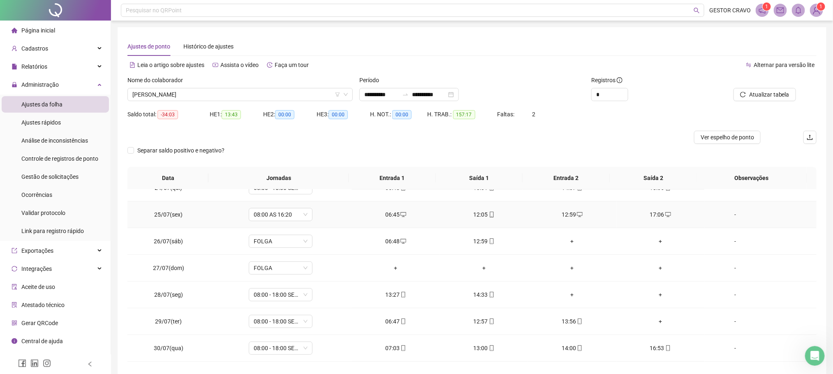
scroll to position [123, 0]
click at [564, 268] on div "+" at bounding box center [572, 266] width 75 height 9
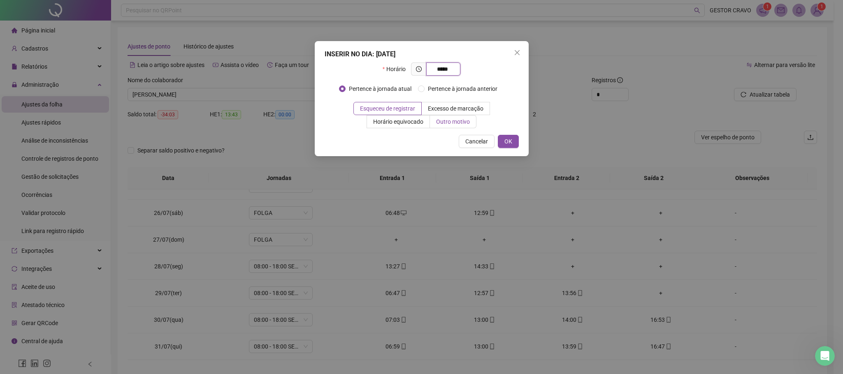
type input "*****"
click at [447, 126] on label "Outro motivo" at bounding box center [453, 121] width 46 height 13
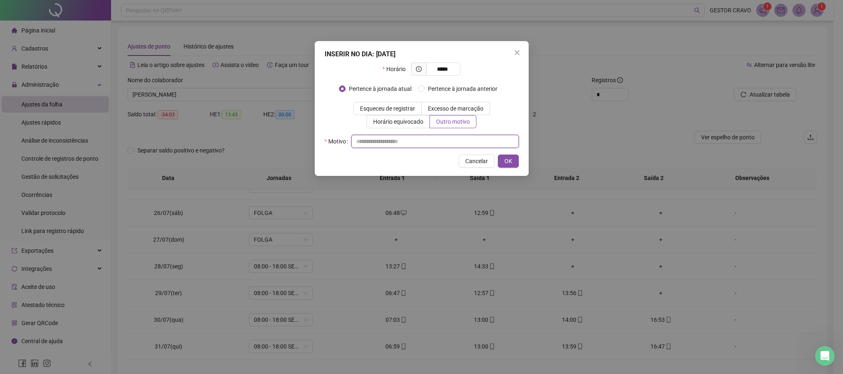
click at [495, 139] on input "text" at bounding box center [434, 141] width 167 height 13
type input "*"
click at [510, 162] on span "OK" at bounding box center [508, 161] width 8 height 9
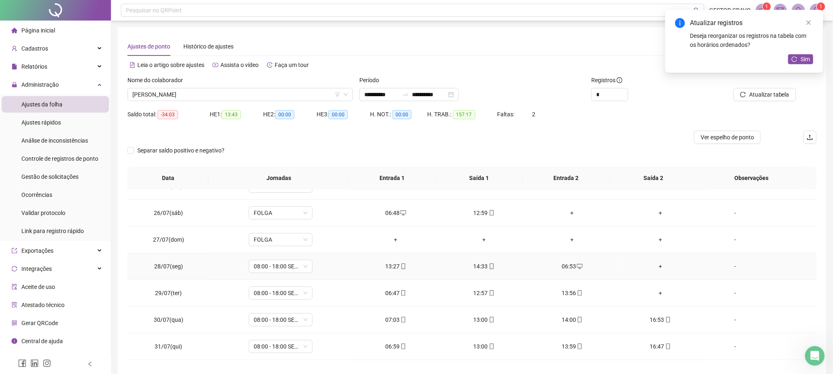
click at [655, 267] on div "+" at bounding box center [660, 266] width 75 height 9
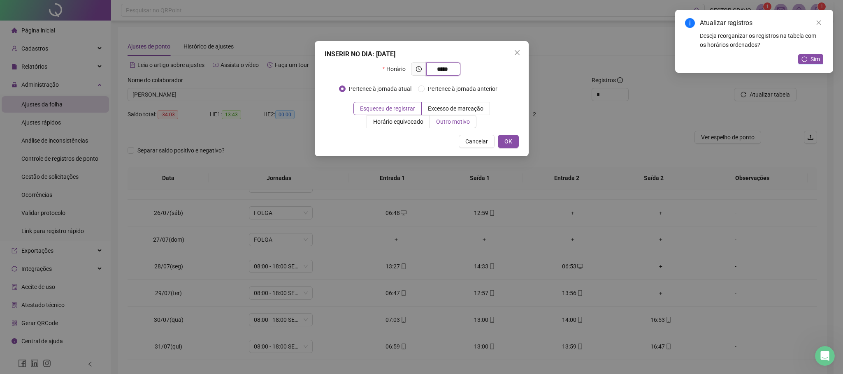
type input "*****"
click at [462, 124] on span "Outro motivo" at bounding box center [453, 121] width 34 height 7
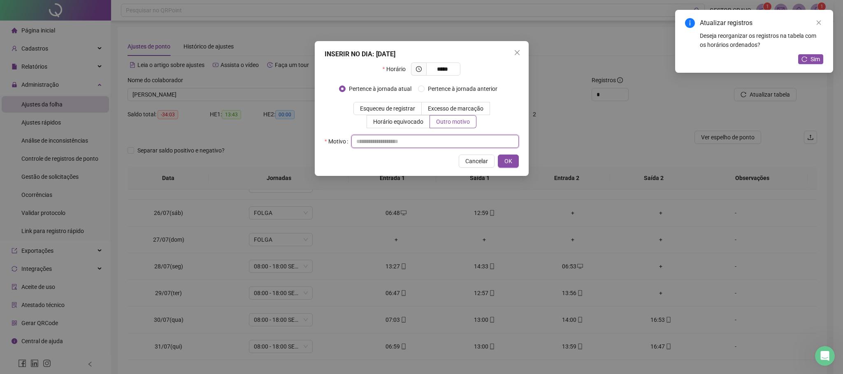
click at [455, 143] on input "text" at bounding box center [434, 141] width 167 height 13
type input "*"
click at [506, 160] on span "OK" at bounding box center [508, 161] width 8 height 9
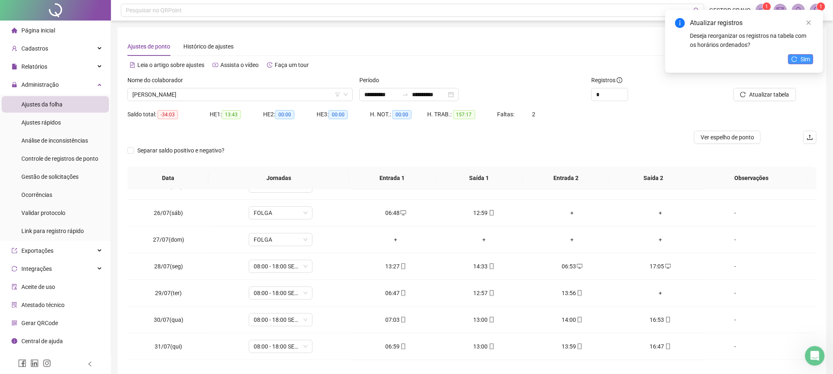
click at [801, 61] on span "Sim" at bounding box center [805, 59] width 9 height 9
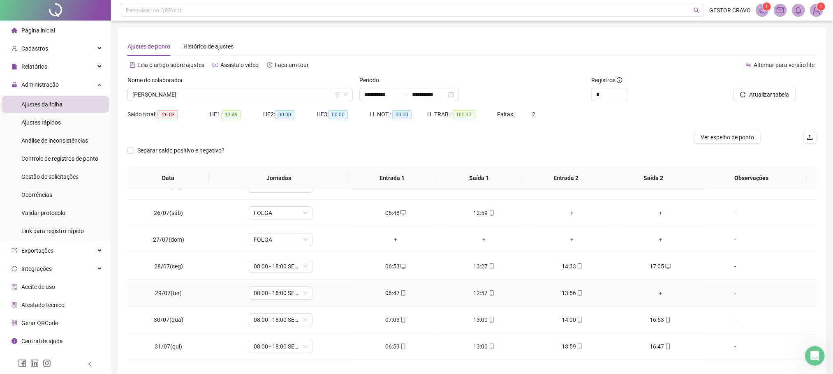
click at [654, 294] on div "+" at bounding box center [660, 293] width 75 height 9
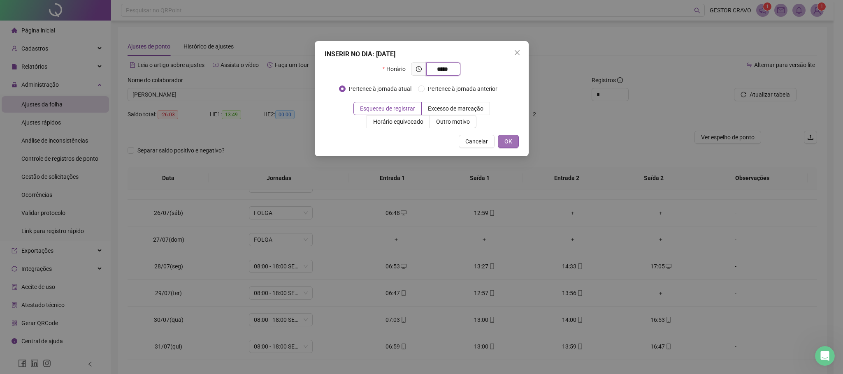
type input "*****"
click at [515, 138] on button "OK" at bounding box center [508, 141] width 21 height 13
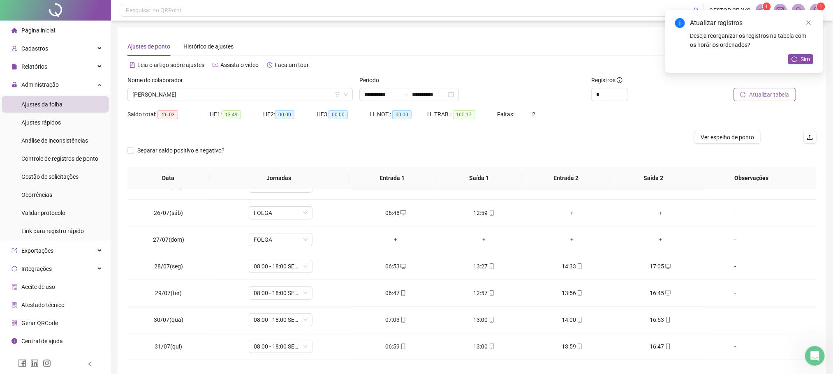
click at [754, 93] on span "Atualizar tabela" at bounding box center [769, 94] width 40 height 9
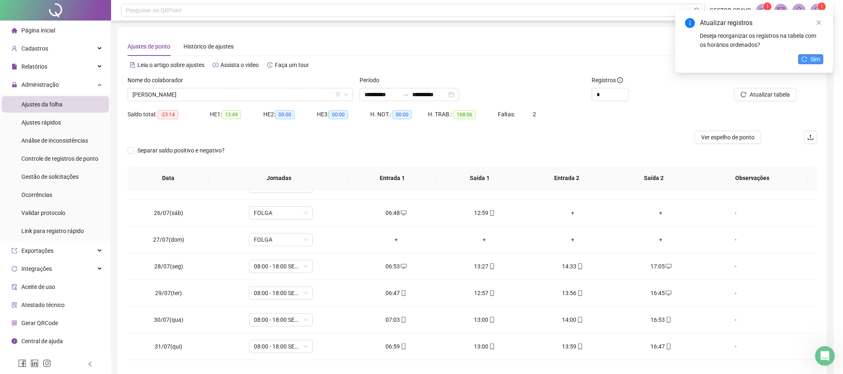
click at [814, 60] on div "Atualizar registros Deseja reorganizar os registros na tabela com os horários o…" at bounding box center [754, 41] width 158 height 63
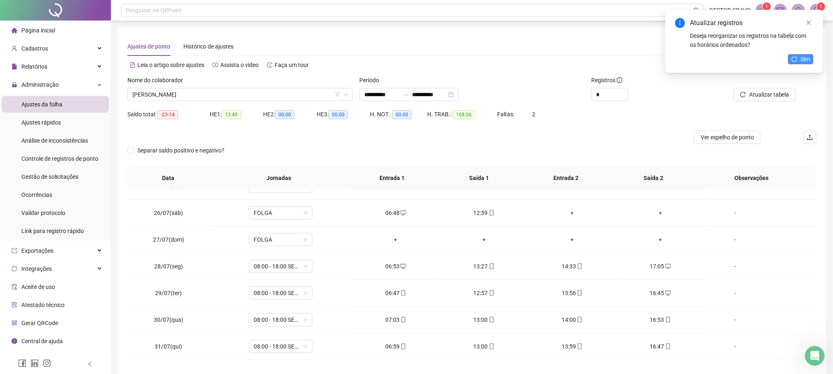
click at [803, 58] on span "Sim" at bounding box center [805, 59] width 9 height 9
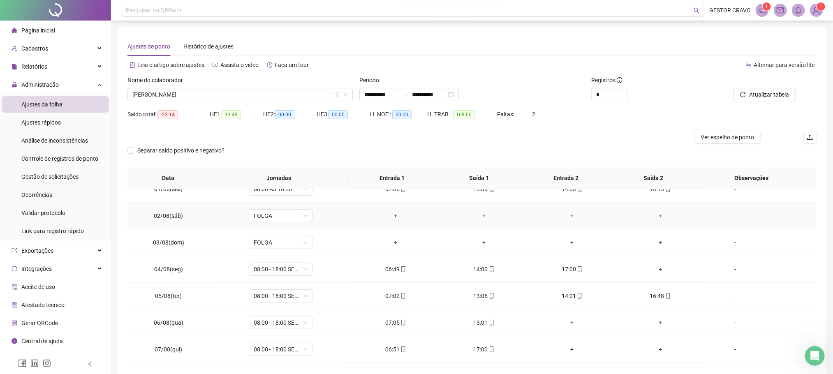
scroll to position [308, 0]
click at [656, 270] on div "+" at bounding box center [660, 268] width 75 height 9
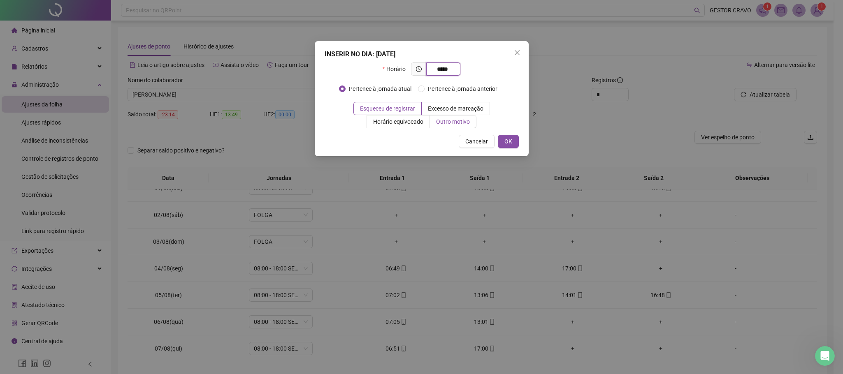
type input "*****"
click at [459, 124] on span "Outro motivo" at bounding box center [453, 121] width 34 height 7
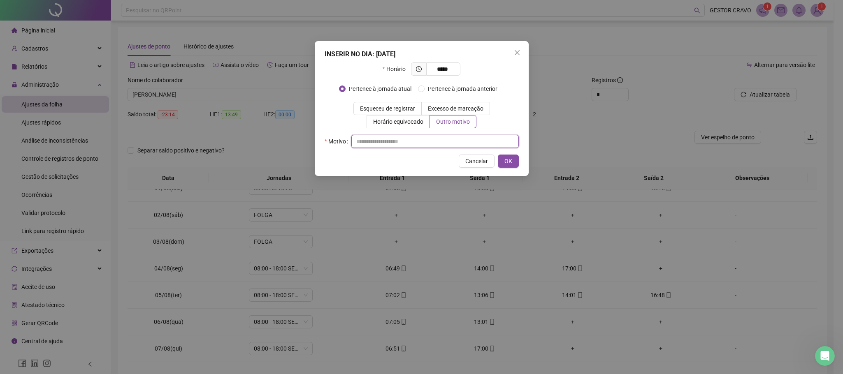
click at [474, 146] on input "text" at bounding box center [434, 141] width 167 height 13
type input "*"
click at [506, 163] on span "OK" at bounding box center [508, 161] width 8 height 9
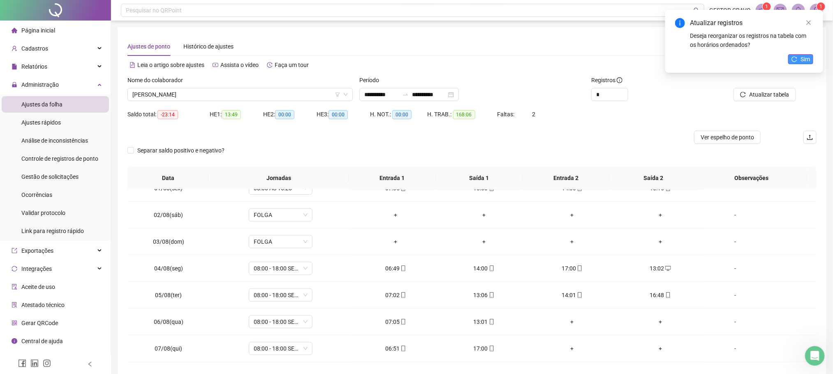
click at [799, 59] on button "Sim" at bounding box center [800, 59] width 25 height 10
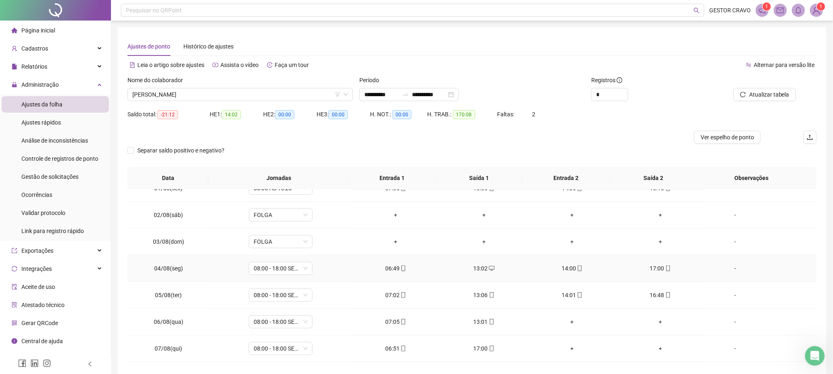
scroll to position [370, 0]
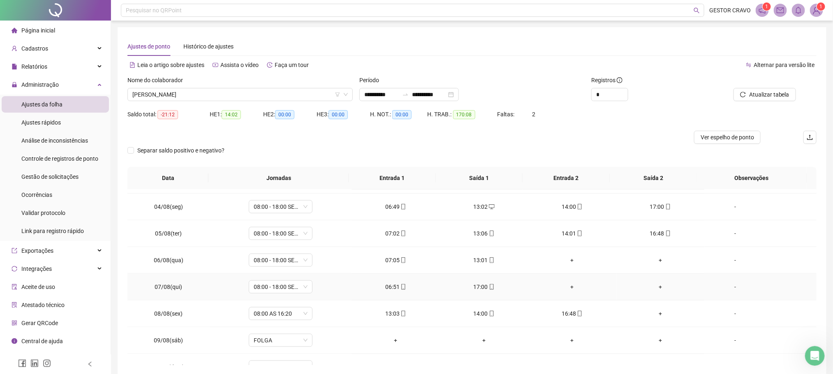
click at [563, 290] on div "+" at bounding box center [572, 287] width 75 height 9
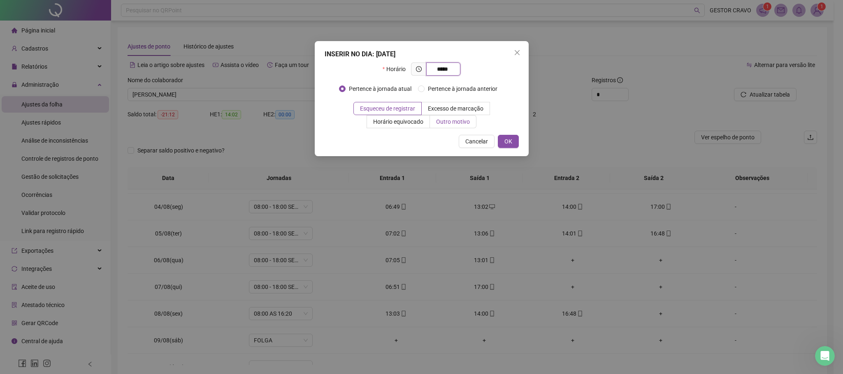
type input "*****"
click at [459, 123] on span "Outro motivo" at bounding box center [453, 121] width 34 height 7
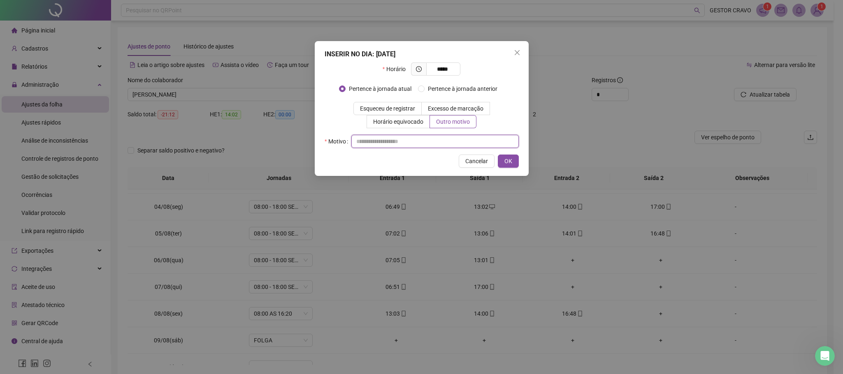
click at [457, 146] on input "text" at bounding box center [434, 141] width 167 height 13
type input "*"
click at [499, 164] on button "OK" at bounding box center [508, 161] width 21 height 13
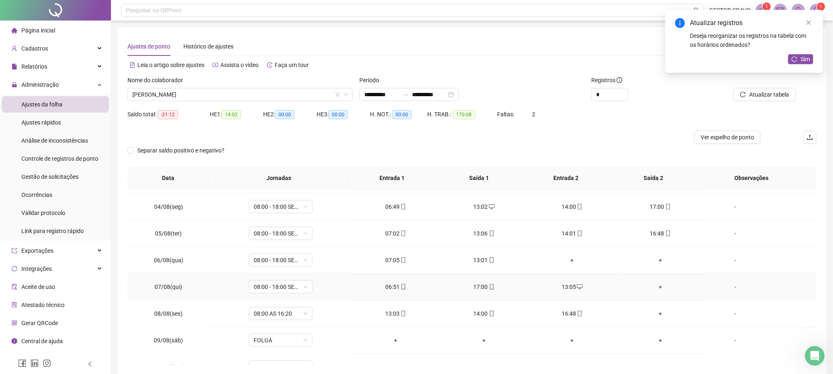
click at [656, 290] on div "+" at bounding box center [660, 287] width 75 height 9
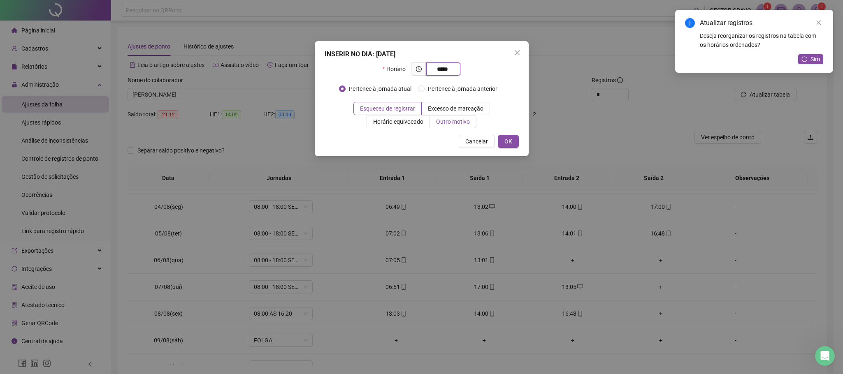
type input "*****"
click at [462, 121] on span "Outro motivo" at bounding box center [453, 121] width 34 height 7
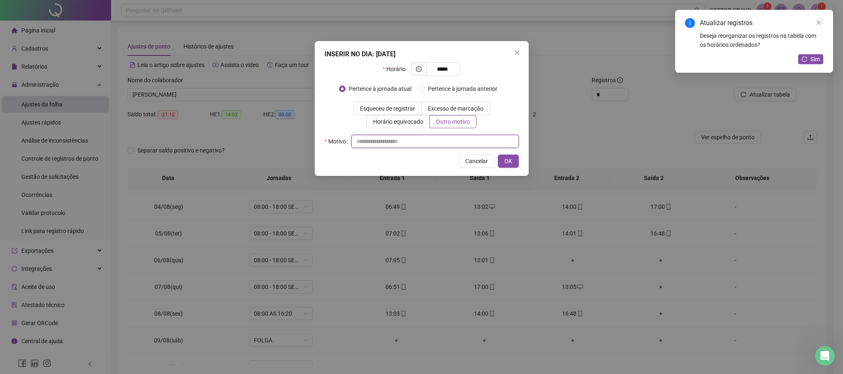
click at [453, 141] on input "text" at bounding box center [434, 141] width 167 height 13
type input "*"
click at [507, 160] on span "OK" at bounding box center [508, 161] width 8 height 9
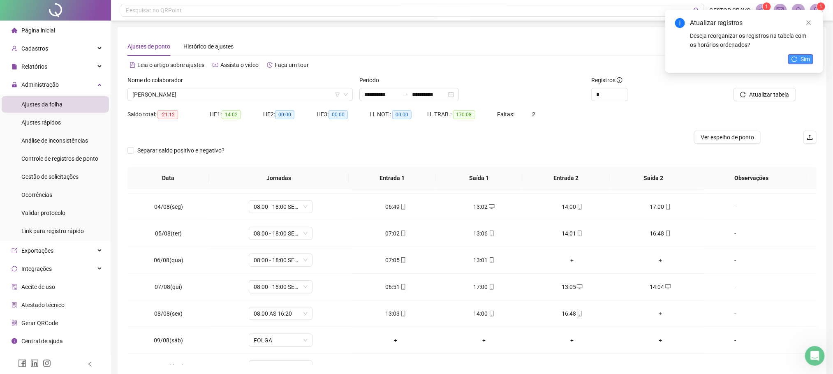
click at [793, 57] on icon "reload" at bounding box center [795, 59] width 6 height 6
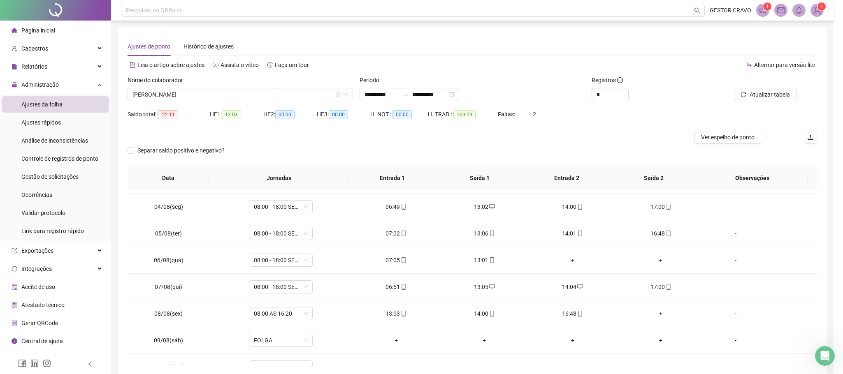
click at [758, 94] on span "Atualizar tabela" at bounding box center [769, 94] width 40 height 9
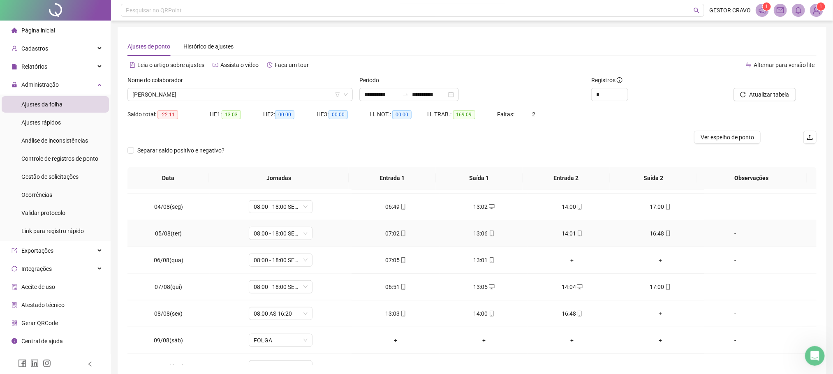
scroll to position [432, 0]
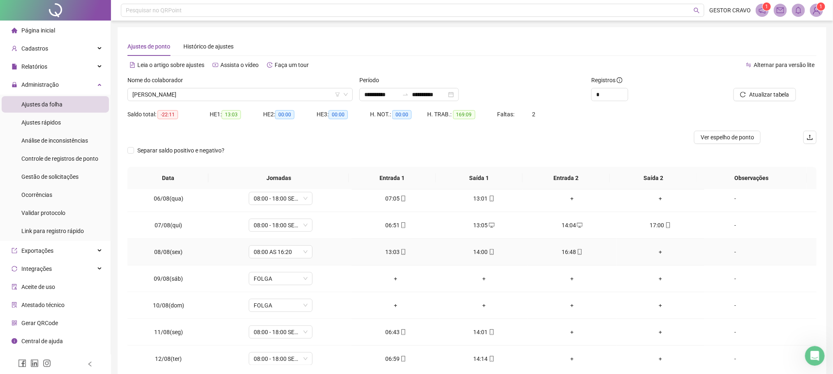
click at [655, 255] on div "+" at bounding box center [660, 252] width 75 height 9
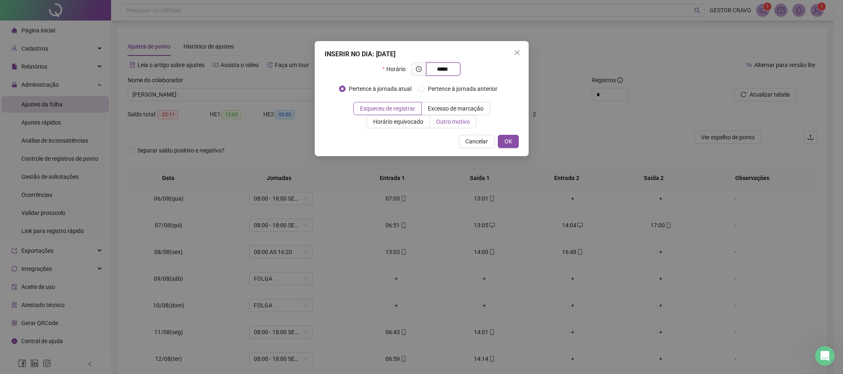
type input "*****"
click at [442, 120] on span "Outro motivo" at bounding box center [453, 121] width 34 height 7
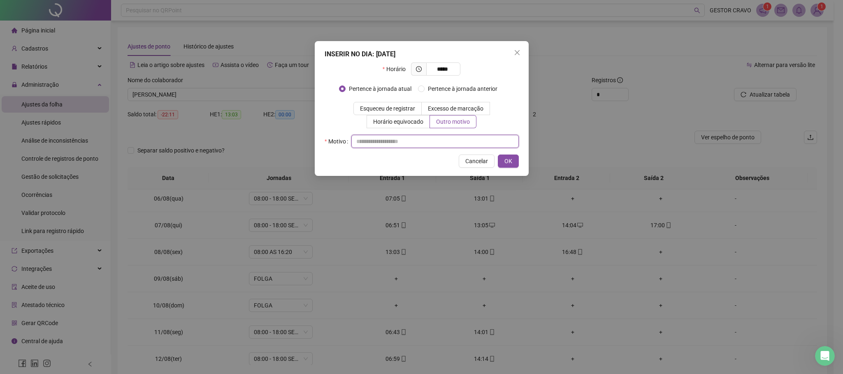
click at [440, 139] on input "text" at bounding box center [434, 141] width 167 height 13
type input "*"
click at [504, 162] on span "OK" at bounding box center [508, 161] width 8 height 9
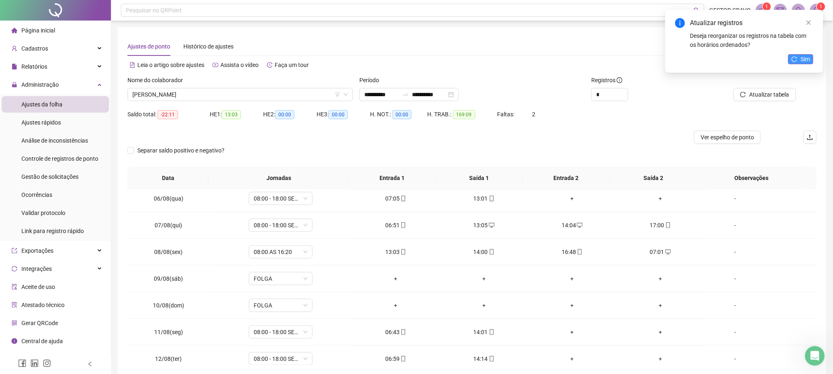
click at [804, 56] on span "Sim" at bounding box center [805, 59] width 9 height 9
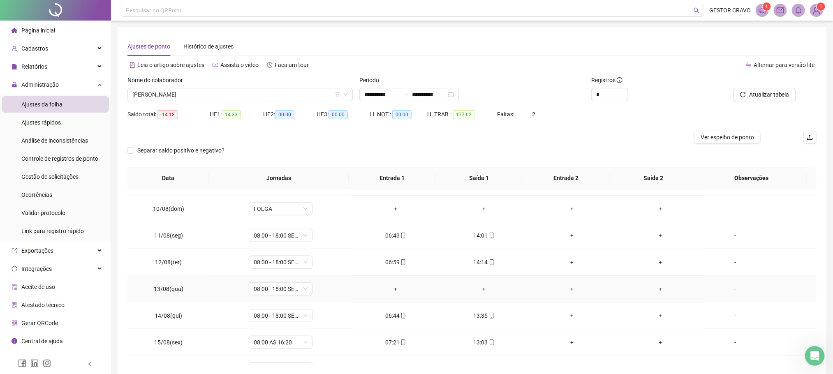
scroll to position [508, 0]
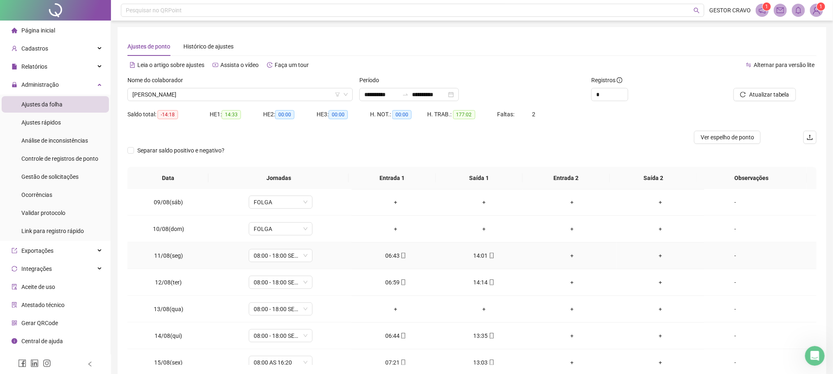
click at [565, 260] on div "+" at bounding box center [572, 255] width 75 height 9
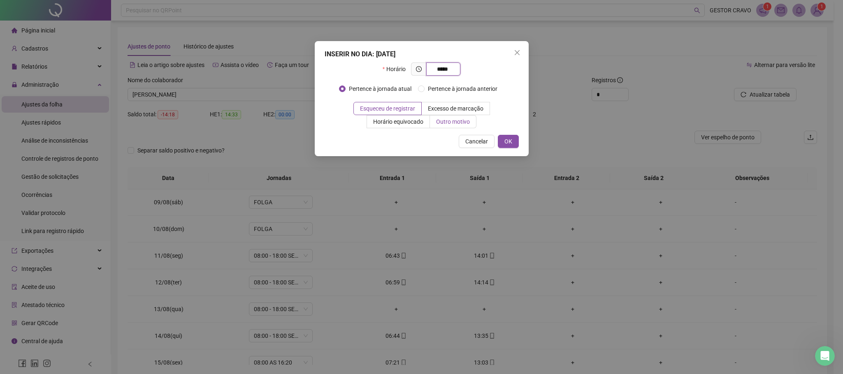
type input "*****"
click at [459, 124] on span "Outro motivo" at bounding box center [453, 121] width 34 height 7
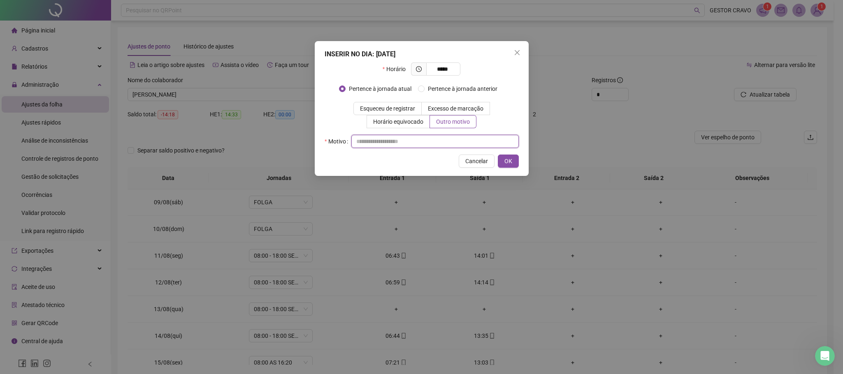
click at [453, 142] on input "text" at bounding box center [434, 141] width 167 height 13
type input "*"
click at [506, 157] on span "OK" at bounding box center [508, 161] width 8 height 9
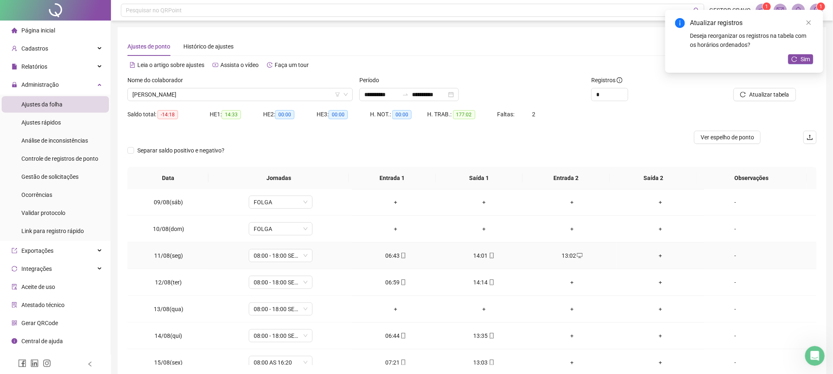
click at [653, 260] on div "+" at bounding box center [660, 255] width 75 height 9
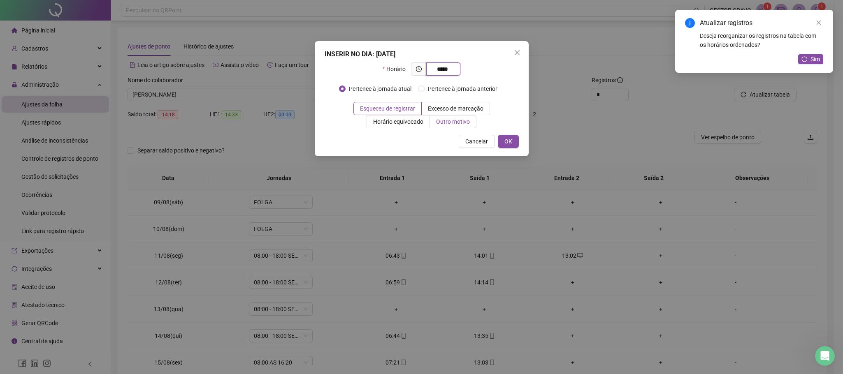
type input "*****"
click at [462, 123] on span "Outro motivo" at bounding box center [453, 121] width 34 height 7
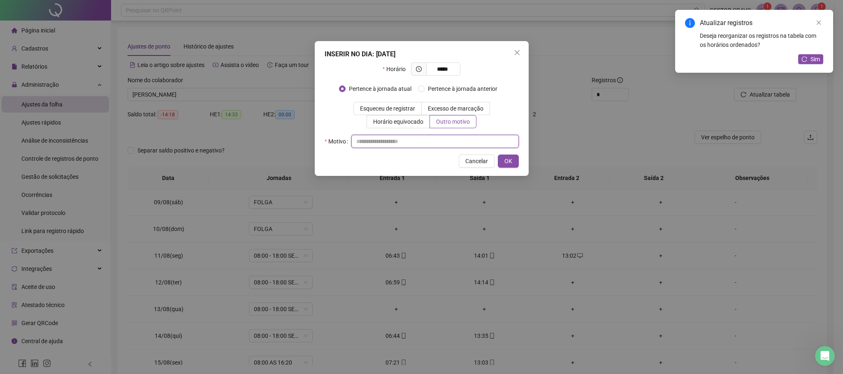
click at [463, 142] on input "text" at bounding box center [434, 141] width 167 height 13
type input "*"
click at [504, 161] on span "OK" at bounding box center [508, 161] width 8 height 9
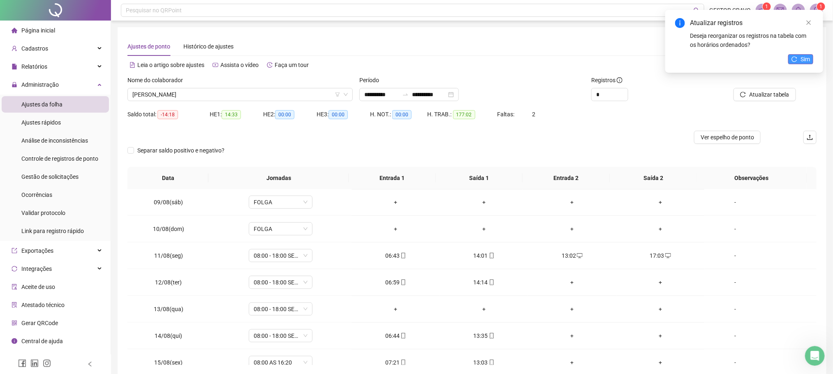
click at [802, 58] on span "Sim" at bounding box center [805, 59] width 9 height 9
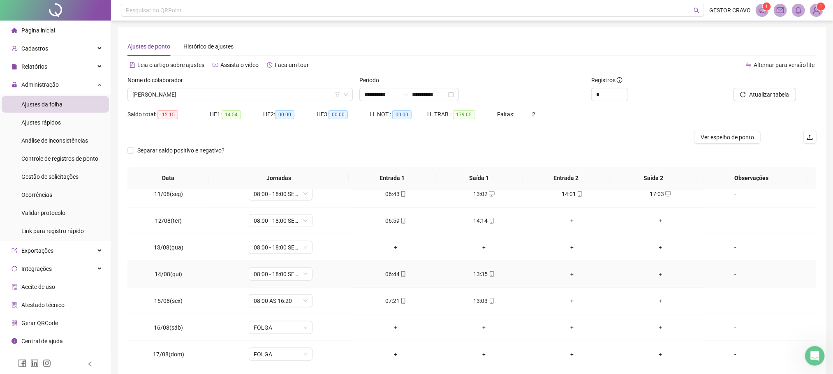
scroll to position [632, 0]
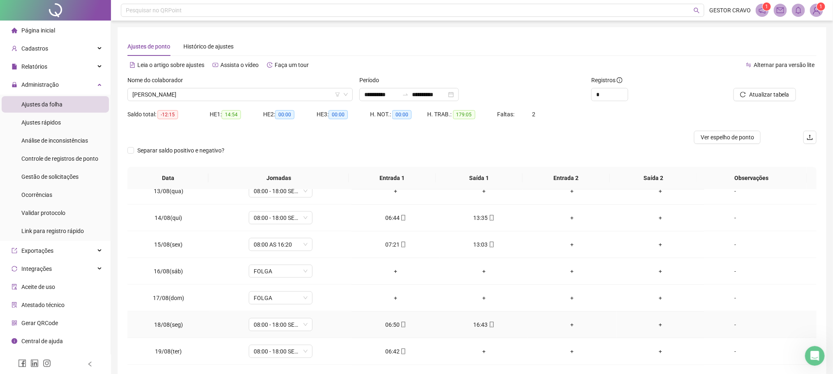
click at [568, 324] on div "+" at bounding box center [572, 324] width 75 height 9
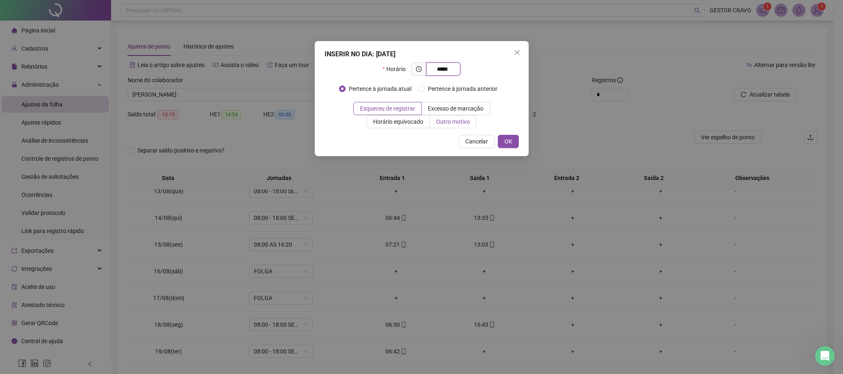
type input "*****"
click at [453, 123] on span "Outro motivo" at bounding box center [453, 121] width 34 height 7
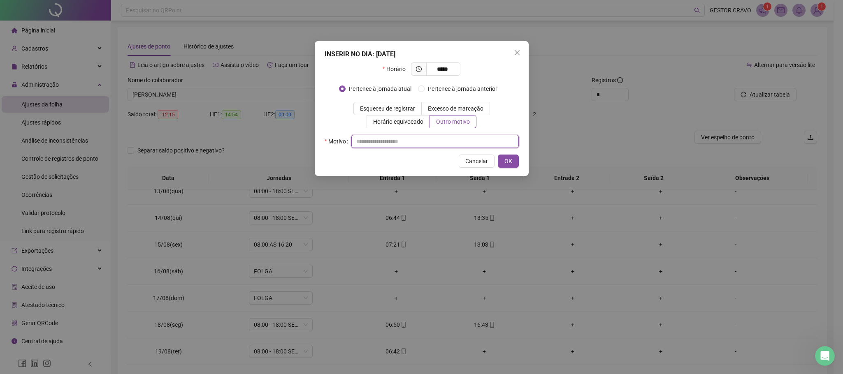
click at [450, 135] on input "text" at bounding box center [434, 141] width 167 height 13
type input "*"
click at [514, 165] on button "OK" at bounding box center [508, 161] width 21 height 13
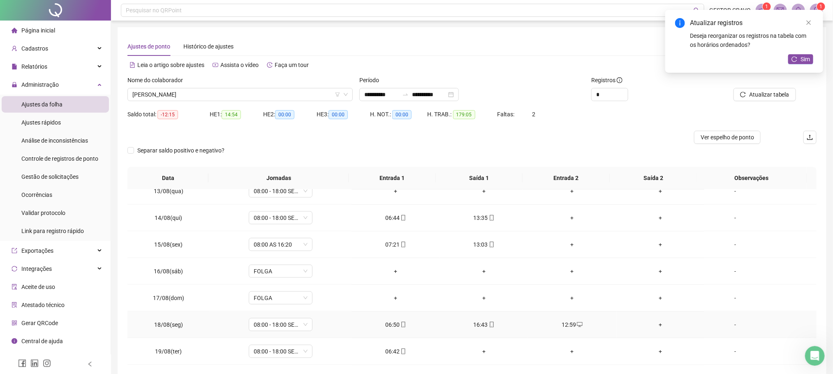
click at [653, 324] on div "+" at bounding box center [660, 324] width 75 height 9
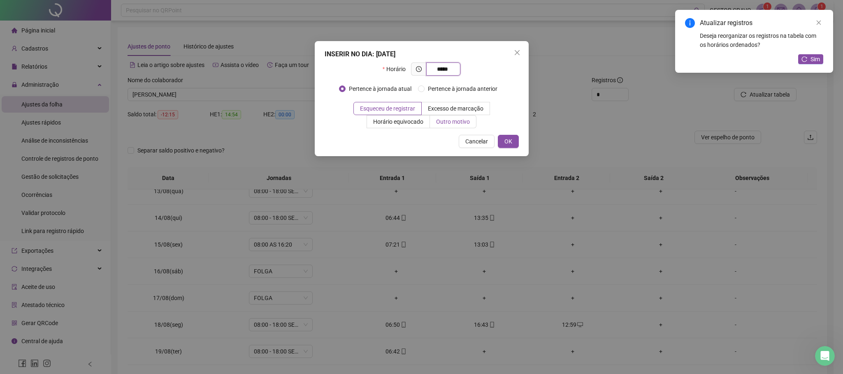
type input "*****"
click at [450, 125] on span "Outro motivo" at bounding box center [453, 121] width 34 height 7
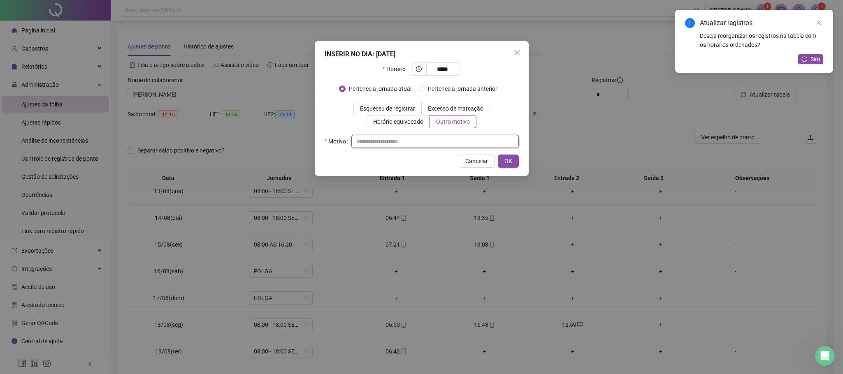
click at [442, 141] on input "text" at bounding box center [434, 141] width 167 height 13
type input "*"
click at [501, 159] on button "OK" at bounding box center [508, 161] width 21 height 13
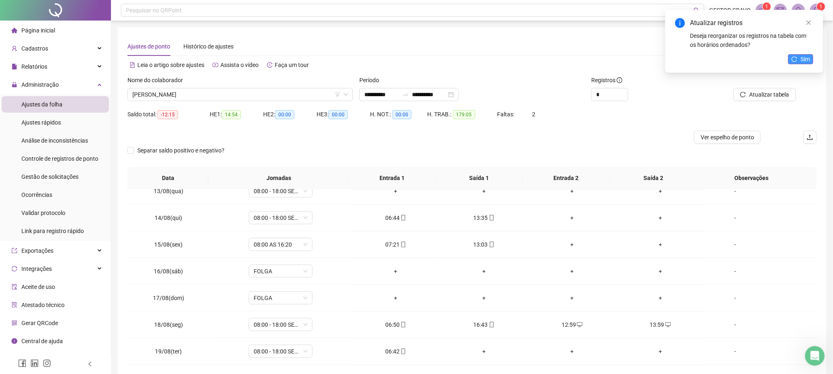
click at [796, 61] on icon "reload" at bounding box center [795, 59] width 6 height 6
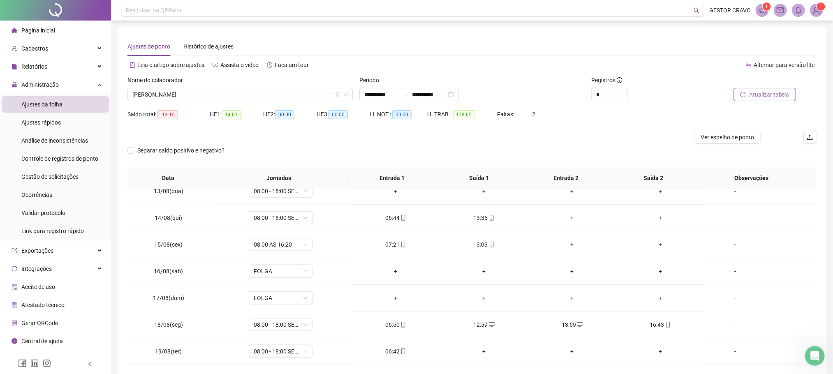
click at [746, 95] on icon "reload" at bounding box center [743, 95] width 6 height 6
click at [773, 99] on button "Atualizar tabela" at bounding box center [765, 94] width 63 height 13
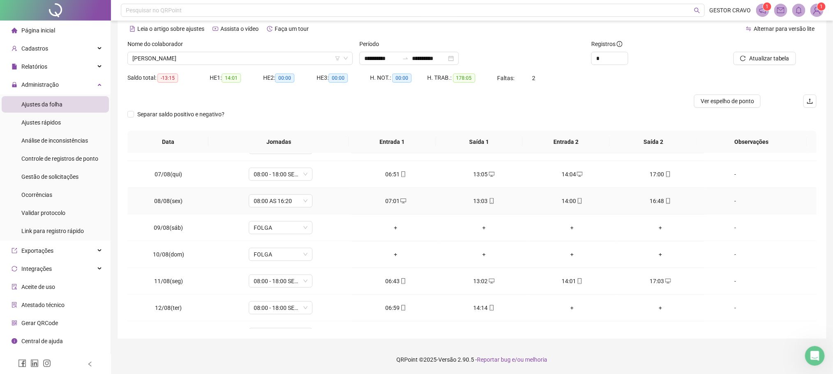
scroll to position [385, 0]
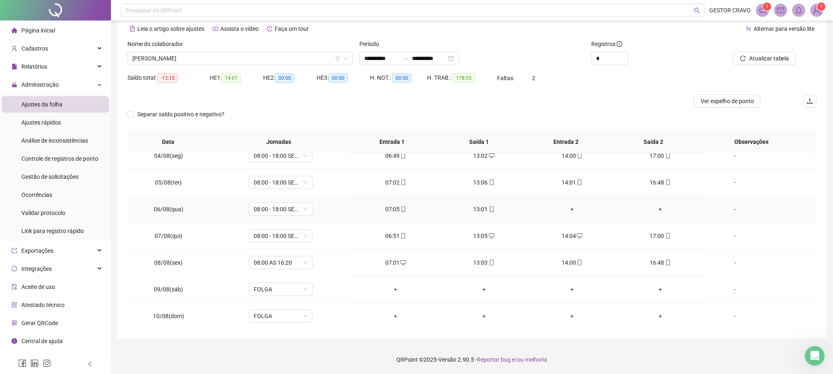
click at [568, 214] on div "+" at bounding box center [572, 209] width 75 height 9
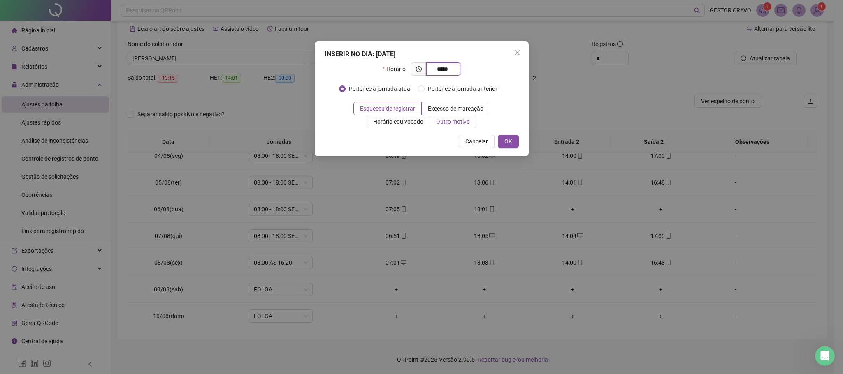
type input "*****"
click at [459, 125] on span "Outro motivo" at bounding box center [453, 121] width 34 height 7
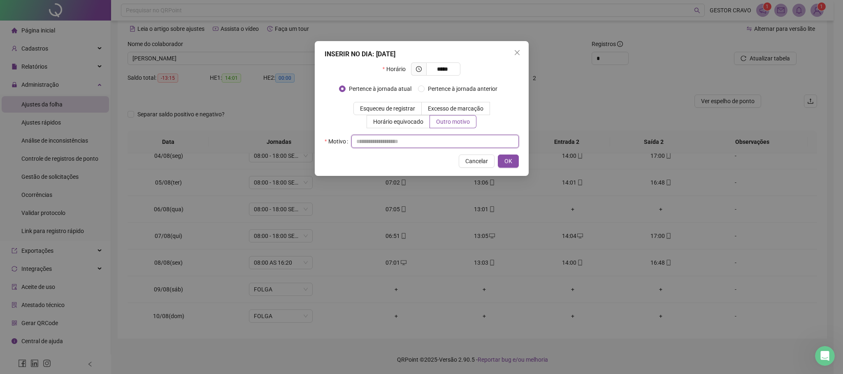
click at [453, 139] on input "text" at bounding box center [434, 141] width 167 height 13
type input "*"
click at [504, 163] on span "OK" at bounding box center [508, 161] width 8 height 9
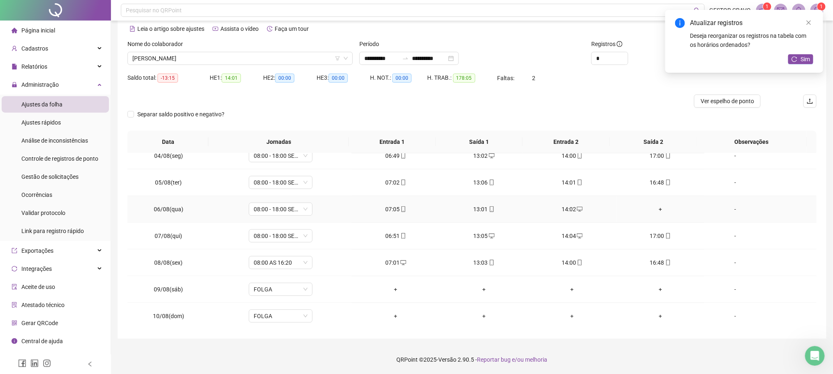
click at [651, 212] on div "+" at bounding box center [660, 209] width 75 height 9
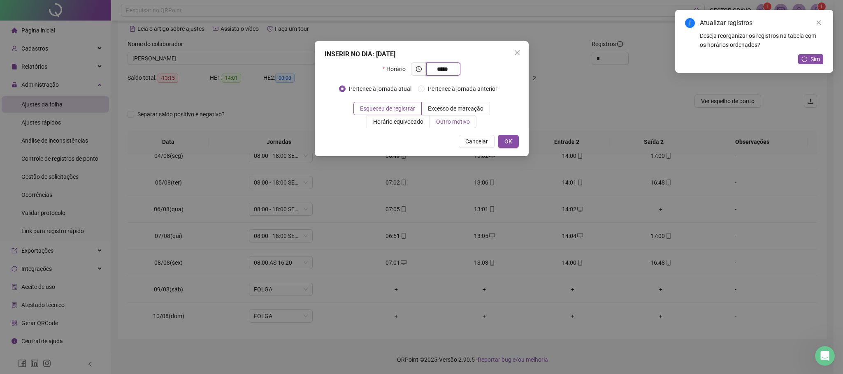
type input "*****"
click at [463, 123] on span "Outro motivo" at bounding box center [453, 121] width 34 height 7
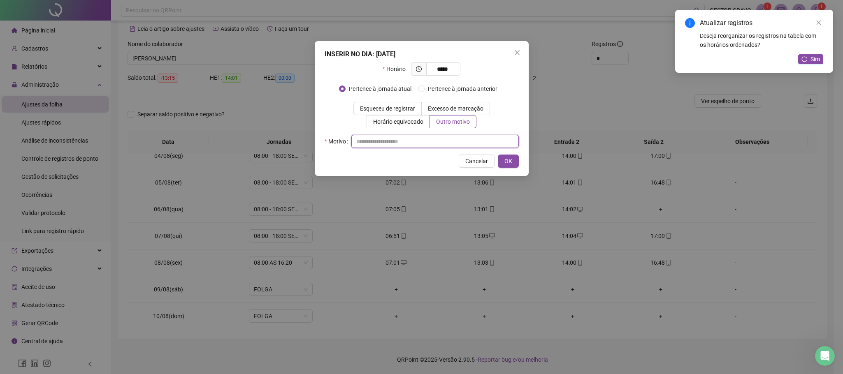
click at [463, 143] on input "text" at bounding box center [434, 141] width 167 height 13
type input "*"
click at [505, 166] on span "OK" at bounding box center [508, 161] width 8 height 9
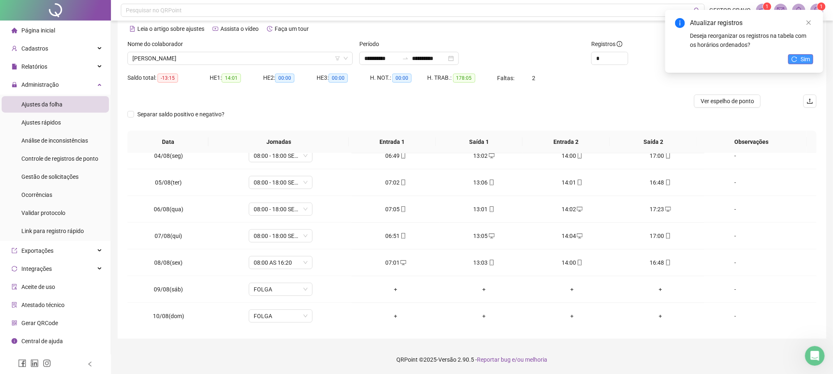
click at [800, 60] on button "Sim" at bounding box center [800, 59] width 25 height 10
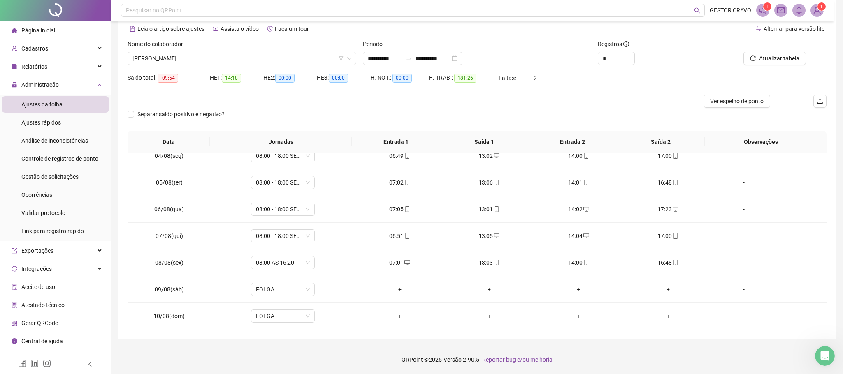
click at [759, 57] on span "Atualizar tabela" at bounding box center [779, 58] width 40 height 9
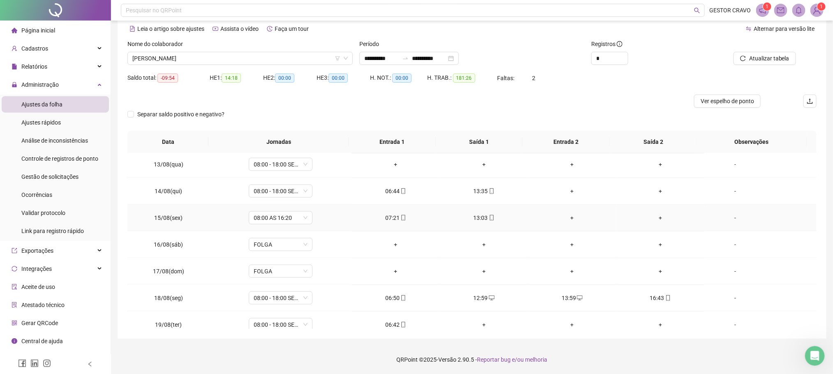
scroll to position [632, 0]
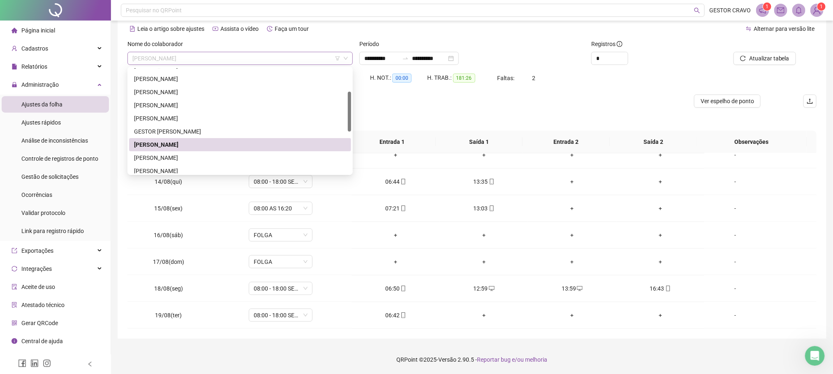
click at [213, 63] on span "[PERSON_NAME]" at bounding box center [240, 58] width 216 height 12
click at [195, 160] on div "[PERSON_NAME]" at bounding box center [240, 157] width 212 height 9
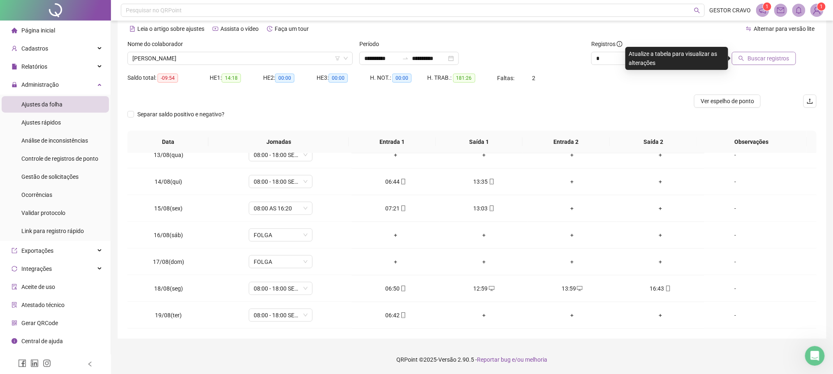
click at [762, 55] on span "Buscar registros" at bounding box center [769, 58] width 42 height 9
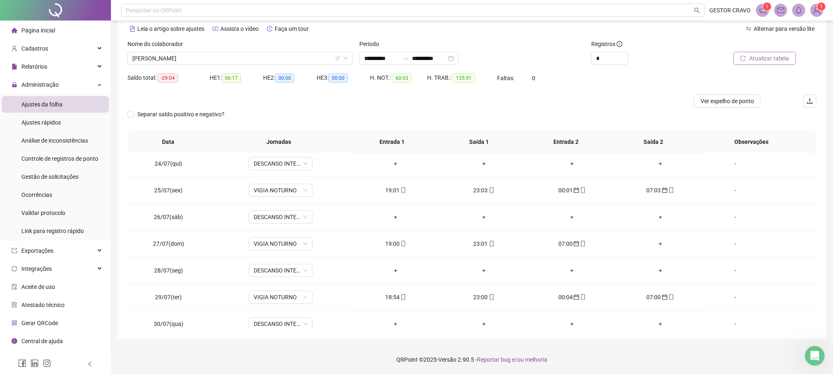
scroll to position [62, 0]
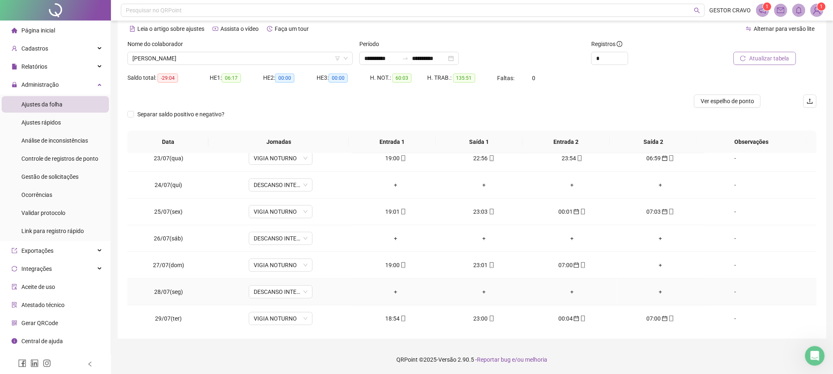
click at [393, 296] on div "+" at bounding box center [395, 291] width 75 height 9
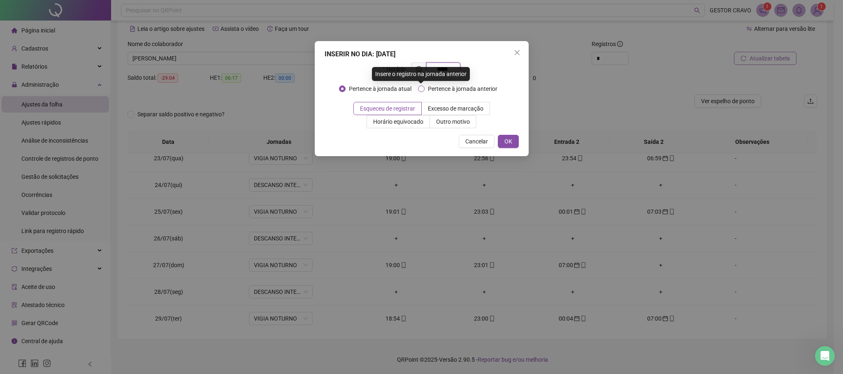
type input "*****"
click at [450, 93] on span "Pertence à jornada anterior" at bounding box center [462, 88] width 76 height 9
click at [511, 142] on span "OK" at bounding box center [508, 141] width 8 height 9
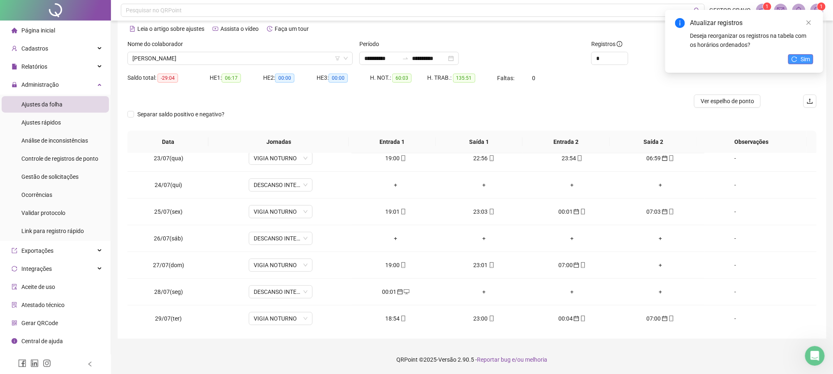
click at [794, 58] on icon "reload" at bounding box center [795, 59] width 6 height 6
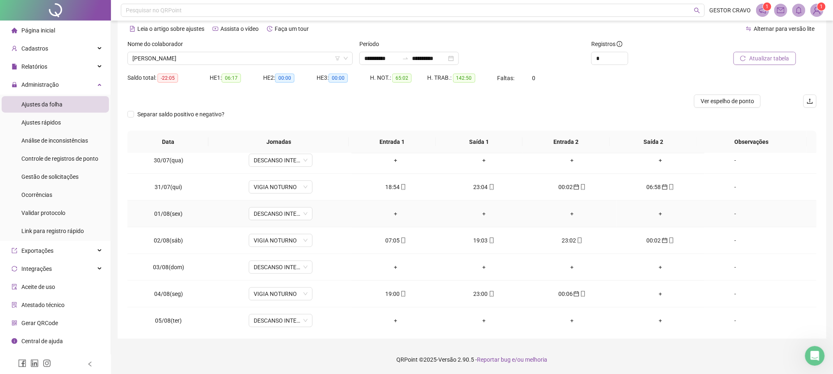
scroll to position [308, 0]
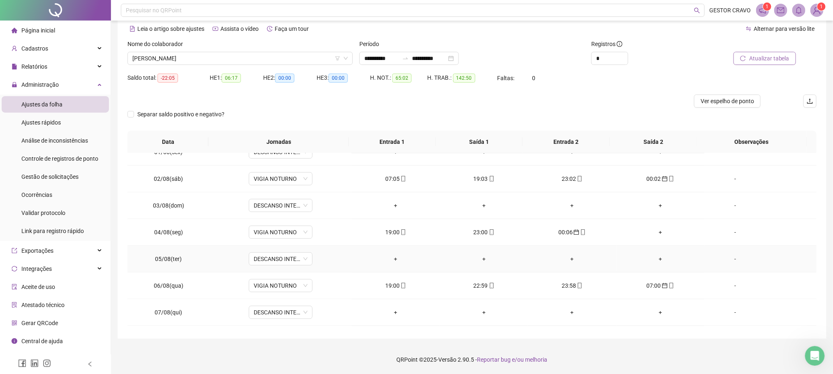
click at [393, 263] on div "+" at bounding box center [395, 259] width 75 height 9
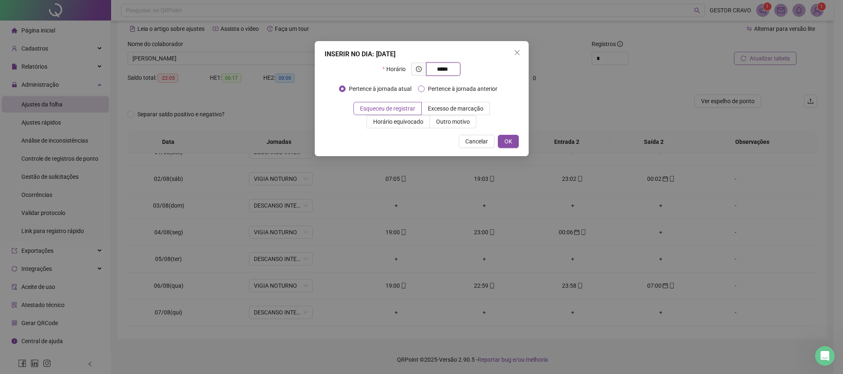
type input "*****"
click at [453, 89] on span "Pertence à jornada anterior" at bounding box center [462, 88] width 76 height 9
click at [442, 122] on span "Outro motivo" at bounding box center [453, 121] width 34 height 7
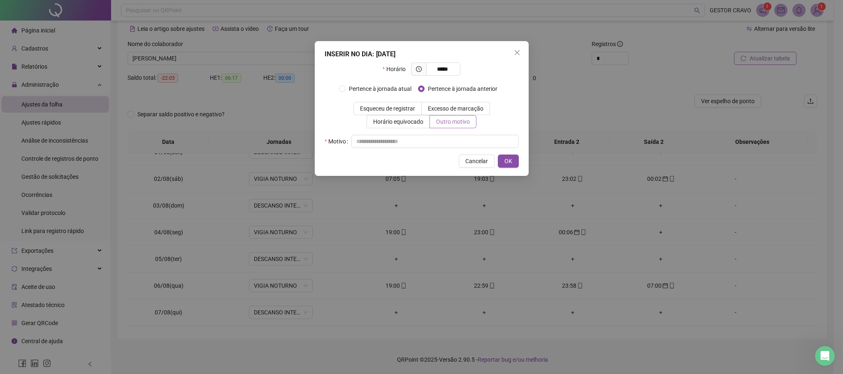
click at [442, 122] on span "Outro motivo" at bounding box center [453, 121] width 34 height 7
click at [436, 137] on input "text" at bounding box center [434, 141] width 167 height 13
click at [504, 161] on span "OK" at bounding box center [508, 161] width 8 height 9
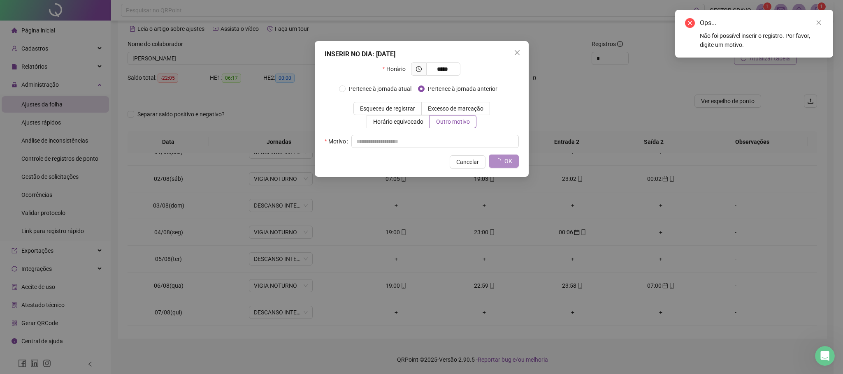
click at [399, 151] on div "INSERIR NO DIA : [DATE] Horário ***** Pertence à jornada atual Pertence à jorna…" at bounding box center [422, 109] width 214 height 136
click at [404, 142] on input "text" at bounding box center [434, 141] width 167 height 13
click at [392, 109] on span "Esqueceu de registrar" at bounding box center [387, 108] width 55 height 7
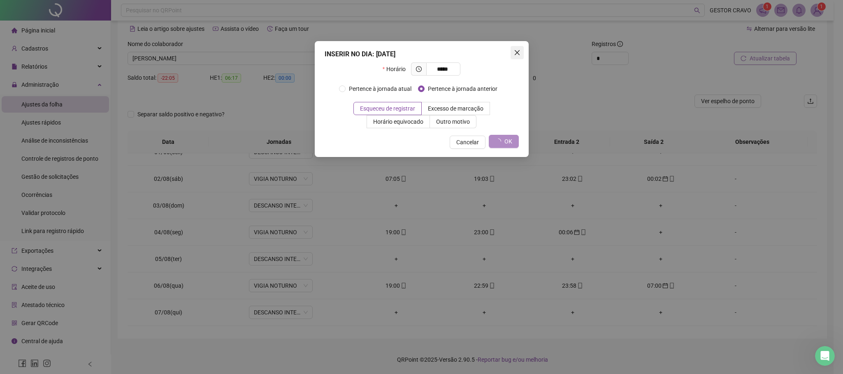
click at [516, 53] on icon "close" at bounding box center [517, 52] width 7 height 7
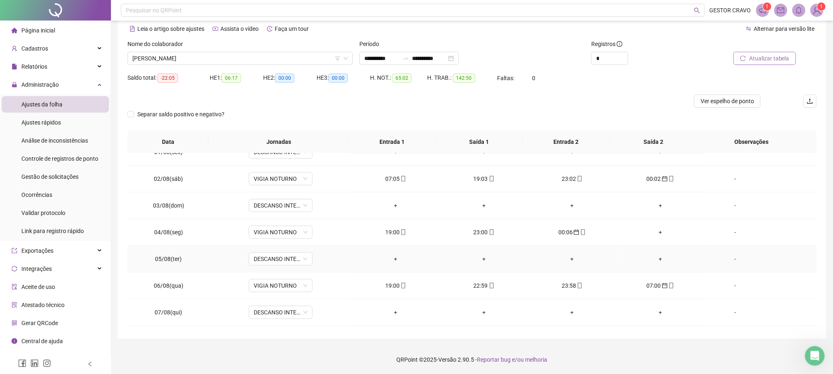
click at [390, 263] on div "+" at bounding box center [395, 259] width 75 height 9
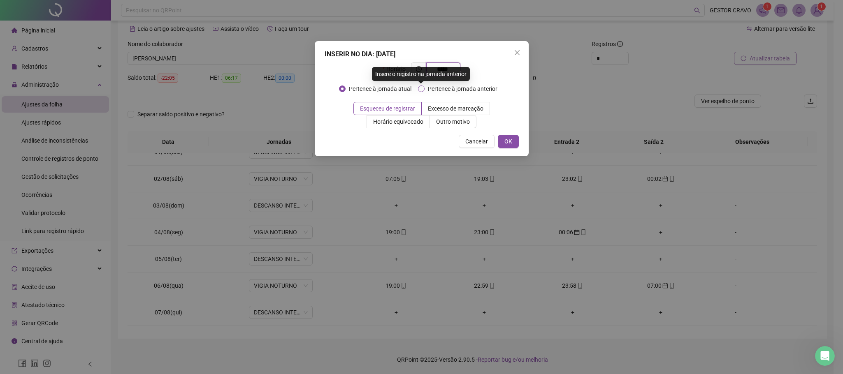
type input "*****"
click at [428, 90] on span "Pertence à jornada anterior" at bounding box center [462, 88] width 76 height 9
click at [511, 139] on span "OK" at bounding box center [508, 141] width 8 height 9
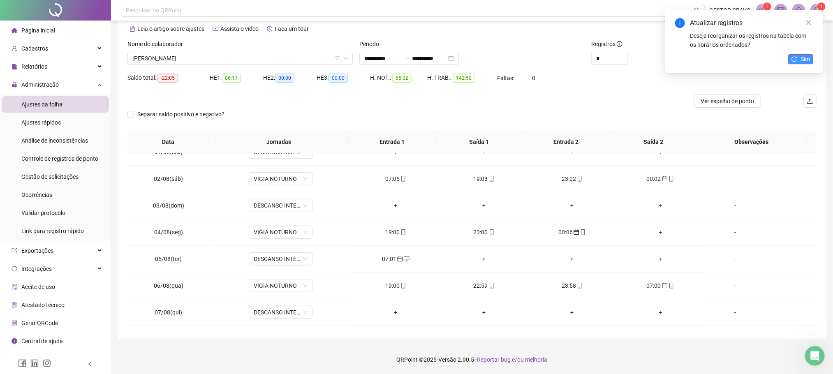
click at [805, 60] on span "Sim" at bounding box center [805, 59] width 9 height 9
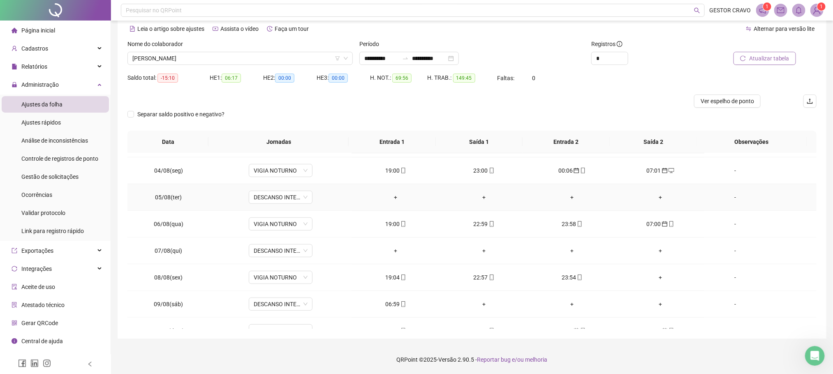
scroll to position [432, 0]
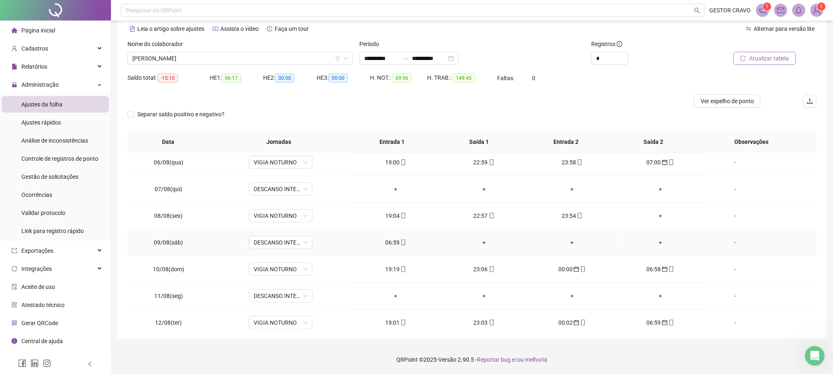
click at [392, 247] on div "06:59" at bounding box center [395, 242] width 75 height 9
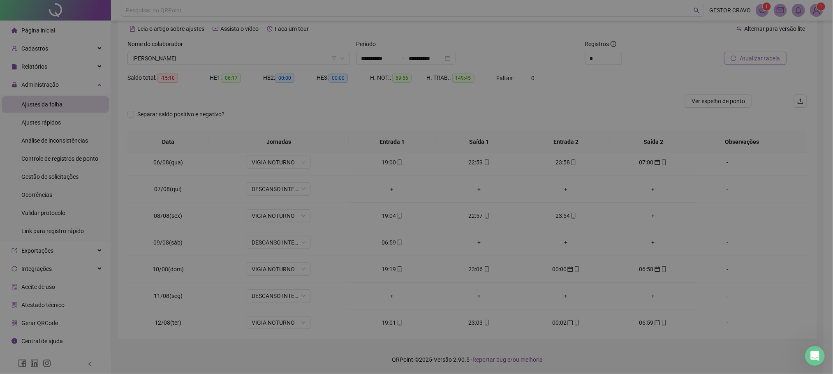
type input "**********"
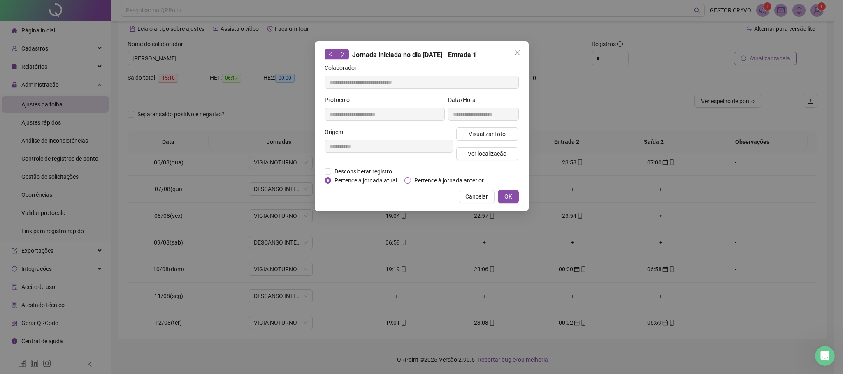
click at [431, 181] on span "Pertence à jornada anterior" at bounding box center [449, 180] width 76 height 9
click at [505, 196] on span "OK" at bounding box center [508, 196] width 8 height 9
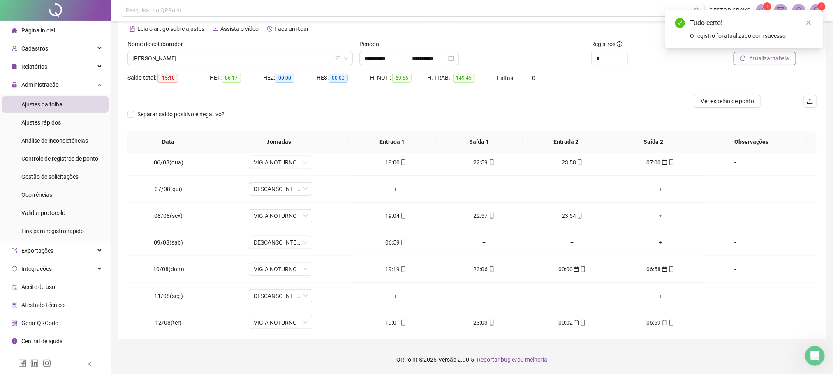
click at [757, 57] on span "Atualizar tabela" at bounding box center [769, 58] width 40 height 9
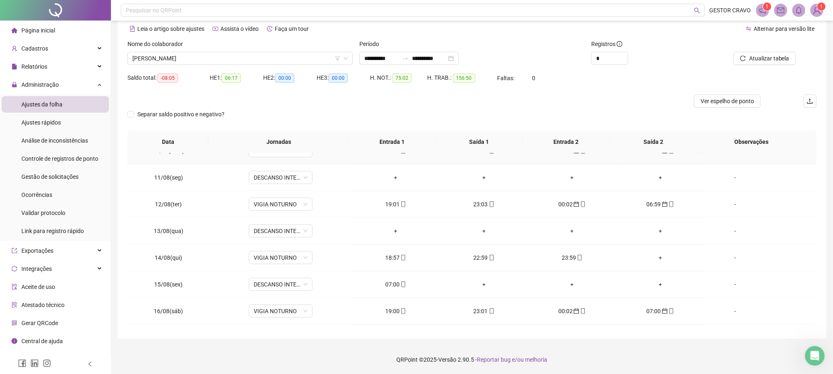
scroll to position [555, 0]
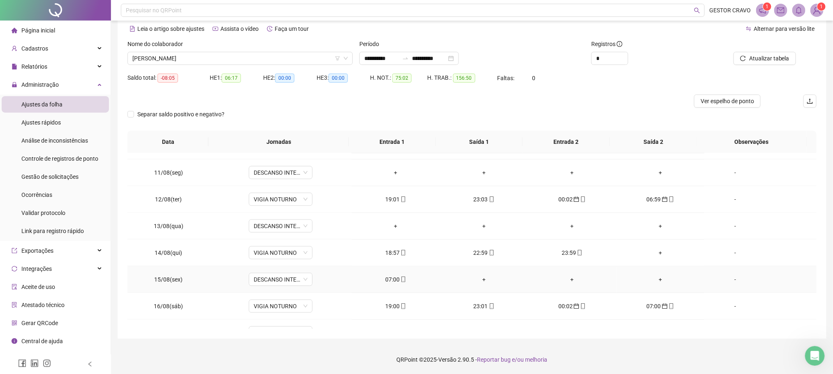
click at [391, 284] on div "07:00" at bounding box center [395, 279] width 75 height 9
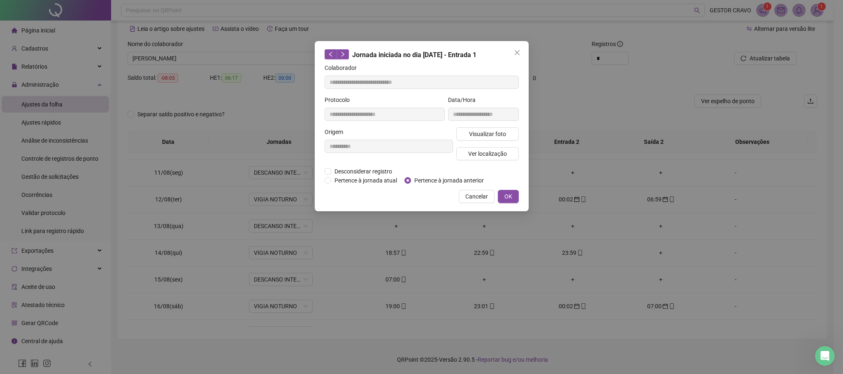
type input "**********"
click at [441, 176] on span "Pertence à jornada anterior" at bounding box center [449, 180] width 76 height 9
click at [501, 192] on button "OK" at bounding box center [508, 196] width 21 height 13
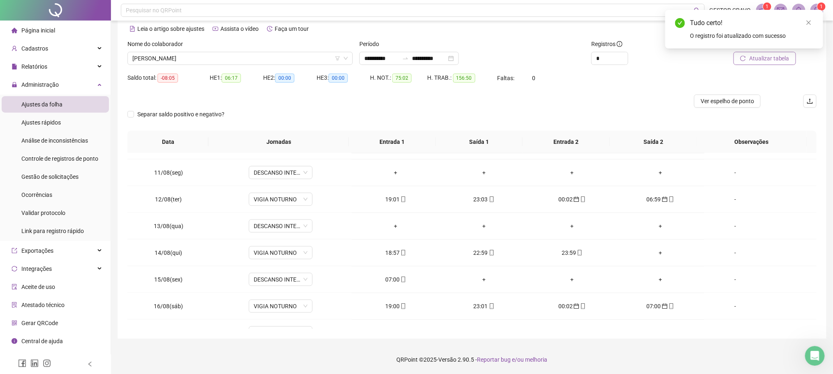
click at [760, 60] on span "Atualizar tabela" at bounding box center [769, 58] width 40 height 9
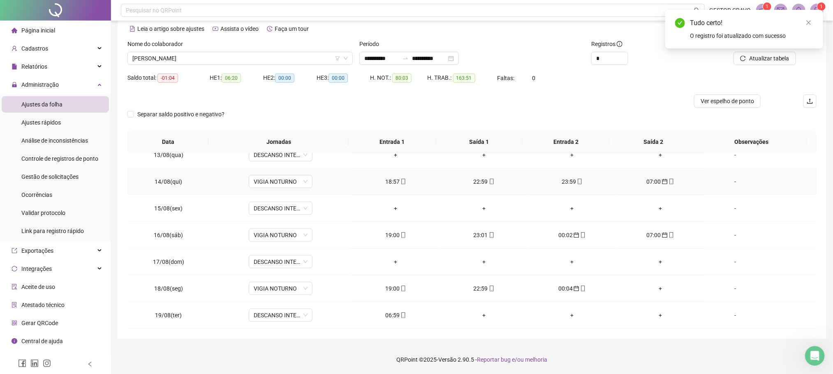
scroll to position [632, 0]
click at [388, 313] on div "06:59" at bounding box center [395, 315] width 75 height 9
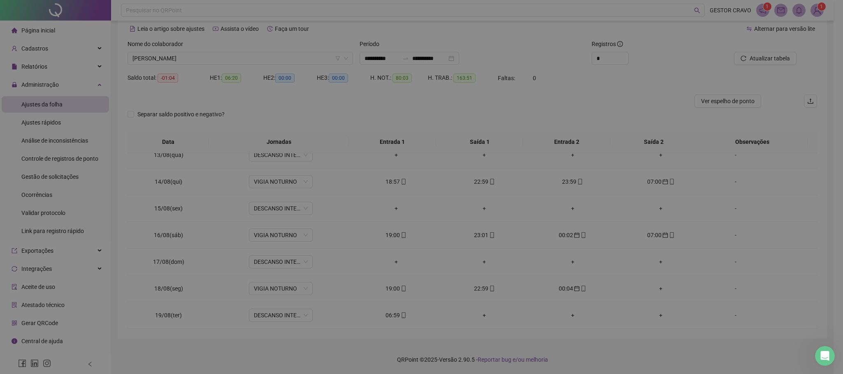
type input "**********"
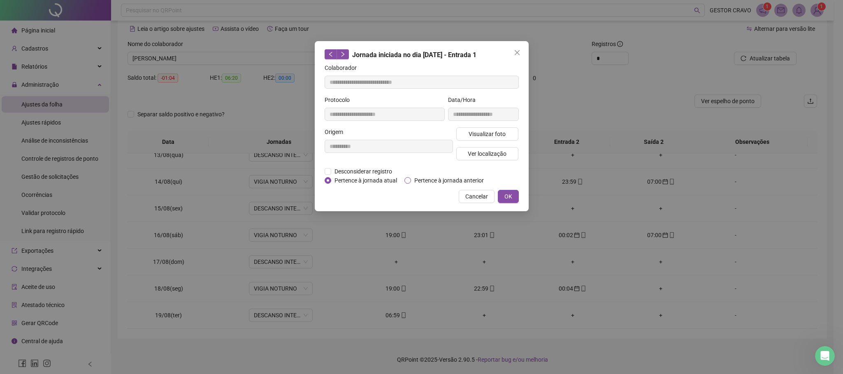
click at [438, 181] on span "Pertence à jornada anterior" at bounding box center [449, 180] width 76 height 9
click at [504, 194] on span "OK" at bounding box center [508, 196] width 8 height 9
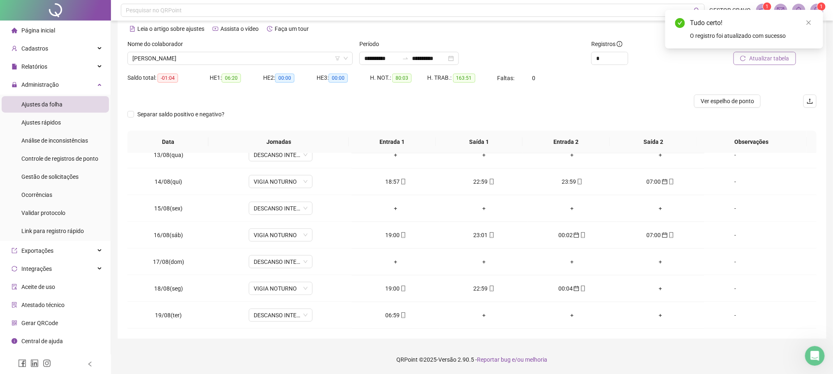
click at [775, 57] on span "Atualizar tabela" at bounding box center [769, 58] width 40 height 9
click at [285, 60] on span "[PERSON_NAME]" at bounding box center [240, 58] width 216 height 12
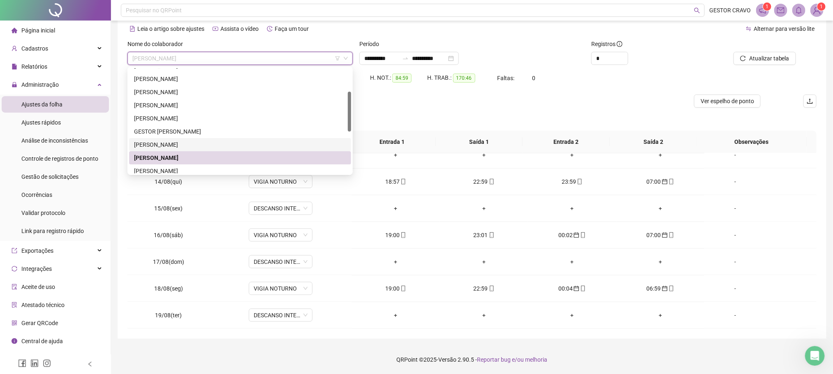
scroll to position [123, 0]
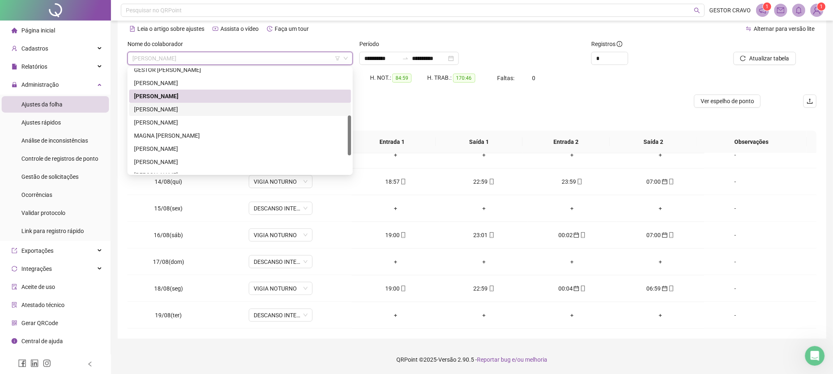
click at [178, 107] on div "[PERSON_NAME]" at bounding box center [240, 109] width 212 height 9
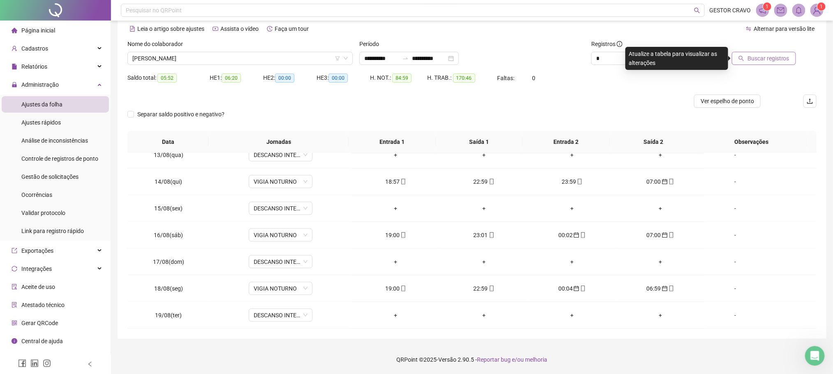
click at [744, 56] on icon "search" at bounding box center [742, 59] width 6 height 6
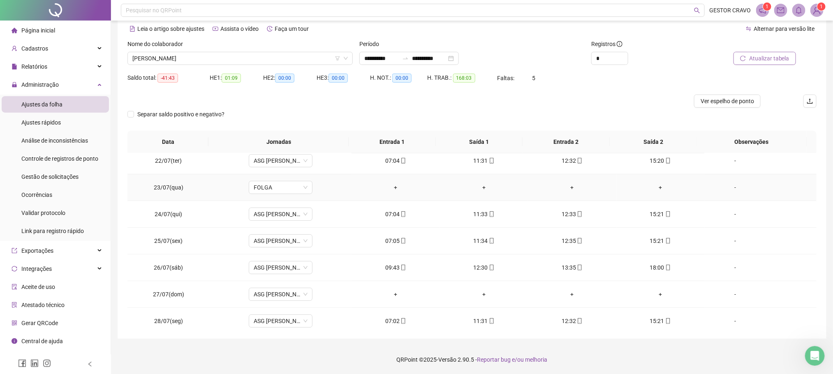
scroll to position [62, 0]
click at [284, 265] on span "ASG [PERSON_NAME] 7H ÀS 15:15" at bounding box center [281, 265] width 54 height 12
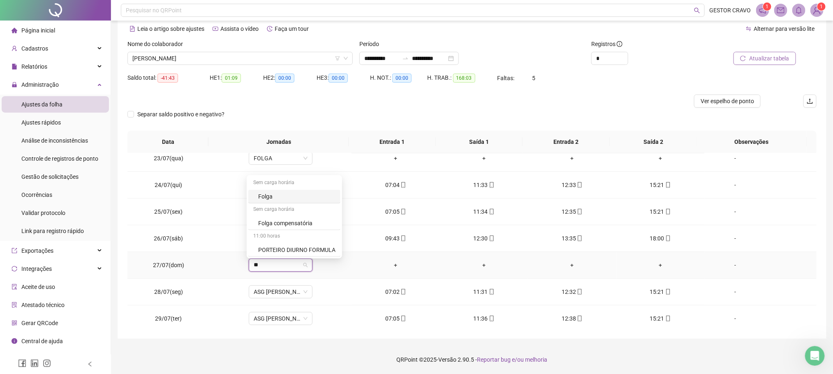
type input "***"
click at [289, 222] on div "Folga" at bounding box center [285, 223] width 54 height 9
click at [322, 244] on button "Sim" at bounding box center [318, 246] width 16 height 10
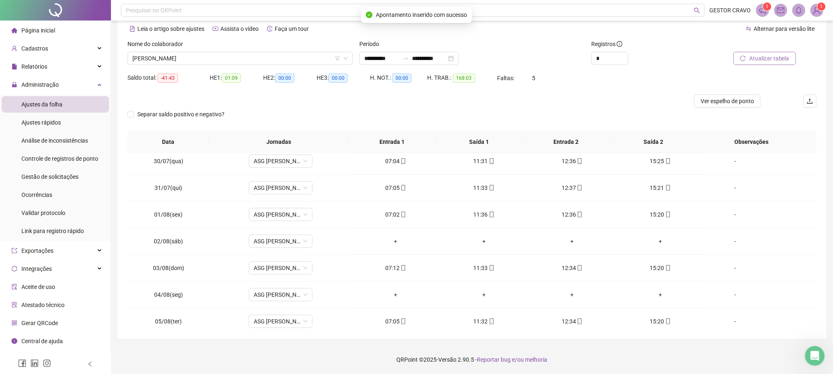
scroll to position [247, 0]
click at [279, 244] on span "ASG [PERSON_NAME] 7H ÀS 15:15" at bounding box center [281, 240] width 54 height 12
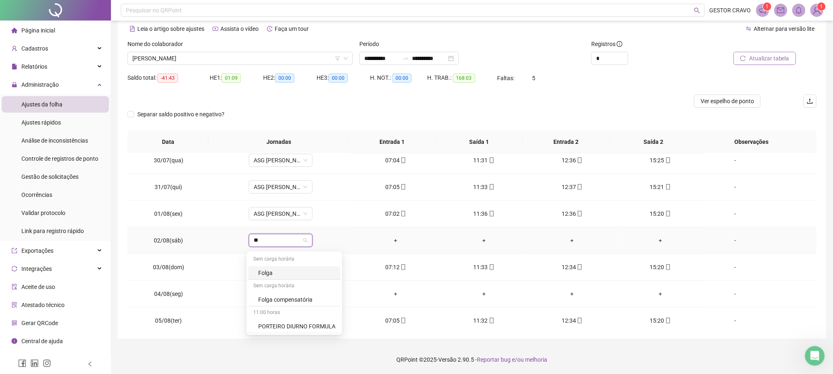
type input "***"
click at [274, 273] on div "Folga" at bounding box center [285, 273] width 54 height 9
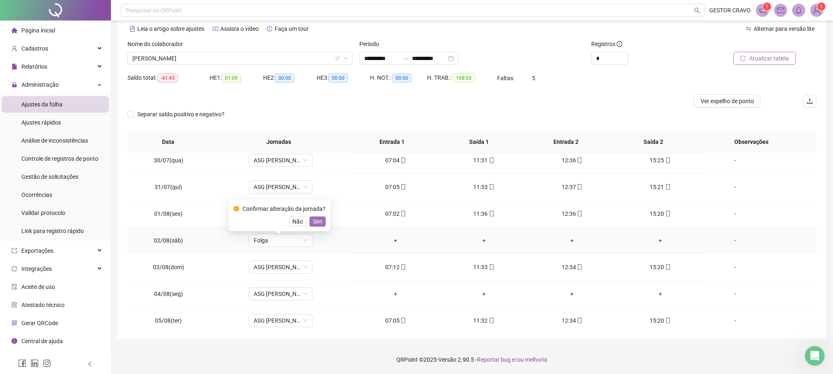
click at [319, 221] on span "Sim" at bounding box center [317, 221] width 9 height 9
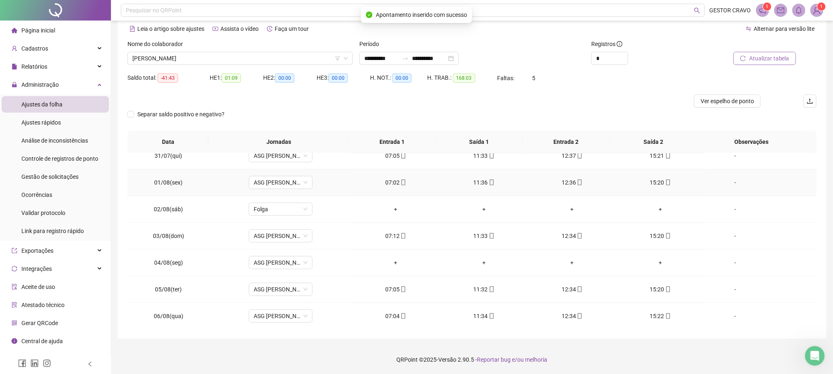
scroll to position [308, 0]
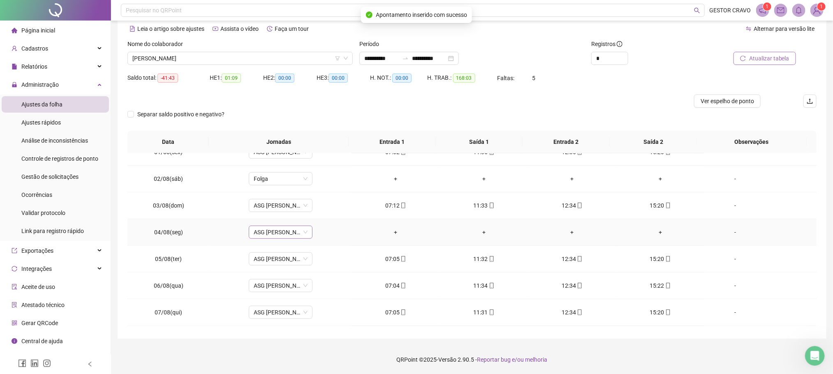
click at [269, 233] on span "ASG [PERSON_NAME] 7H ÀS 15:15" at bounding box center [281, 232] width 54 height 12
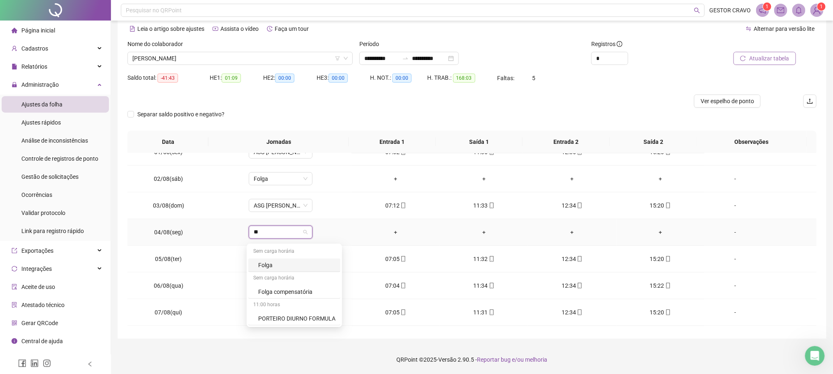
type input "***"
click at [279, 262] on div "Folga" at bounding box center [285, 265] width 54 height 9
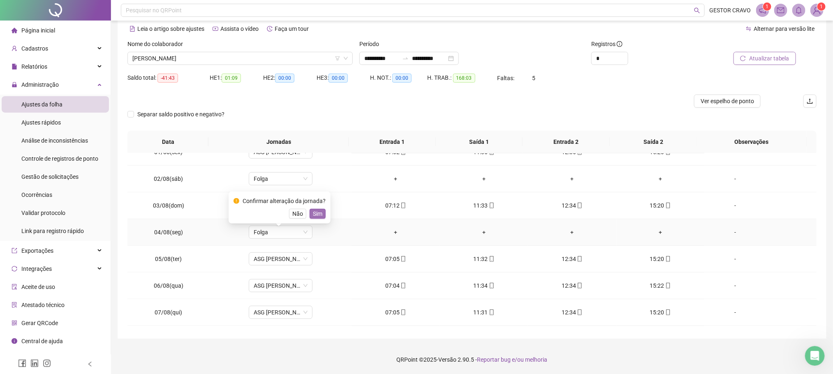
click at [320, 214] on span "Sim" at bounding box center [317, 213] width 9 height 9
click at [766, 60] on span "Atualizar tabela" at bounding box center [769, 58] width 40 height 9
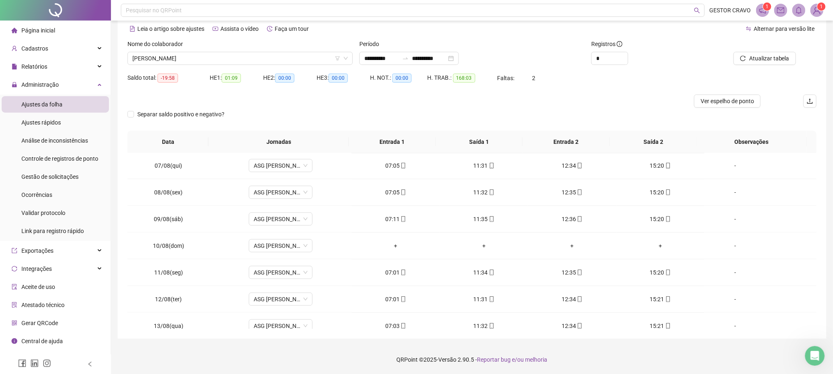
scroll to position [494, 0]
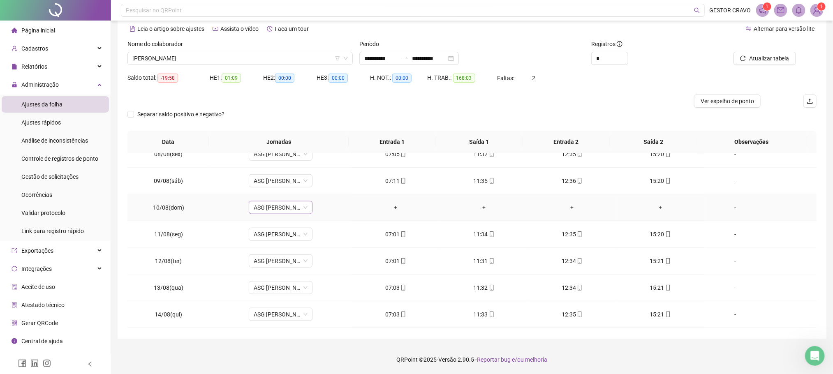
click at [268, 211] on span "ASG [PERSON_NAME] 7H ÀS 15:15" at bounding box center [281, 208] width 54 height 12
type input "***"
click at [268, 243] on div "Folga" at bounding box center [285, 241] width 54 height 9
click at [320, 192] on span "Sim" at bounding box center [317, 190] width 9 height 9
click at [755, 56] on span "Atualizar tabela" at bounding box center [769, 58] width 40 height 9
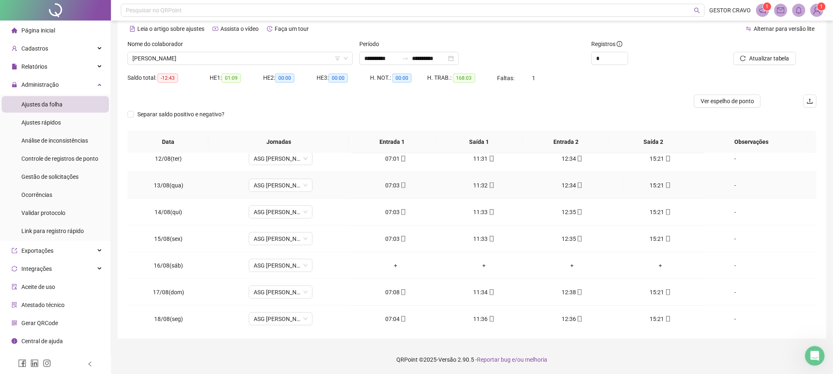
scroll to position [617, 0]
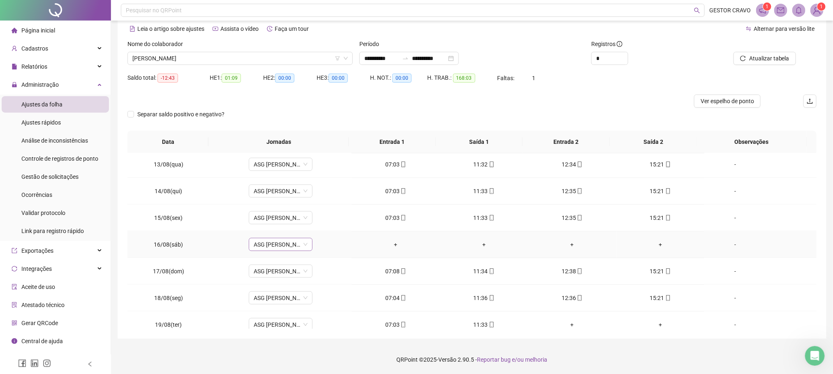
click at [276, 251] on span "ASG [PERSON_NAME] 7H ÀS 15:15" at bounding box center [281, 245] width 54 height 12
type input "***"
click at [262, 279] on div "Folga" at bounding box center [285, 279] width 54 height 9
click at [319, 229] on span "Sim" at bounding box center [317, 228] width 9 height 9
click at [754, 59] on span "Atualizar tabela" at bounding box center [769, 58] width 40 height 9
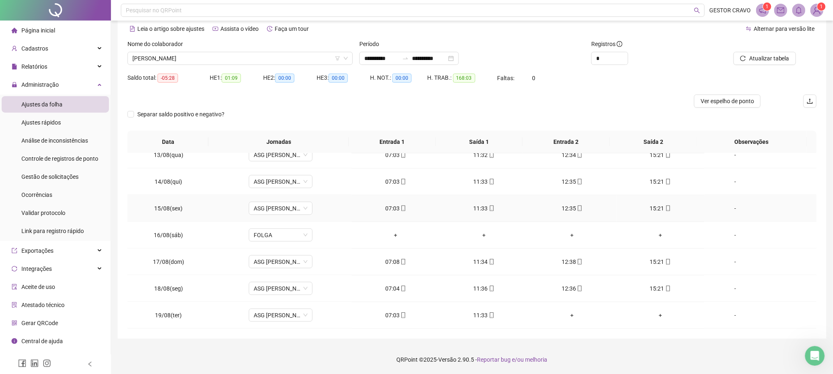
scroll to position [632, 0]
click at [745, 57] on icon "reload" at bounding box center [743, 59] width 6 height 6
click at [315, 62] on span "[PERSON_NAME]" at bounding box center [240, 58] width 216 height 12
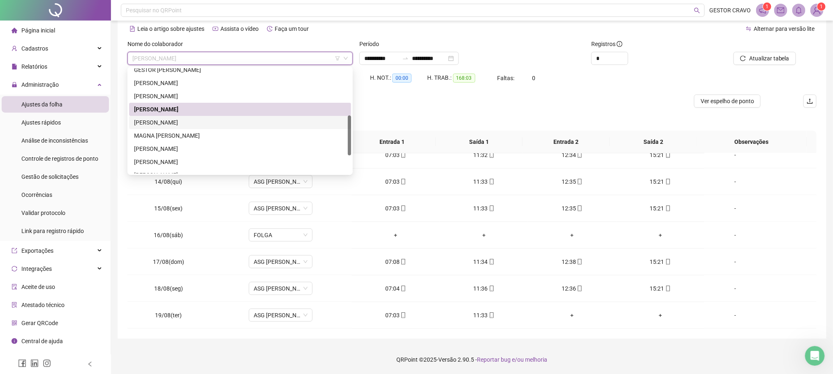
click at [269, 125] on div "[PERSON_NAME]" at bounding box center [240, 122] width 212 height 9
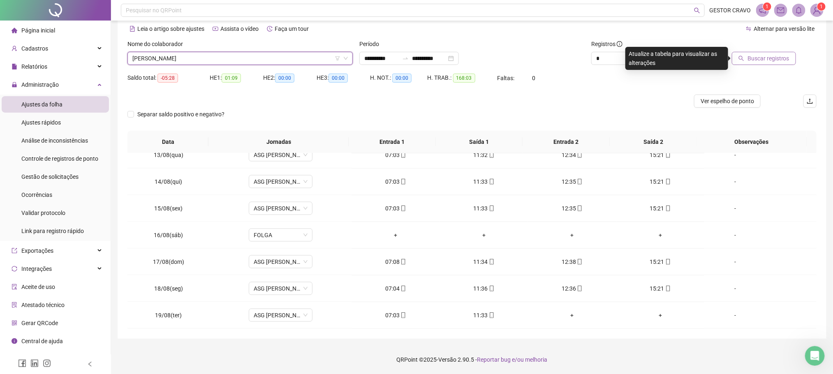
click at [762, 60] on span "Buscar registros" at bounding box center [769, 58] width 42 height 9
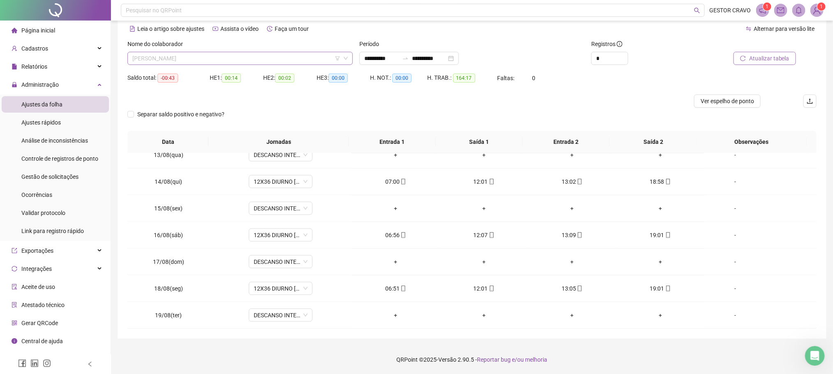
click at [253, 57] on span "[PERSON_NAME]" at bounding box center [240, 58] width 216 height 12
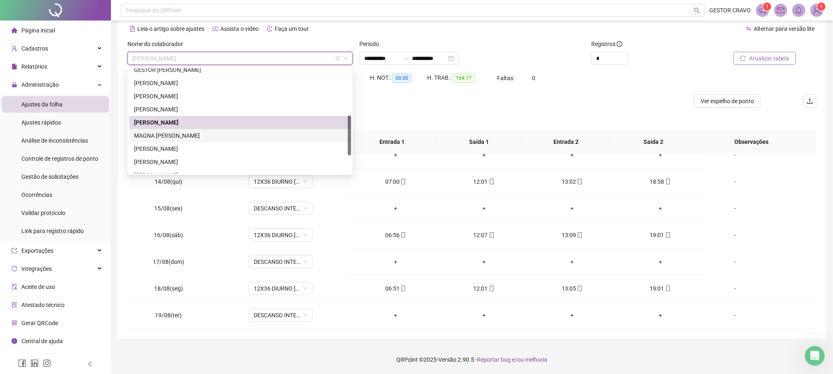
click at [215, 134] on div "MAGNA [PERSON_NAME]" at bounding box center [240, 135] width 212 height 9
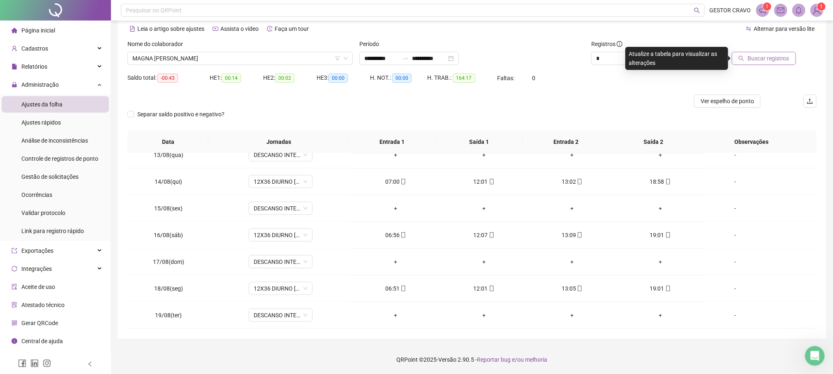
click at [760, 57] on span "Buscar registros" at bounding box center [769, 58] width 42 height 9
